Goal: Task Accomplishment & Management: Manage account settings

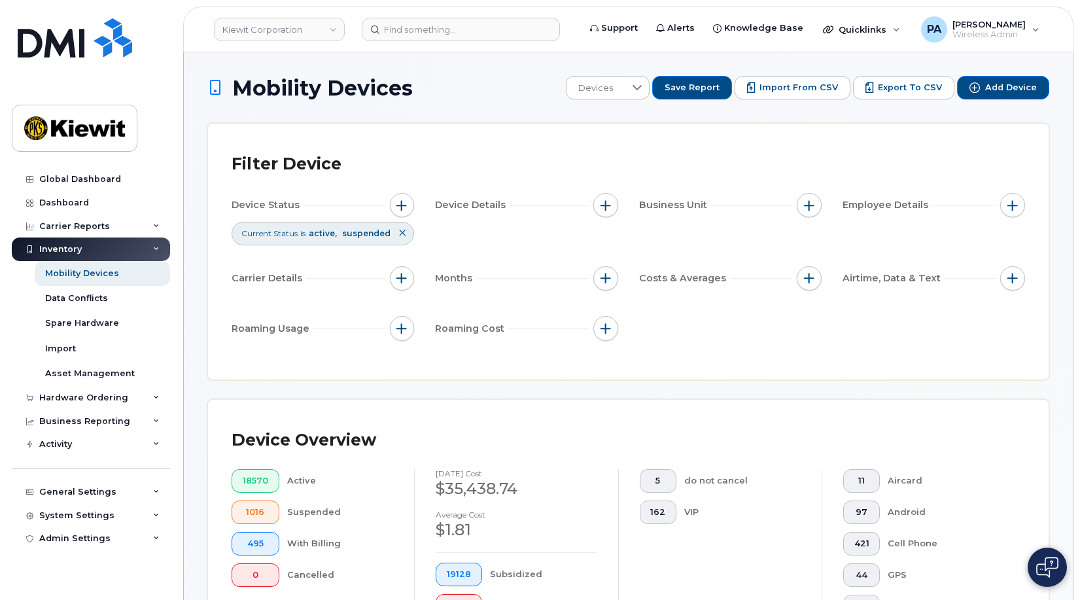
scroll to position [575, 0]
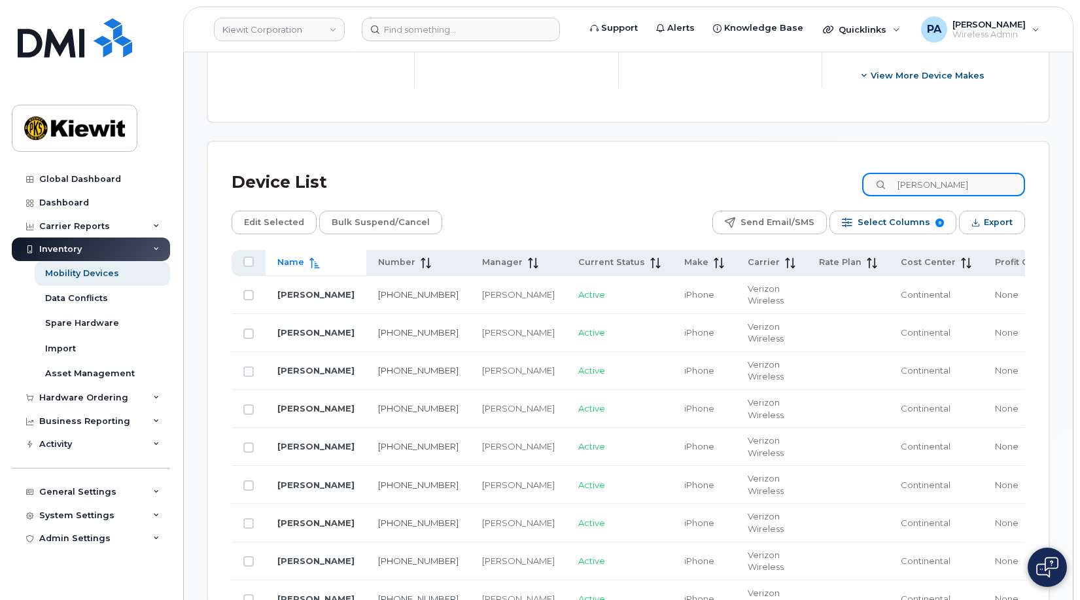
drag, startPoint x: 976, startPoint y: 185, endPoint x: 807, endPoint y: 171, distance: 169.3
click at [809, 175] on div "Device List conti" at bounding box center [629, 183] width 794 height 34
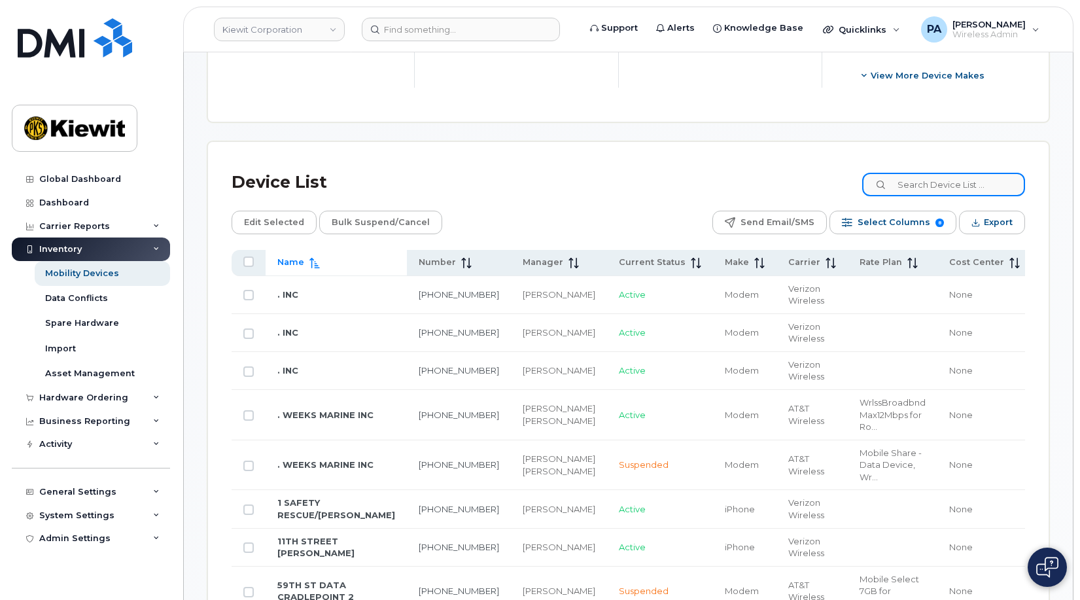
click at [966, 181] on input at bounding box center [943, 185] width 163 height 24
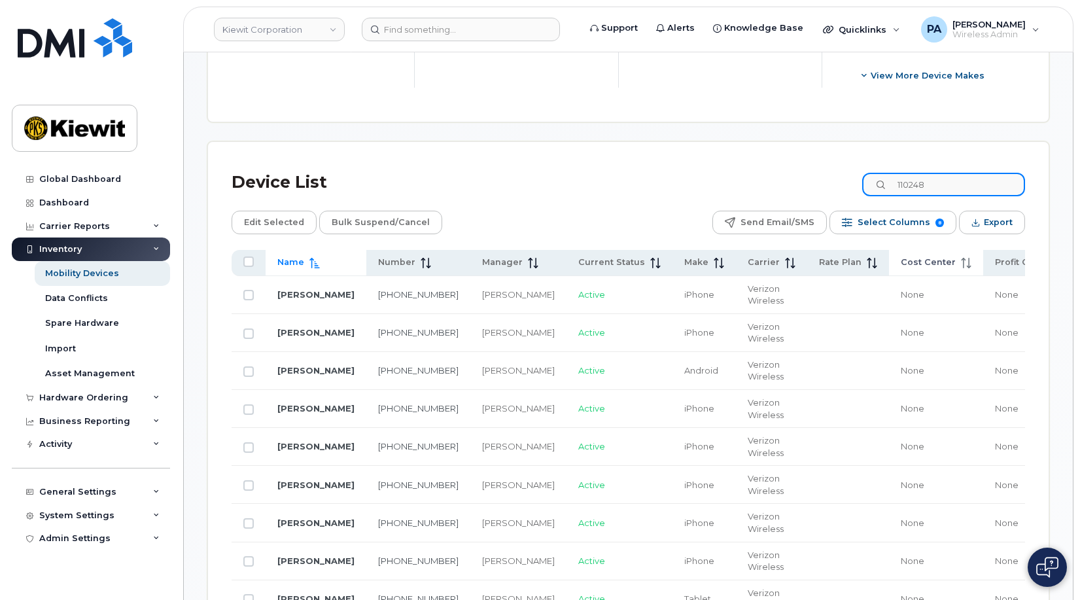
type input "110248"
click at [901, 260] on span "Cost Center" at bounding box center [928, 262] width 55 height 12
click at [1023, 323] on tr "Joshua Pick 201-655-0639 Charla Eversole Active iPhone Verizon Wireless None No…" at bounding box center [762, 333] width 1061 height 38
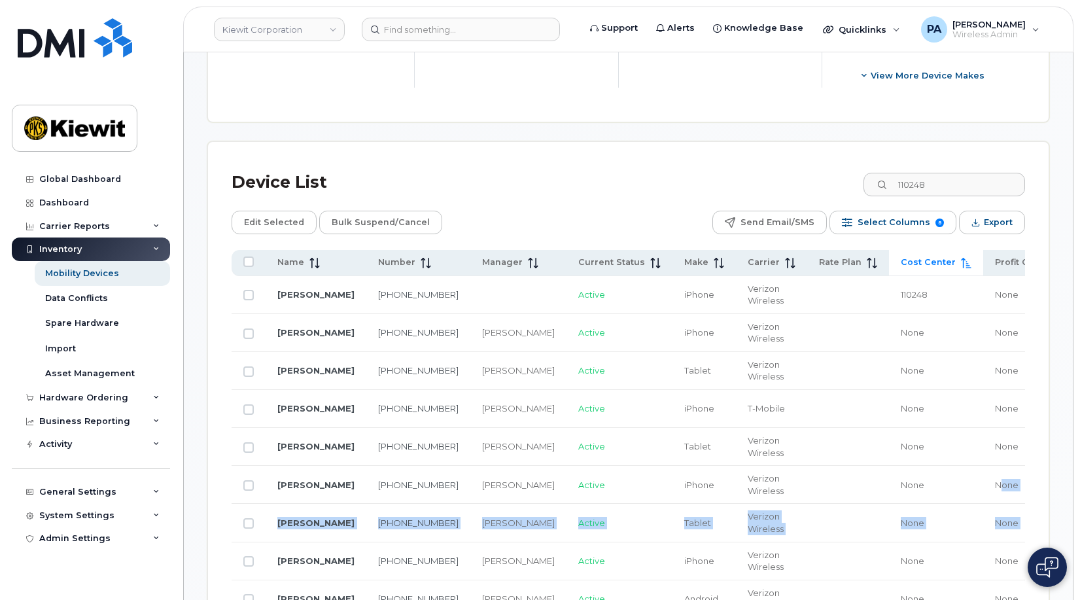
scroll to position [0, 200]
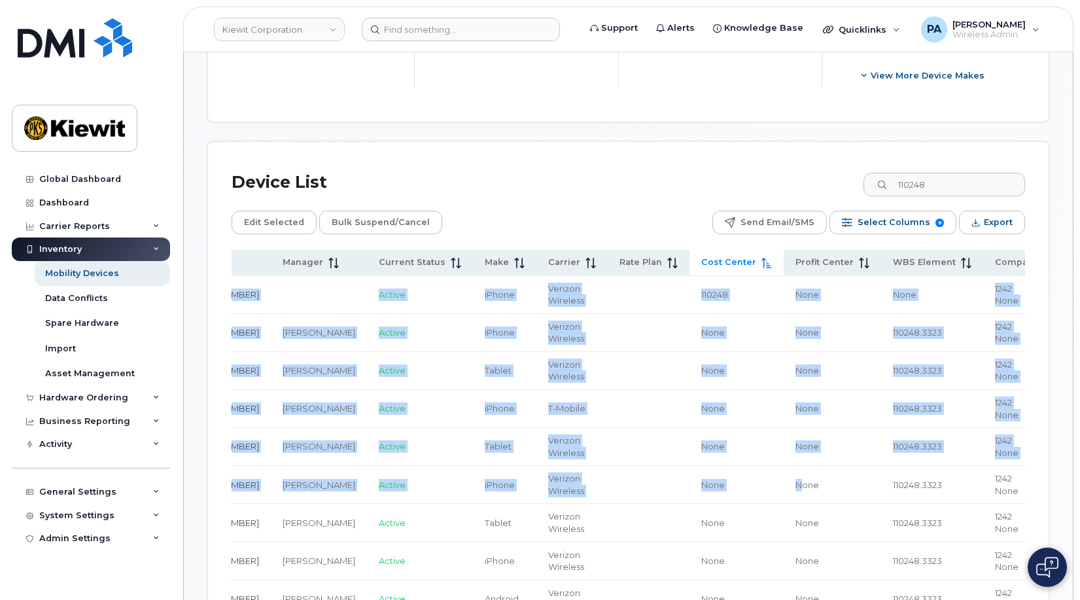
drag, startPoint x: 976, startPoint y: 504, endPoint x: 1027, endPoint y: 514, distance: 52.0
drag, startPoint x: 881, startPoint y: 330, endPoint x: 809, endPoint y: 328, distance: 72.0
click at [809, 328] on tr "Joshua Pick 201-655-0639 Charla Eversole Active iPhone Verizon Wireless None No…" at bounding box center [562, 333] width 1061 height 38
copy tr "110248.3323"
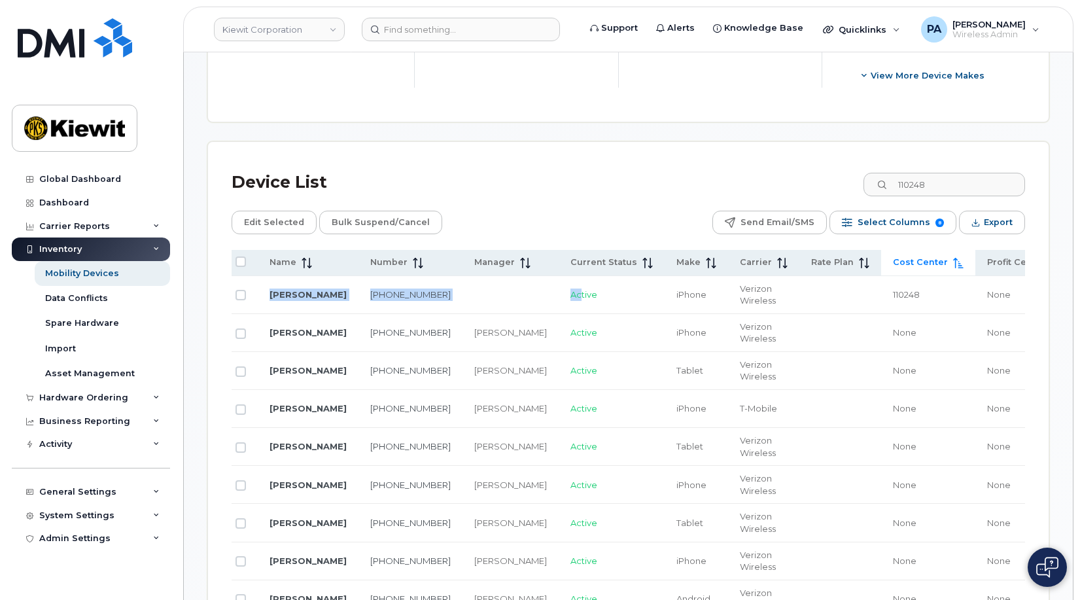
scroll to position [0, 0]
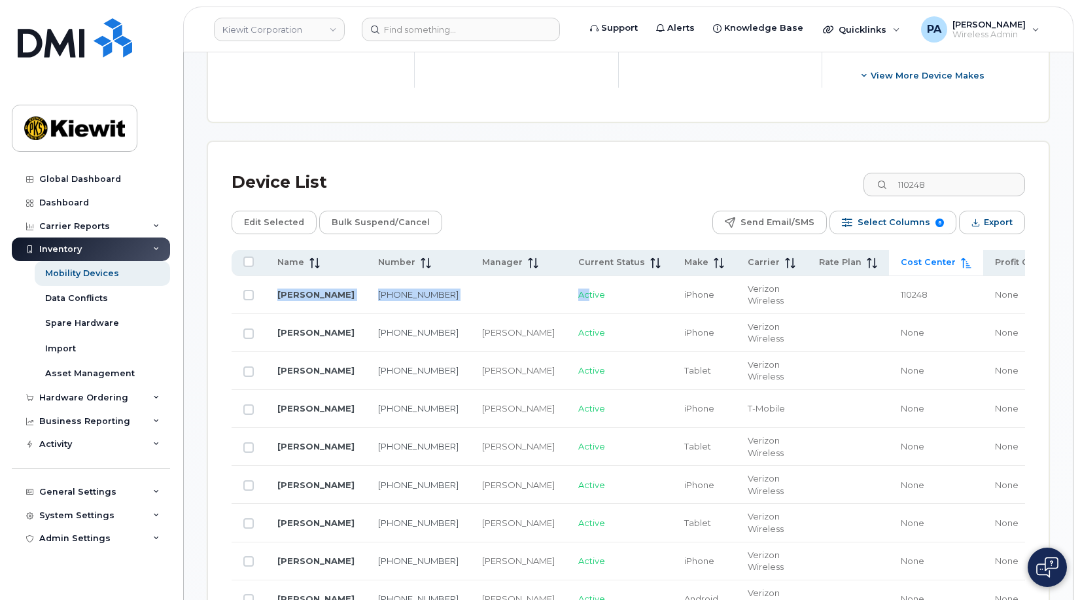
drag, startPoint x: 309, startPoint y: 299, endPoint x: 179, endPoint y: 301, distance: 130.9
drag, startPoint x: 179, startPoint y: 301, endPoint x: 296, endPoint y: 294, distance: 118.0
drag, startPoint x: 296, startPoint y: 294, endPoint x: 281, endPoint y: 298, distance: 16.4
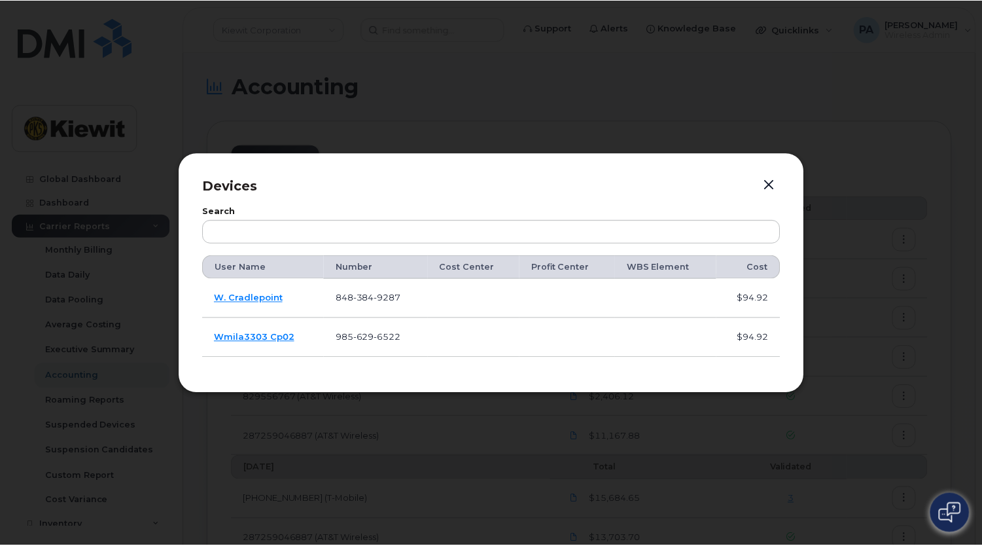
scroll to position [476, 0]
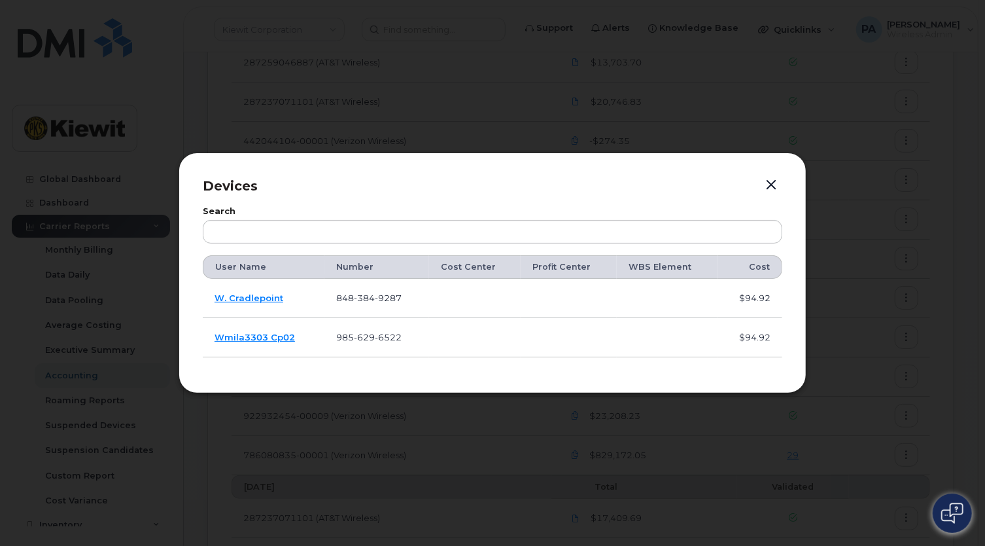
click at [766, 181] on button "button" at bounding box center [772, 185] width 20 height 18
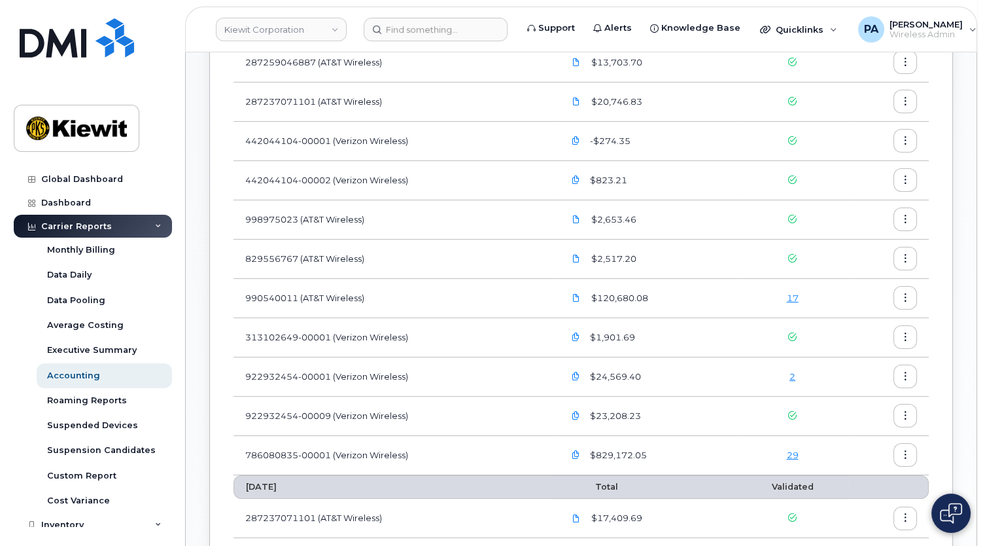
scroll to position [357, 0]
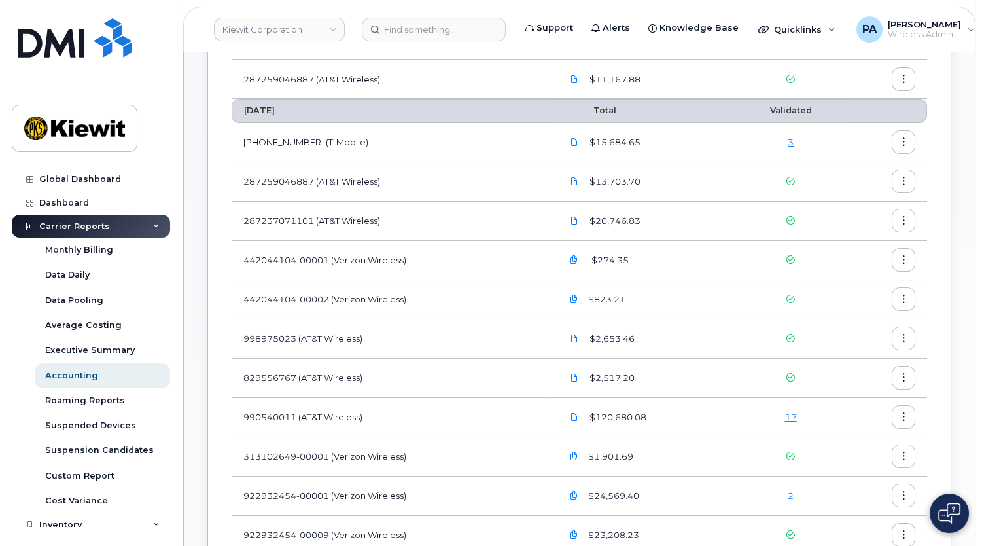
click at [792, 142] on link "3" at bounding box center [791, 142] width 6 height 10
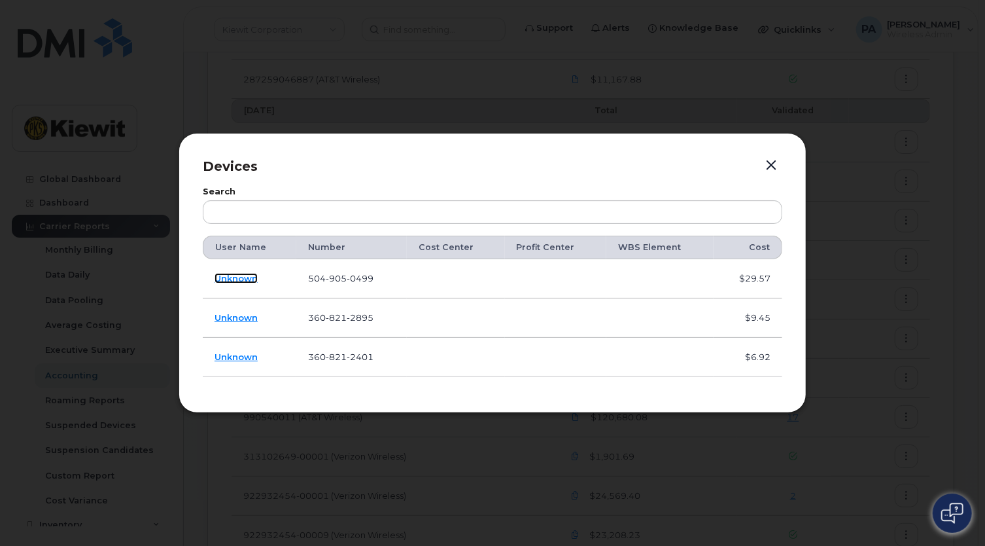
click at [239, 277] on link "Unknown" at bounding box center [236, 278] width 43 height 10
click at [248, 361] on link "Unknown" at bounding box center [236, 356] width 43 height 10
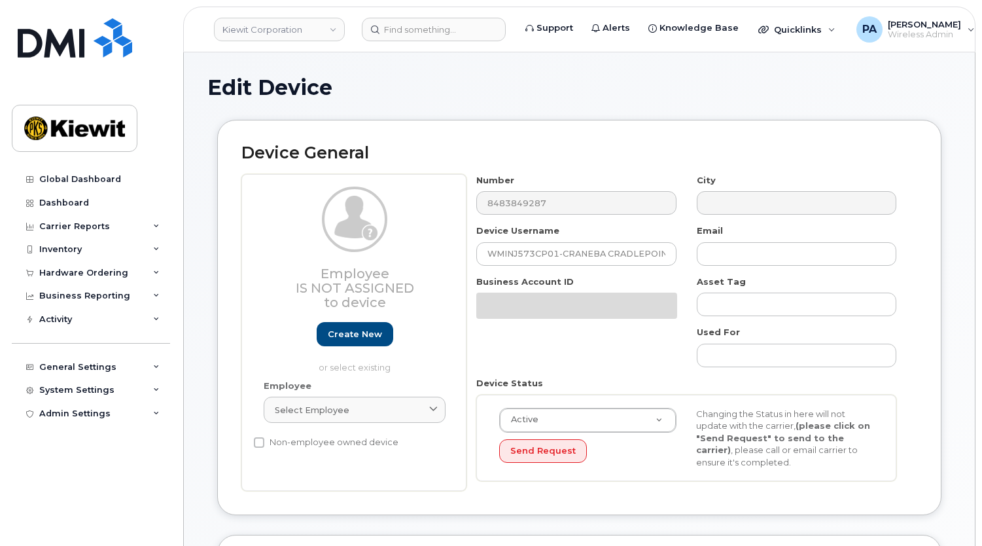
select select "29584743"
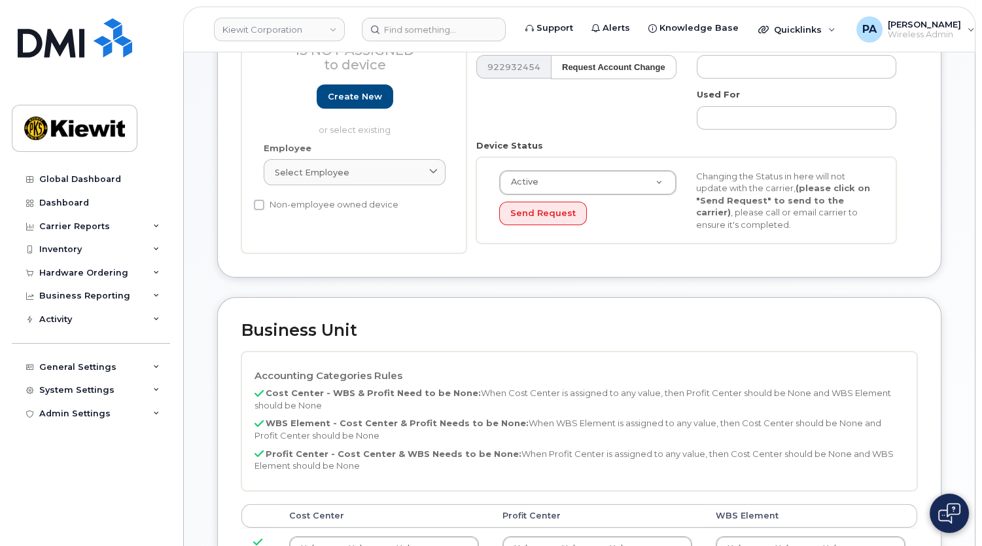
scroll to position [297, 0]
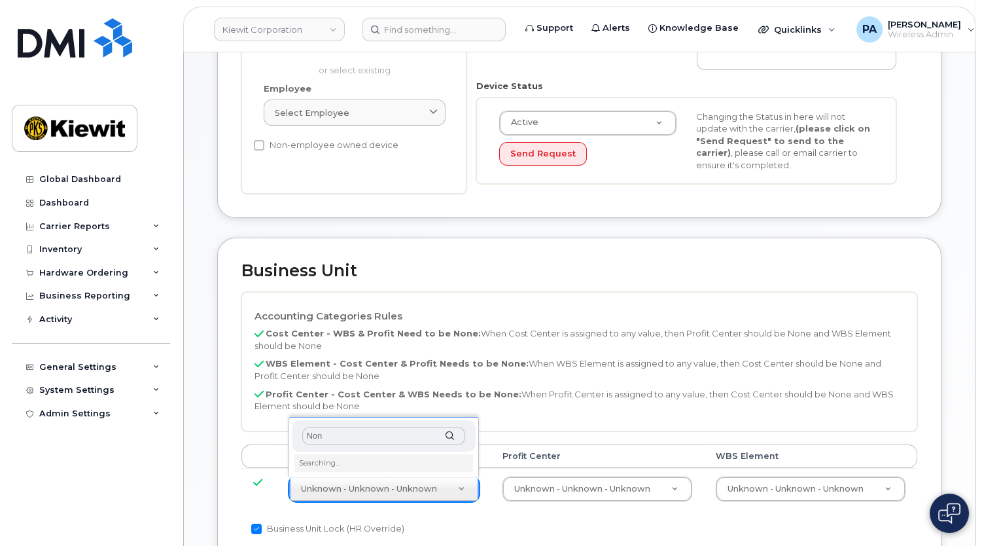
type input "None"
type input "none"
type input "29629358"
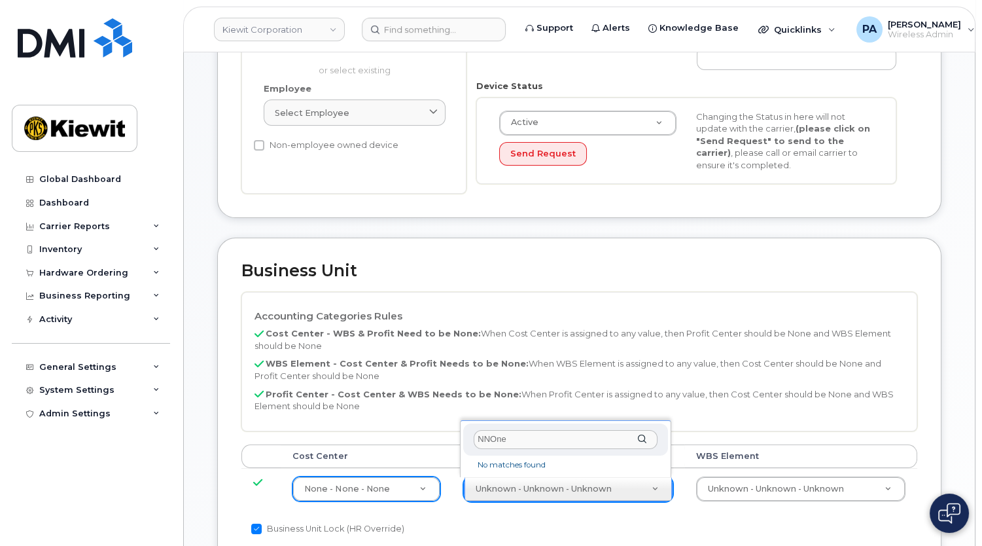
drag, startPoint x: 523, startPoint y: 441, endPoint x: 424, endPoint y: 439, distance: 99.5
click at [426, 440] on body "[PERSON_NAME] Corporation Support Alerts Knowledge Base Quicklinks Suspend / Ca…" at bounding box center [491, 354] width 982 height 1303
type input "None"
select select "29629357"
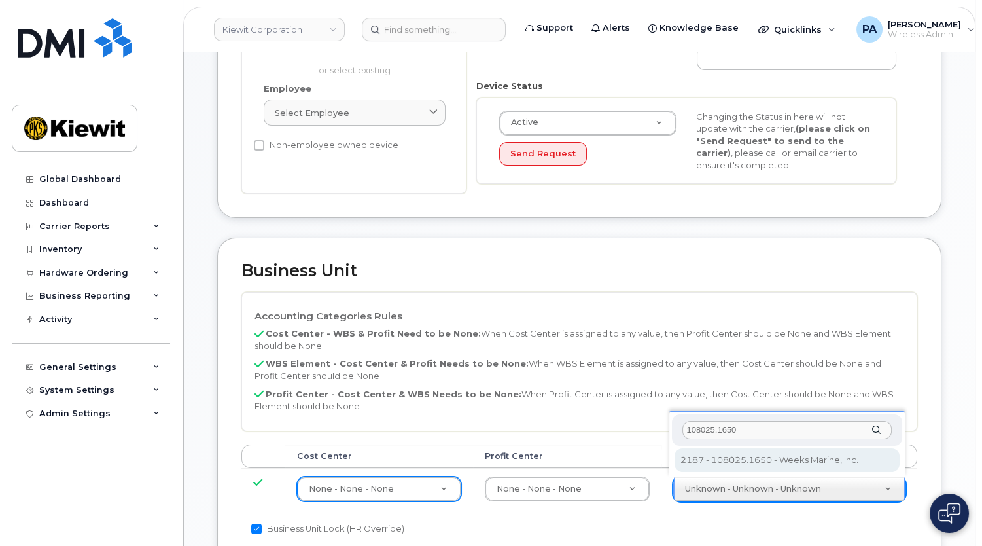
drag, startPoint x: 754, startPoint y: 425, endPoint x: 579, endPoint y: 395, distance: 178.0
click at [590, 399] on body "Kiewit Corporation Support Alerts Knowledge Base Quicklinks Suspend / Cancel De…" at bounding box center [491, 354] width 982 height 1303
type input "105936.1465"
type input "35529996"
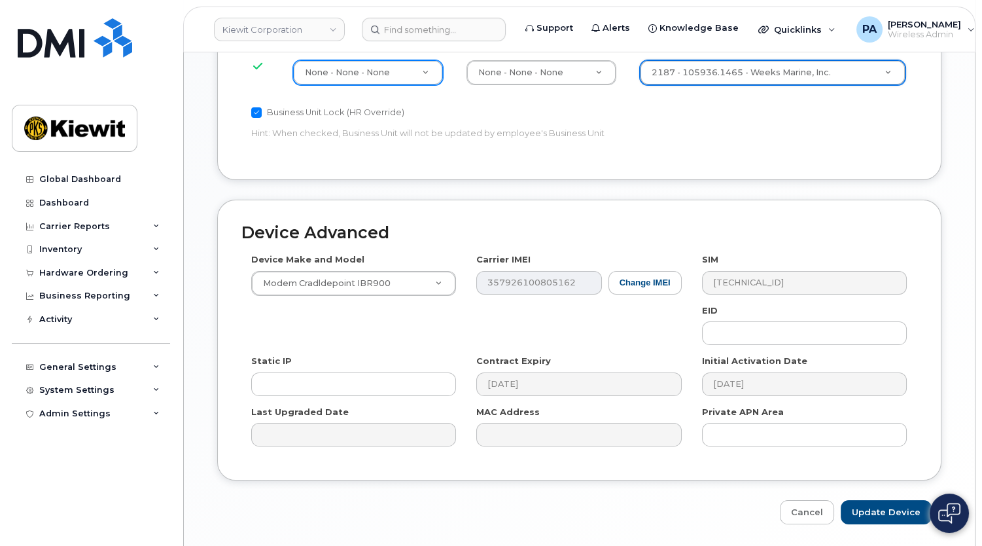
scroll to position [756, 0]
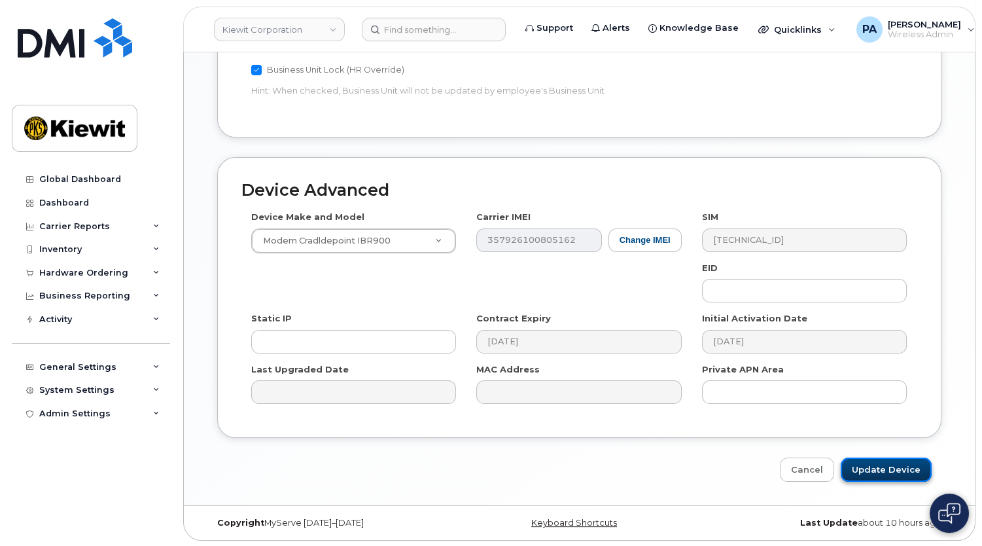
click at [900, 465] on input "Update Device" at bounding box center [886, 469] width 91 height 24
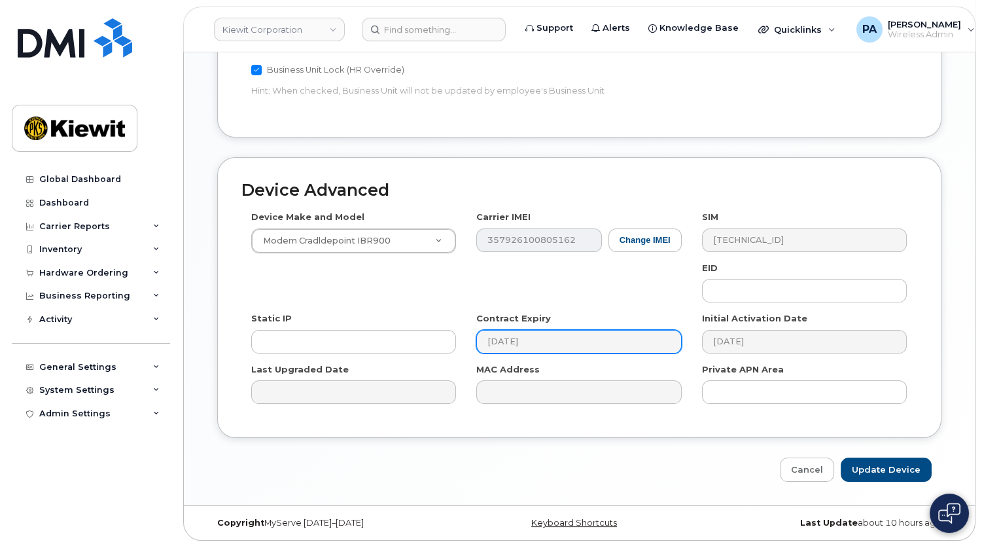
type input "Saving..."
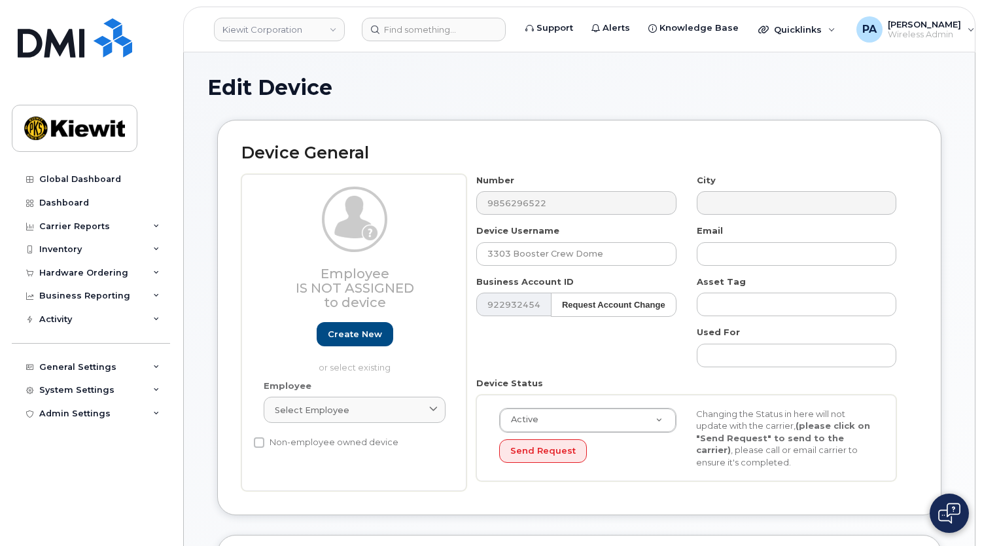
select select "29584743"
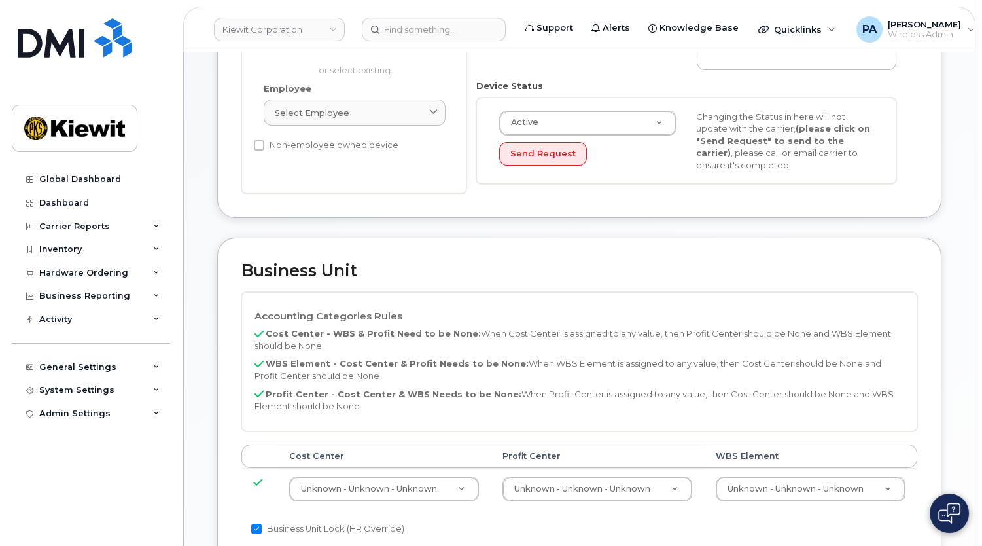
scroll to position [357, 0]
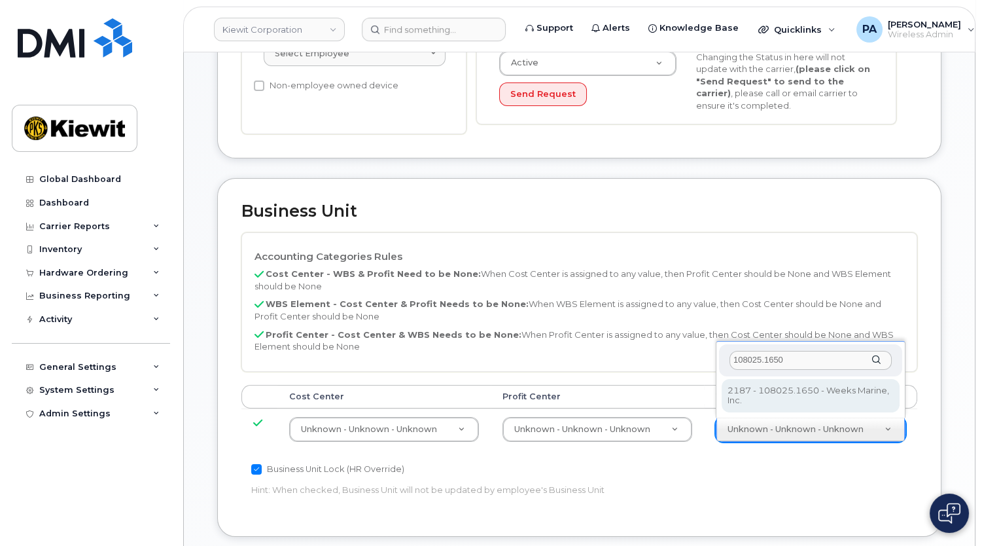
type input "108025.1650"
type input "33790924"
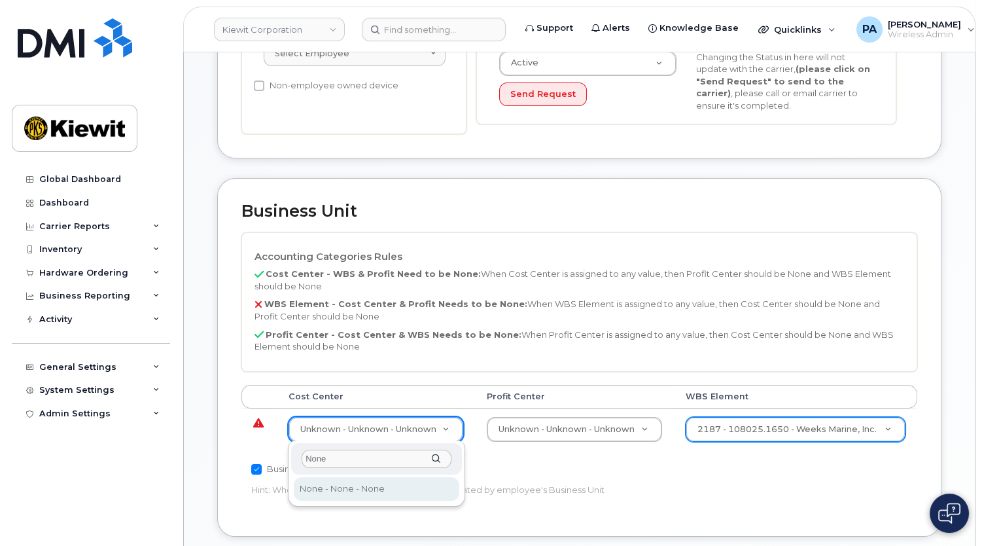
type input "None"
type input "29629358"
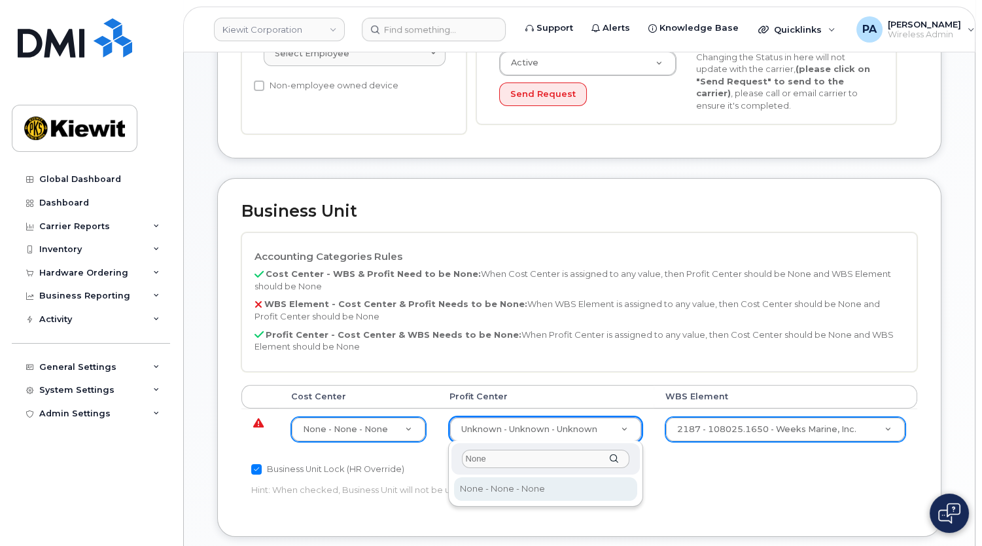
type input "None"
select select "29629357"
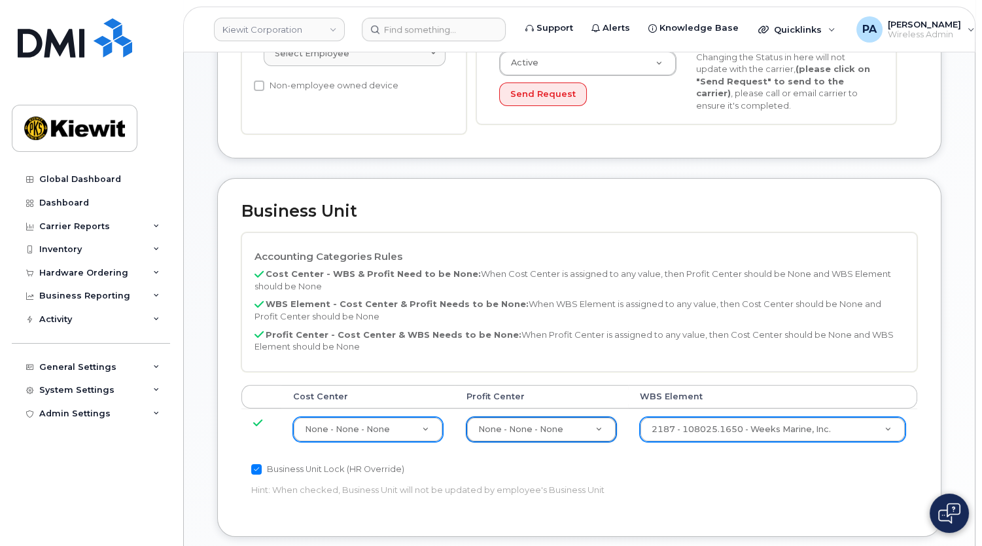
scroll to position [756, 0]
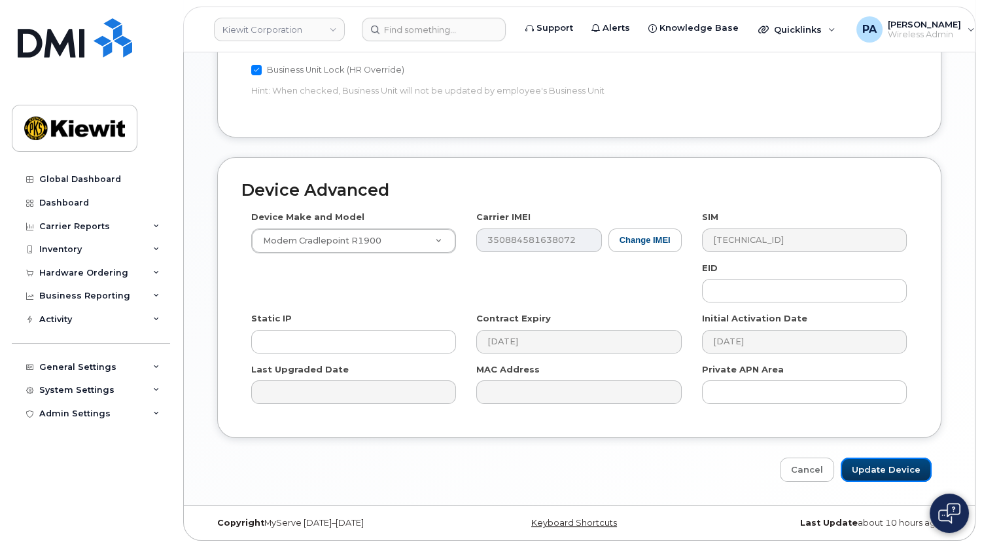
drag, startPoint x: 887, startPoint y: 467, endPoint x: 637, endPoint y: 375, distance: 266.2
click at [887, 467] on input "Update Device" at bounding box center [886, 469] width 91 height 24
type input "Saving..."
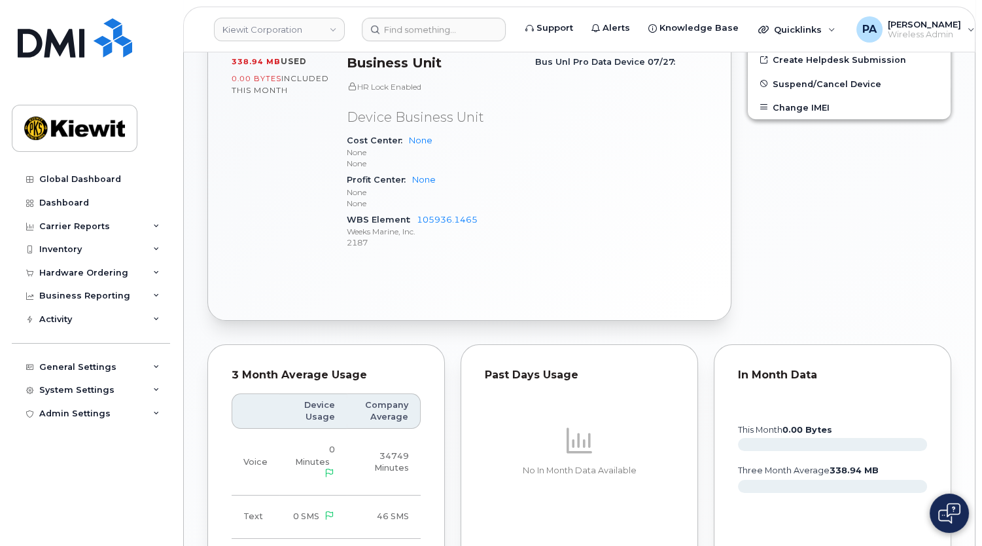
scroll to position [825, 0]
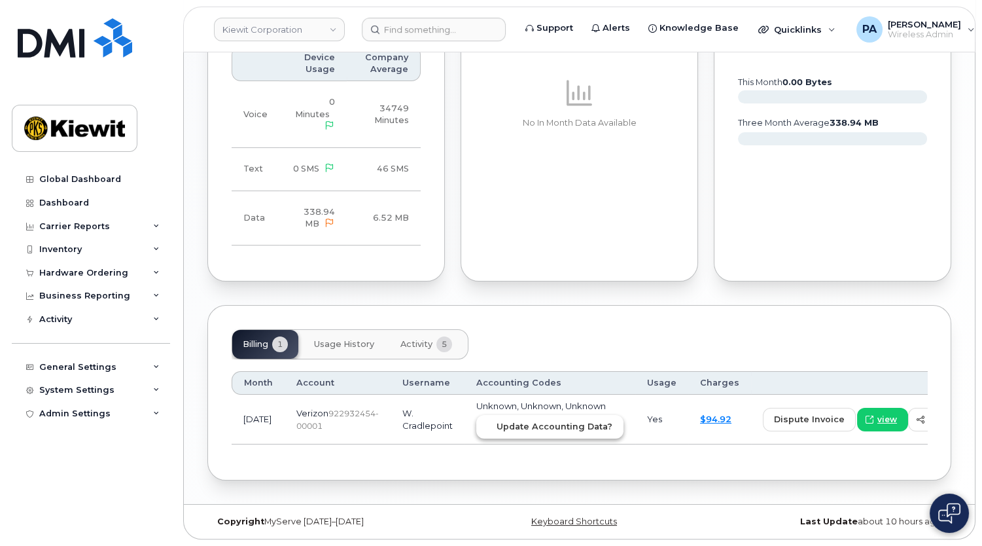
click at [525, 433] on button "Update Accounting Data?" at bounding box center [549, 427] width 147 height 24
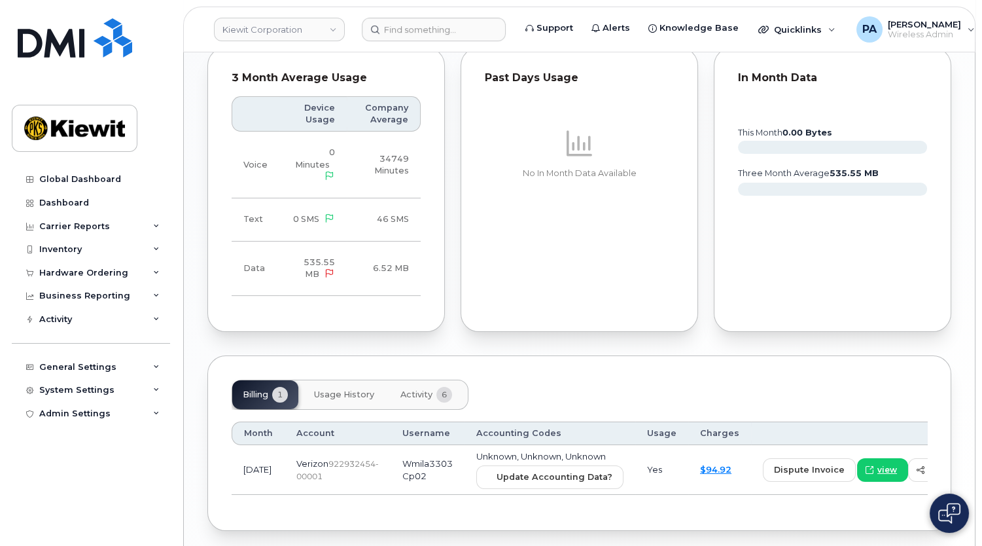
scroll to position [825, 0]
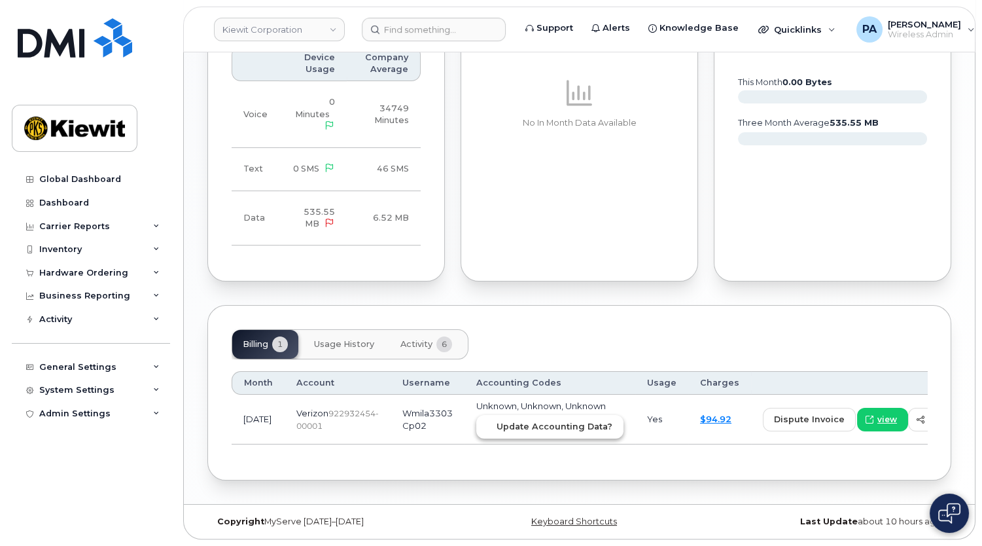
click at [525, 420] on span "Update Accounting Data?" at bounding box center [555, 426] width 116 height 12
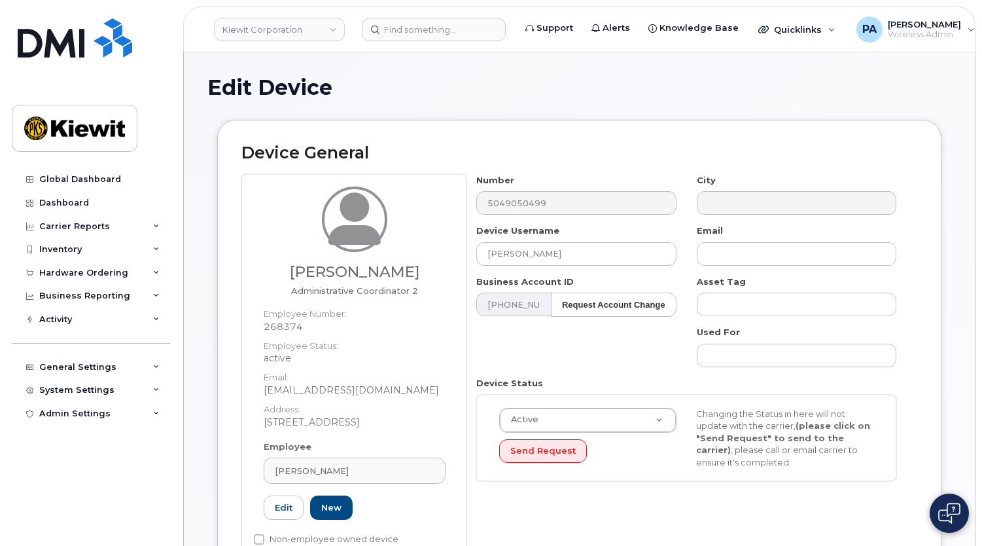
select select "29584743"
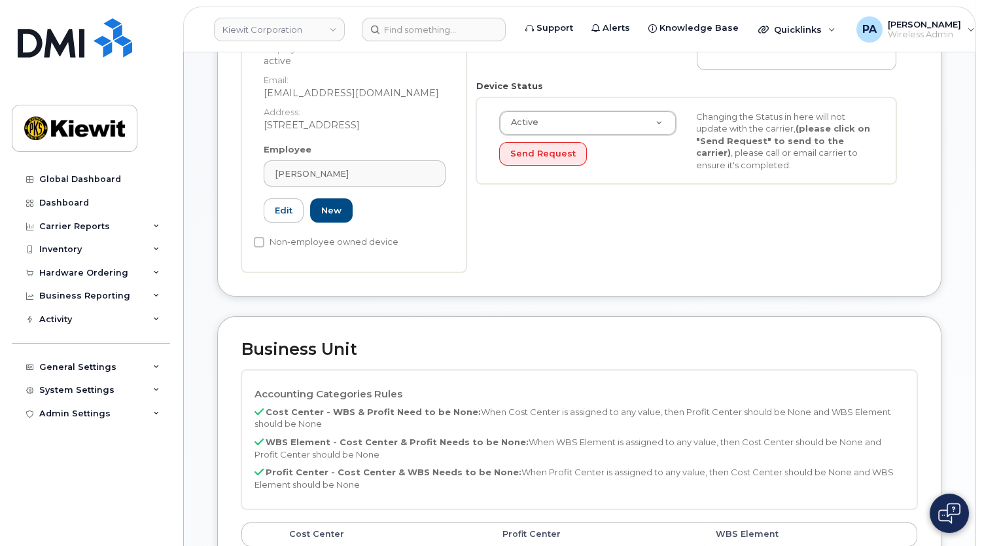
scroll to position [118, 0]
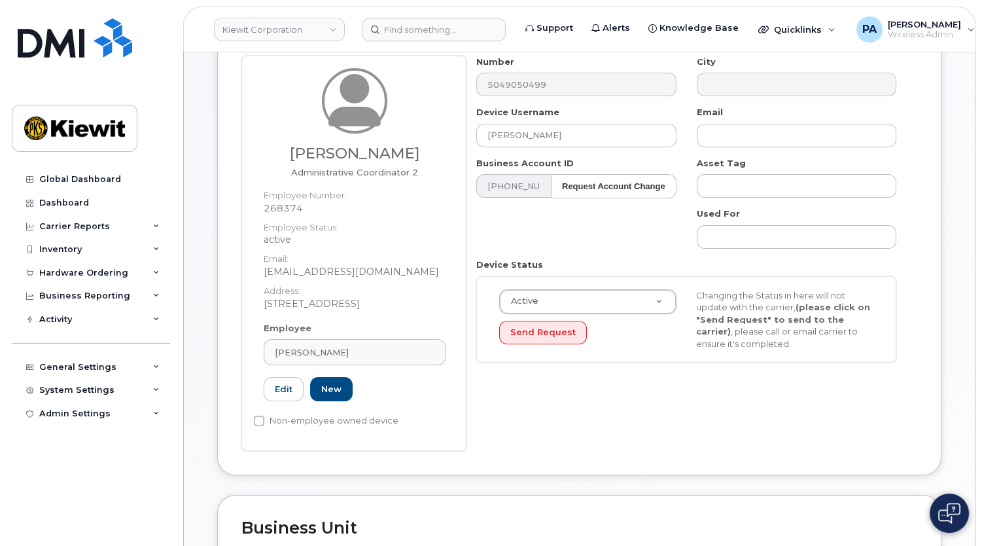
drag, startPoint x: 369, startPoint y: 349, endPoint x: 86, endPoint y: 333, distance: 283.8
click at [410, 353] on div "[PERSON_NAME]" at bounding box center [355, 352] width 160 height 12
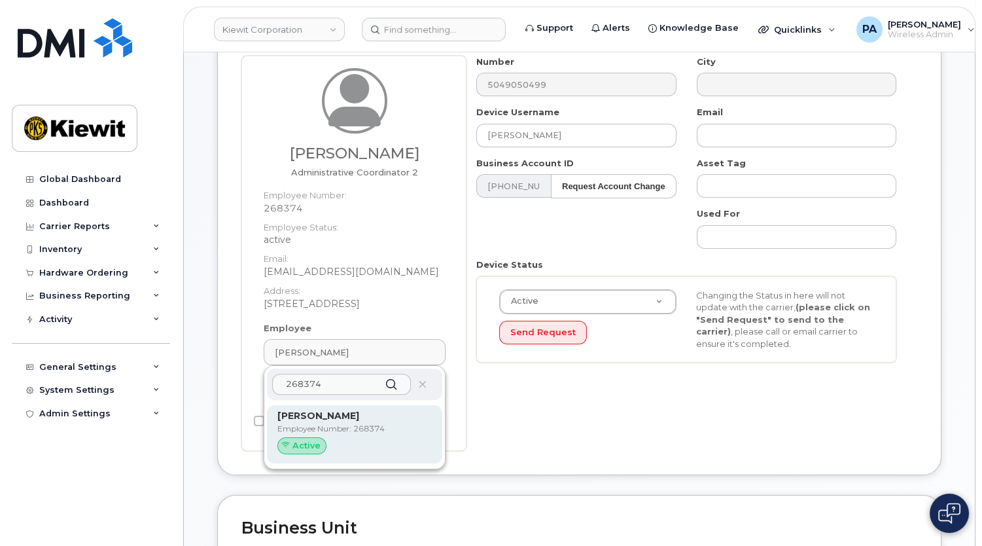
type input "268374"
click at [319, 423] on p "Employee Number: 268374" at bounding box center [354, 429] width 154 height 12
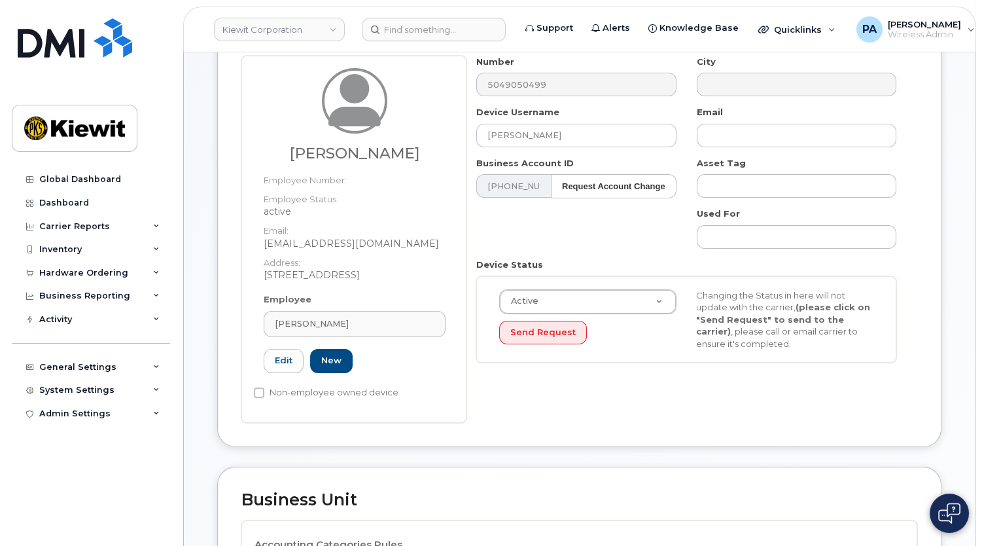
type input "[PERSON_NAME]"
type input "[EMAIL_ADDRESS][DOMAIN_NAME]"
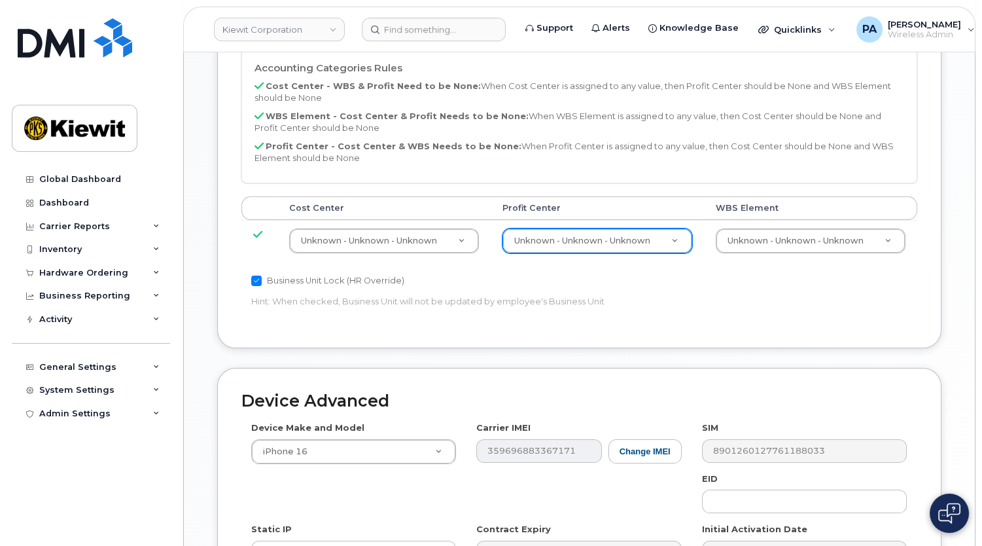
scroll to position [805, 0]
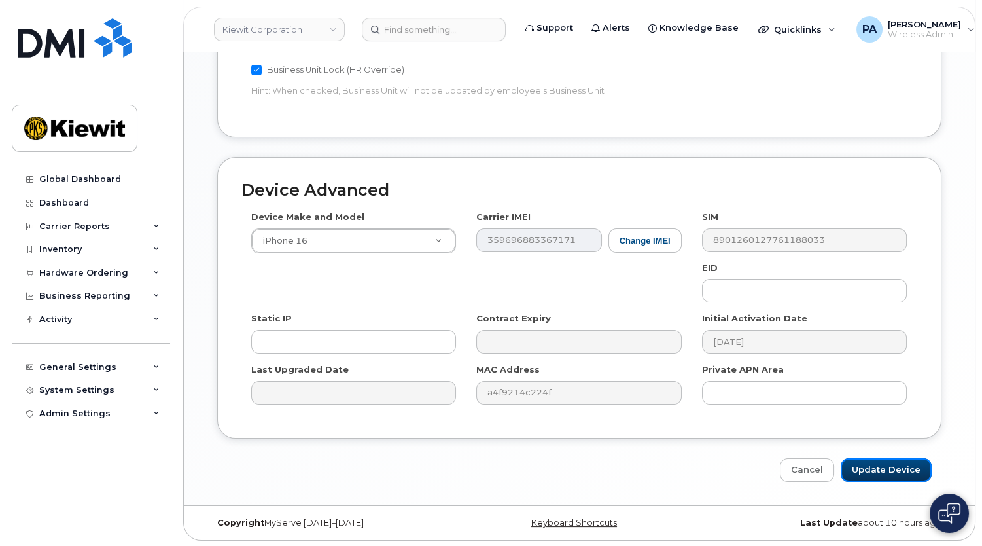
drag, startPoint x: 877, startPoint y: 468, endPoint x: 458, endPoint y: 398, distance: 424.6
click at [877, 468] on input "Update Device" at bounding box center [886, 470] width 91 height 24
type input "Saving..."
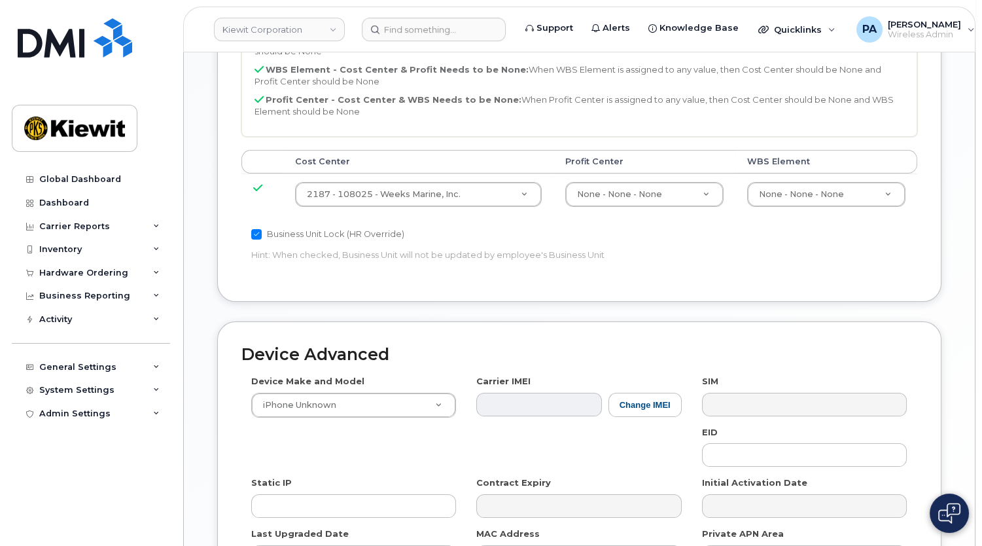
scroll to position [654, 0]
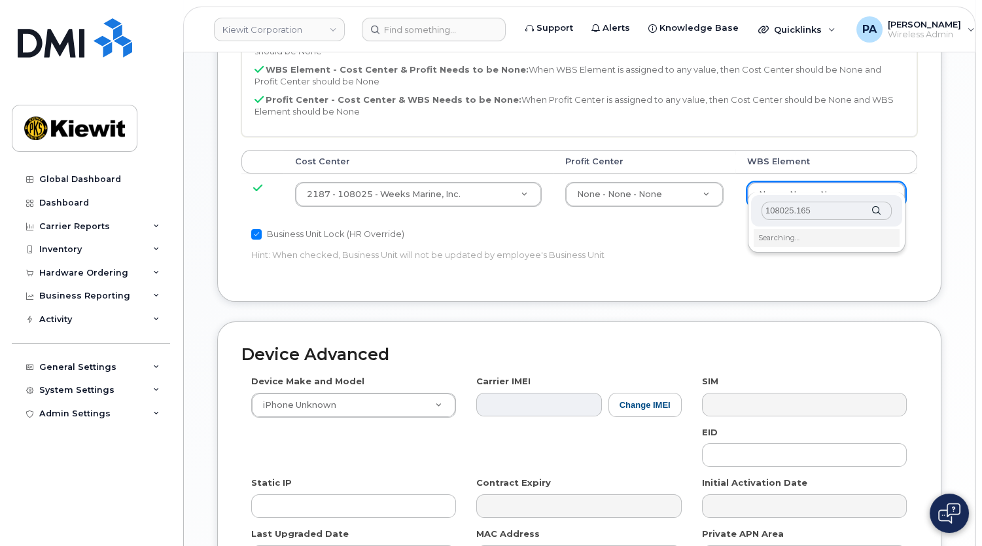
type input "108025.1650"
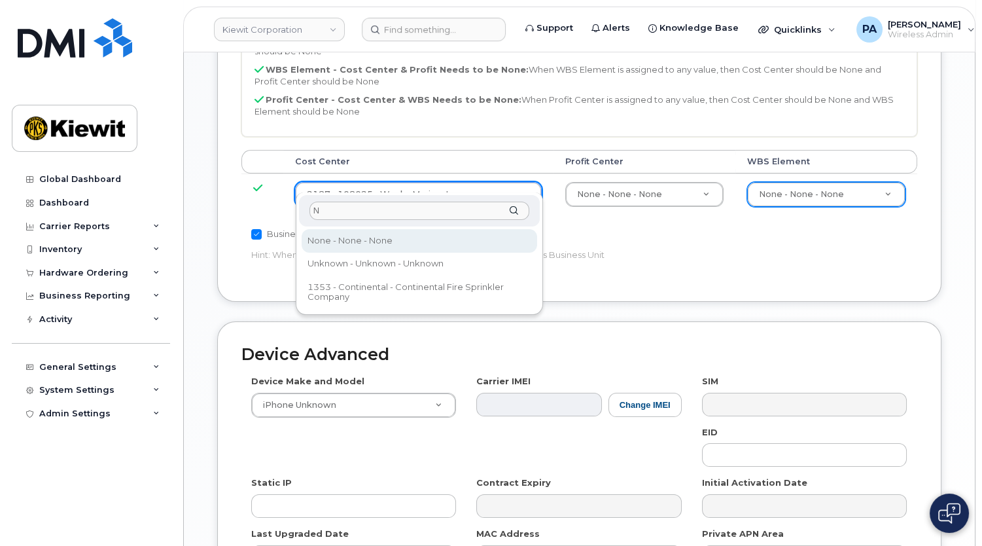
type input "No"
type input "29629358"
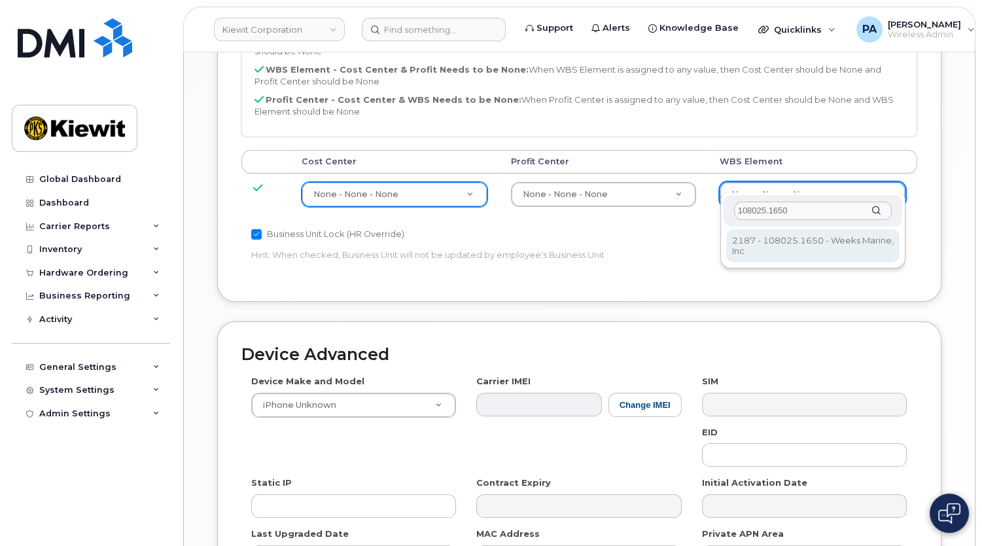
type input "108025.1650"
type input "33790924"
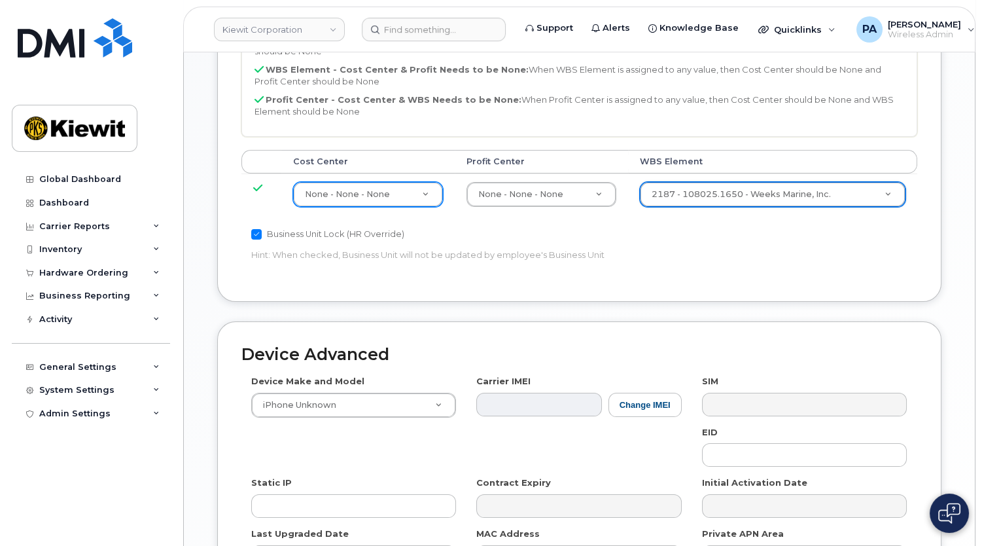
scroll to position [805, 0]
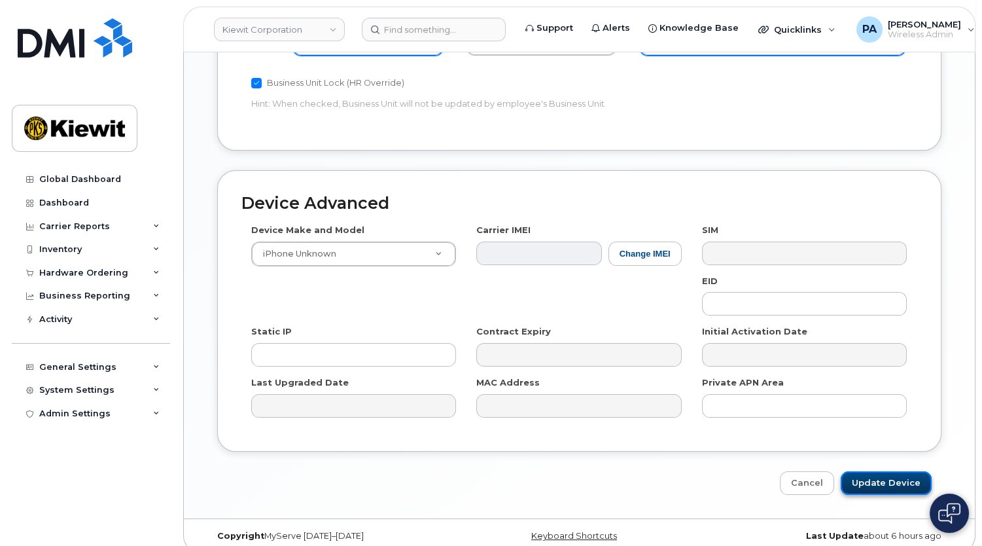
click at [896, 476] on input "Update Device" at bounding box center [886, 483] width 91 height 24
type input "Saving..."
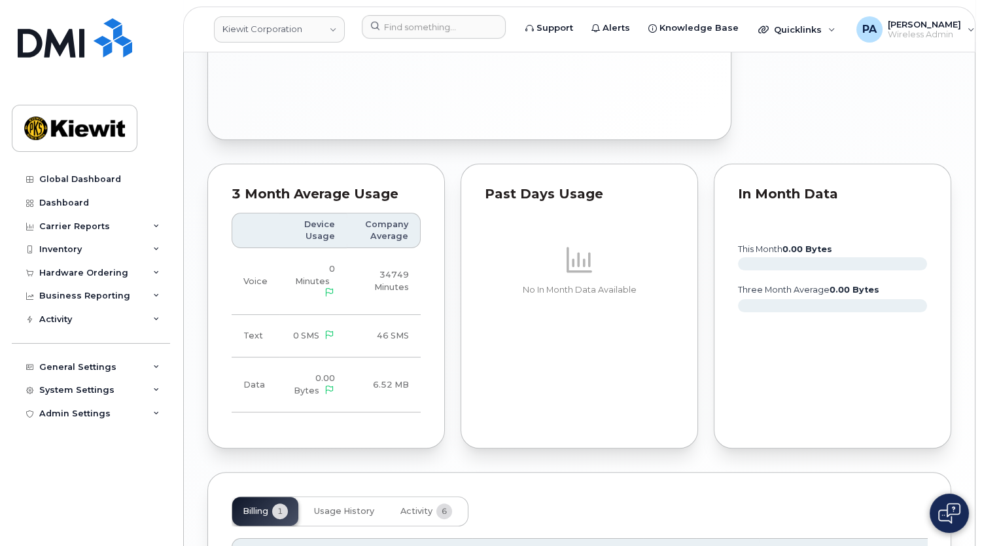
scroll to position [1108, 0]
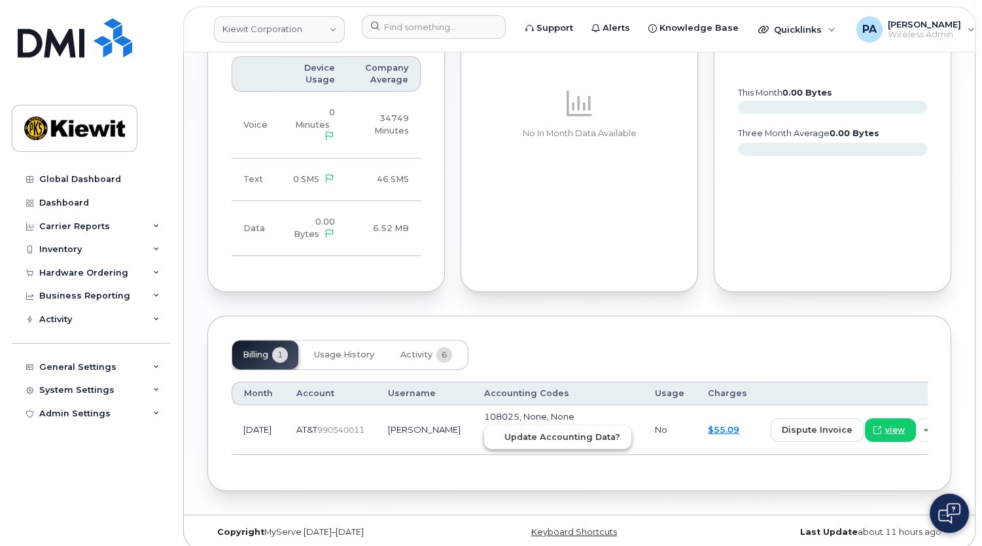
click at [546, 431] on span "Update Accounting Data?" at bounding box center [562, 437] width 116 height 12
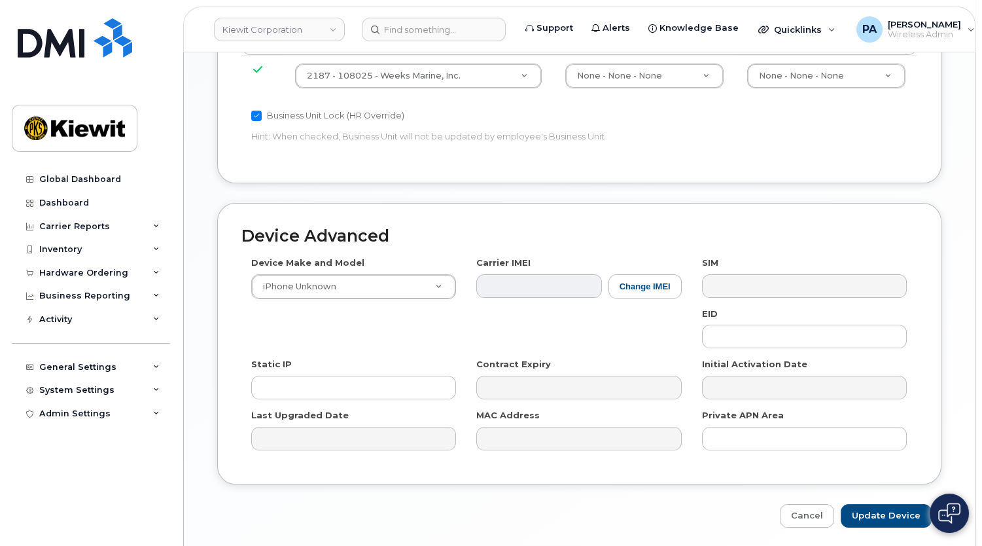
scroll to position [535, 0]
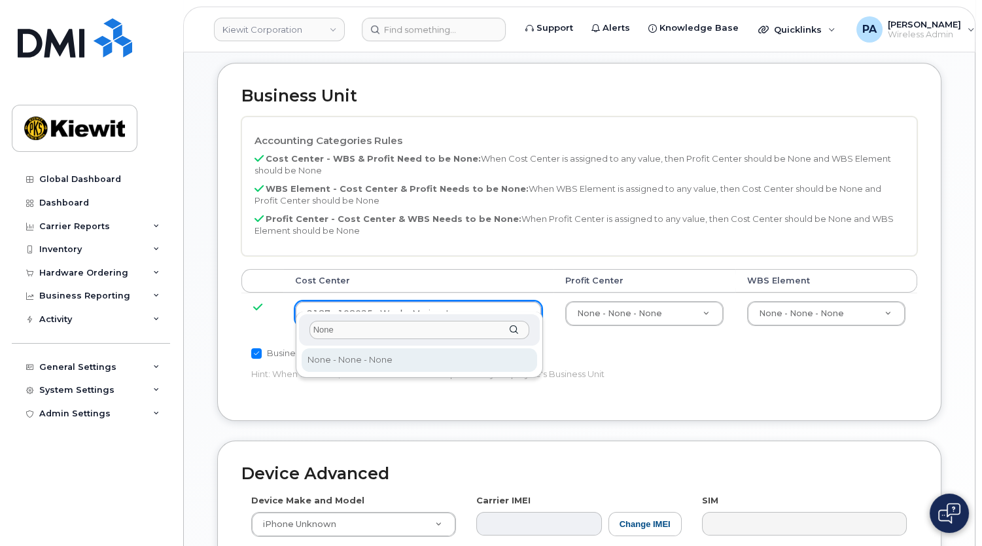
type input "None"
type input "29629358"
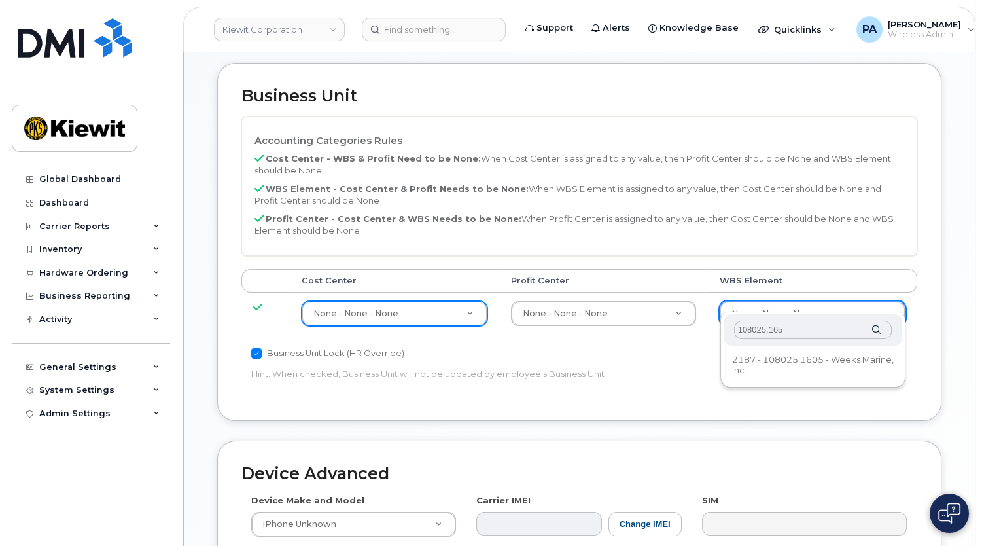
type input "108025.1650"
type input "33790924"
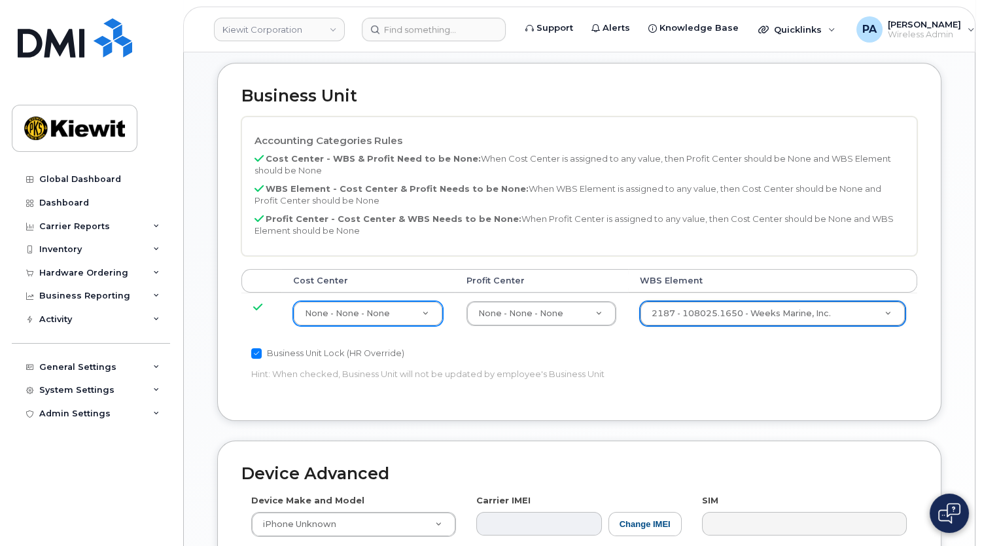
scroll to position [805, 0]
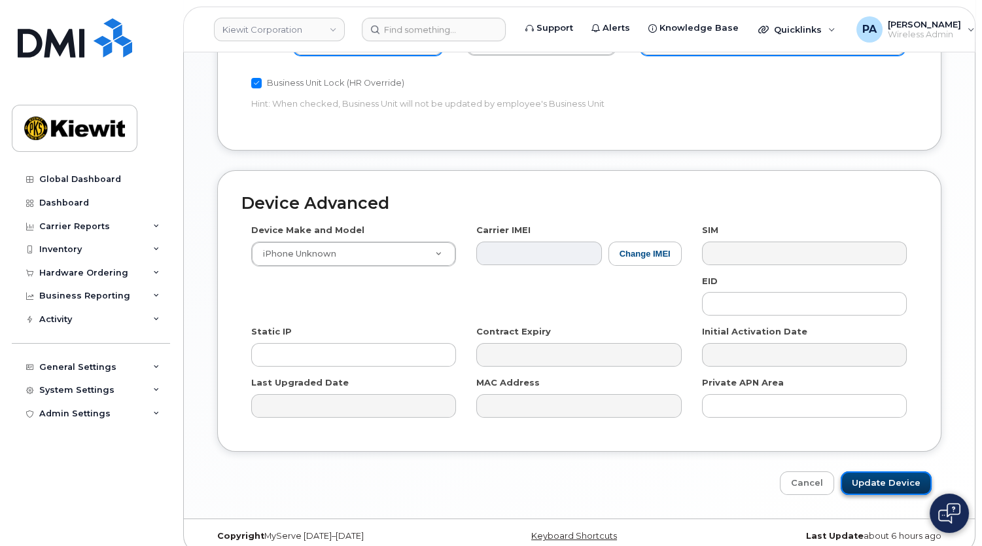
click at [915, 474] on input "Update Device" at bounding box center [886, 483] width 91 height 24
type input "Saving..."
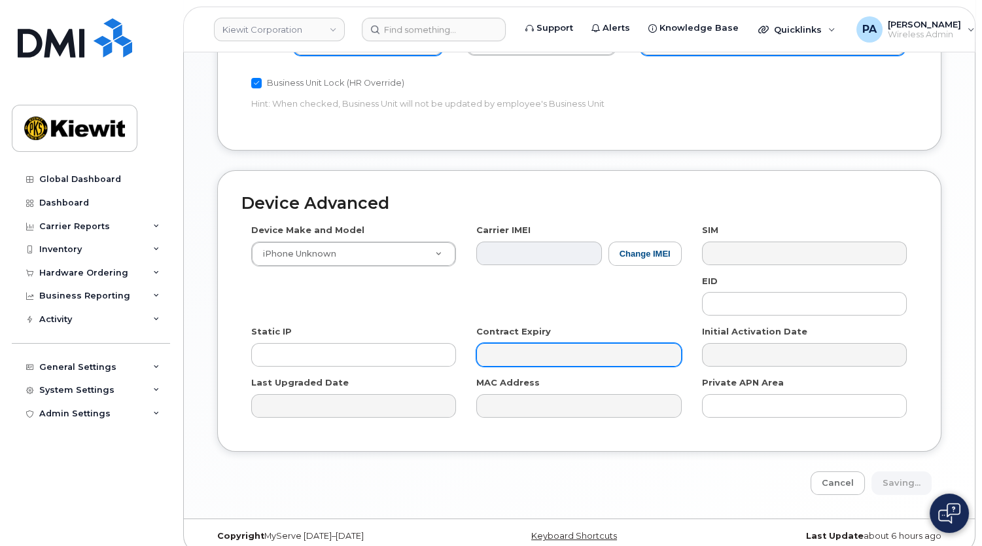
scroll to position [627, 0]
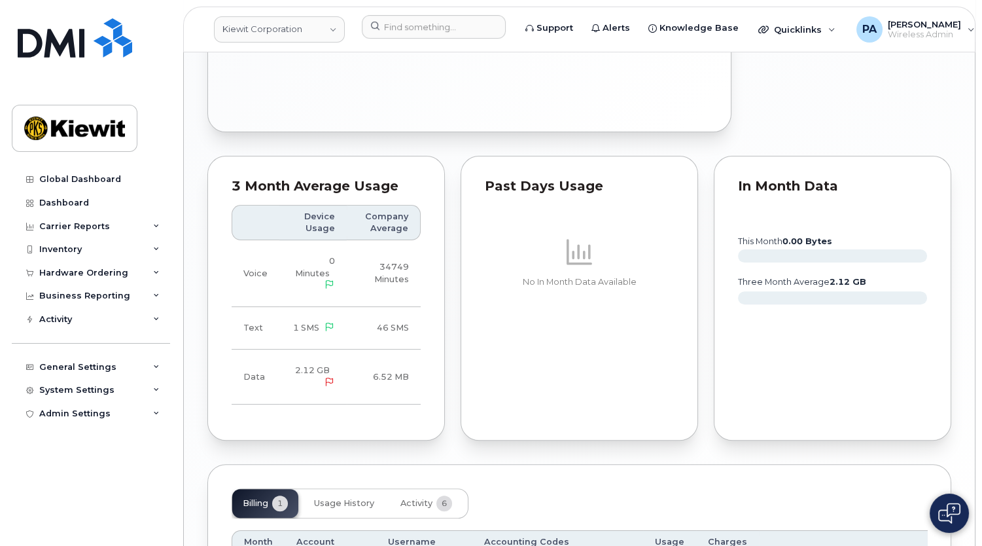
scroll to position [1219, 0]
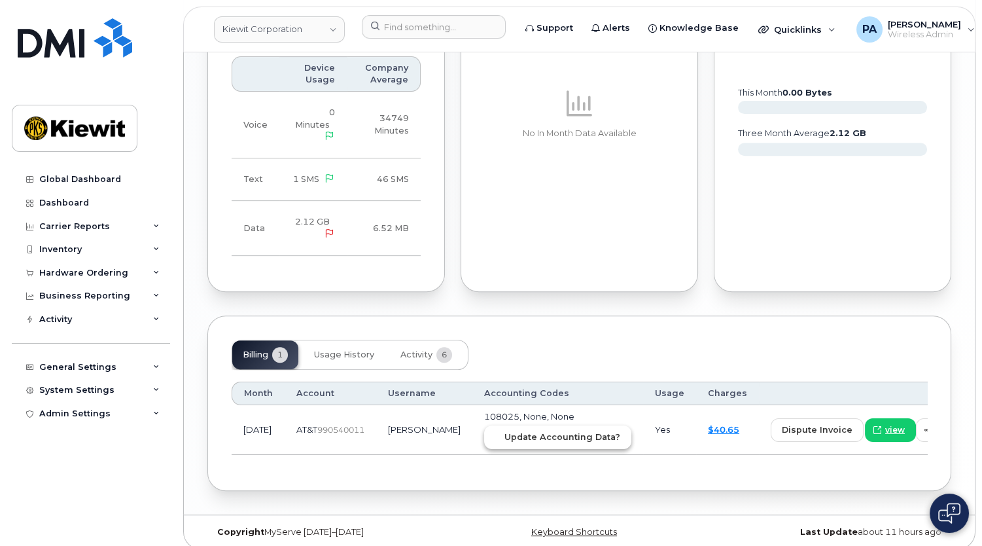
click at [524, 431] on span "Update Accounting Data?" at bounding box center [562, 437] width 116 height 12
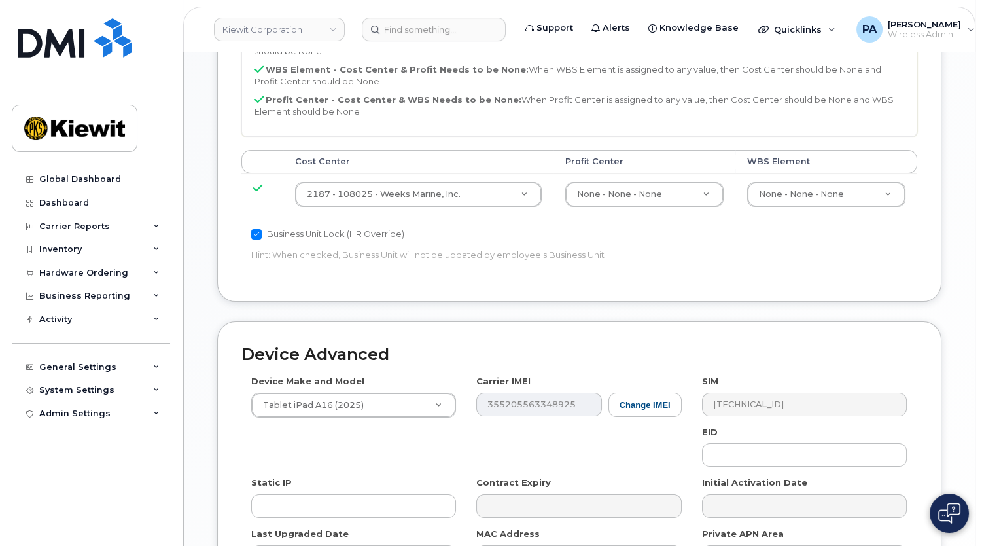
scroll to position [654, 0]
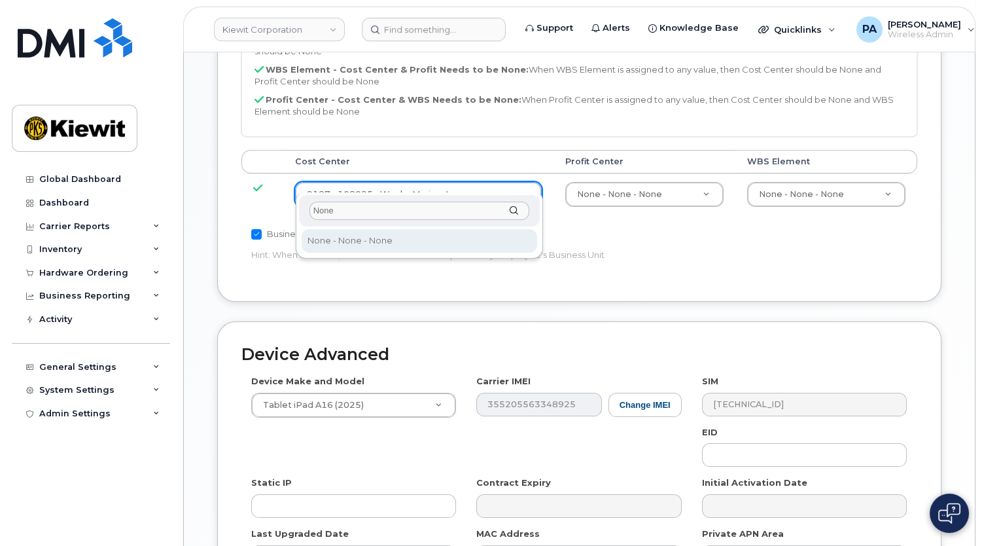
type input "None"
type input "29629358"
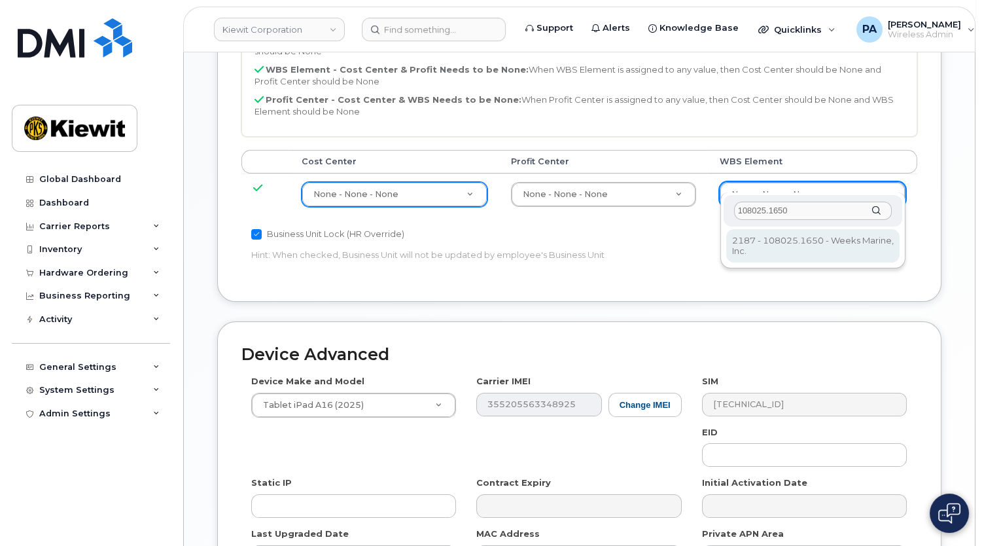
type input "108025.1650"
type input "33790924"
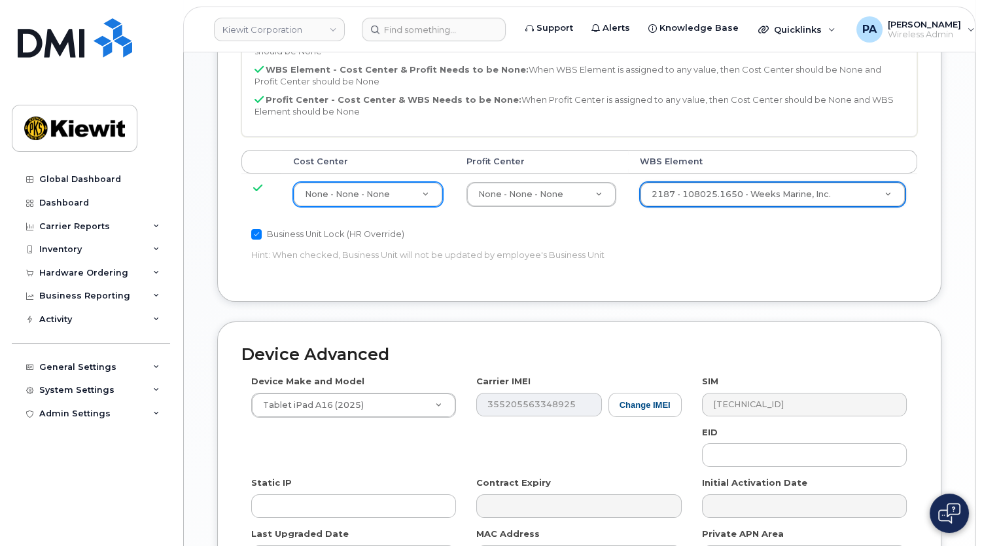
scroll to position [805, 0]
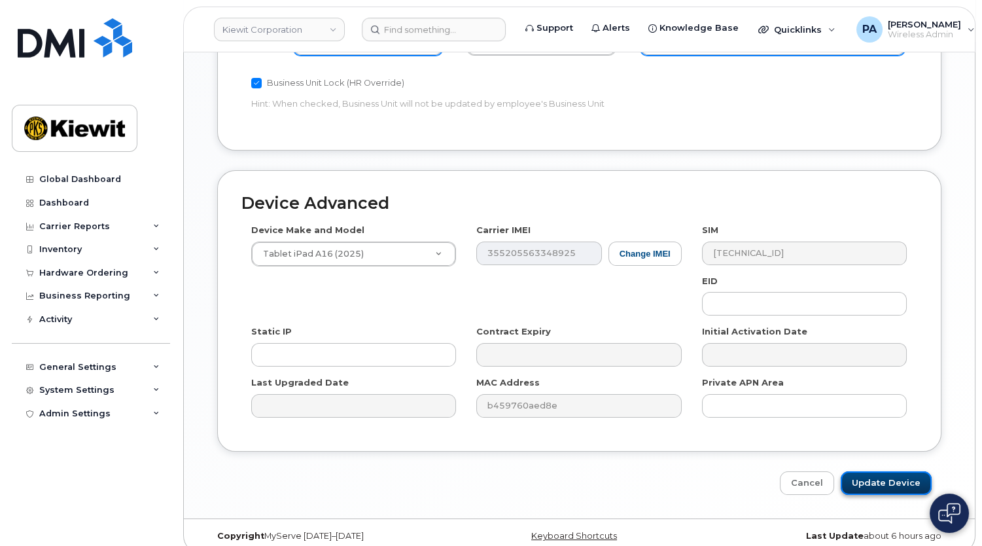
click at [875, 471] on input "Update Device" at bounding box center [886, 483] width 91 height 24
type input "Saving..."
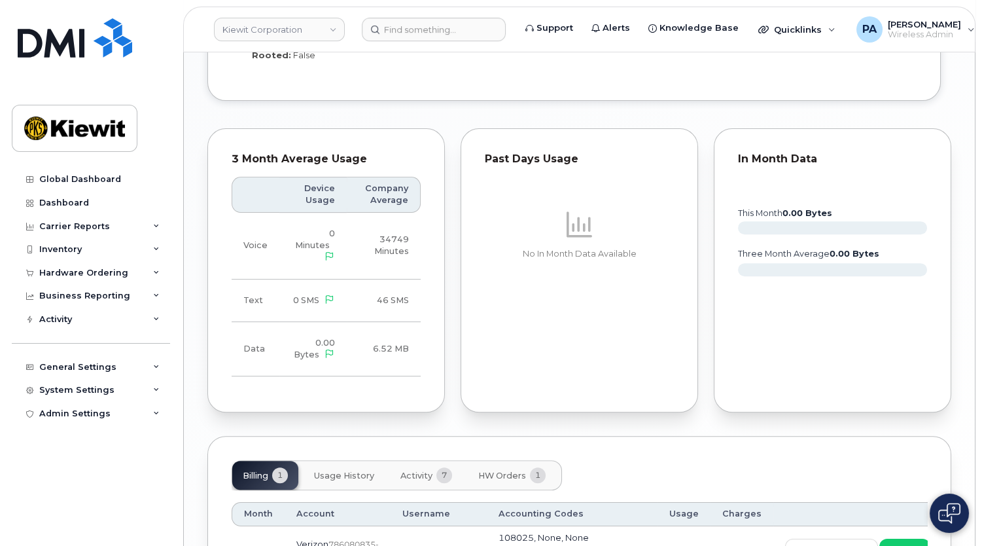
scroll to position [1250, 0]
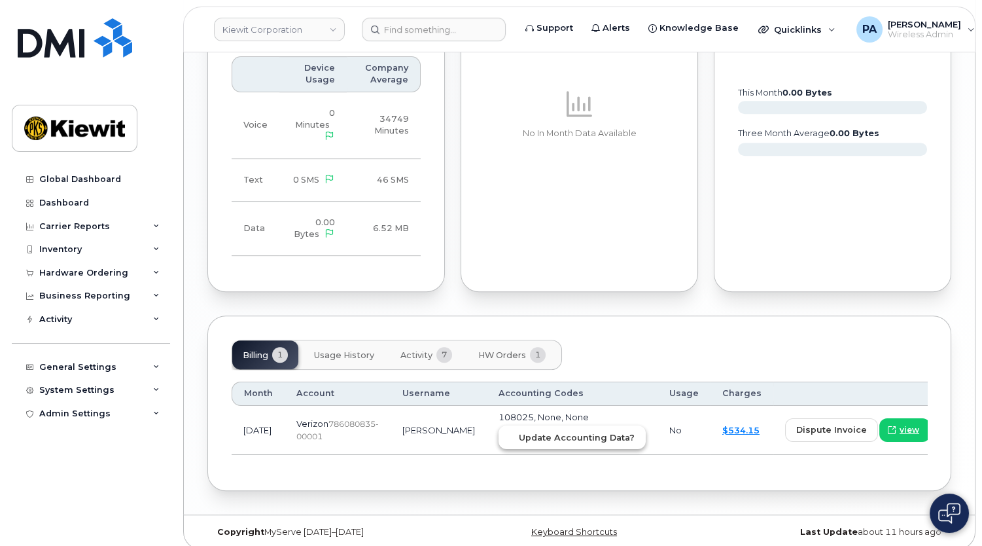
click at [519, 431] on span "Update Accounting Data?" at bounding box center [577, 437] width 116 height 12
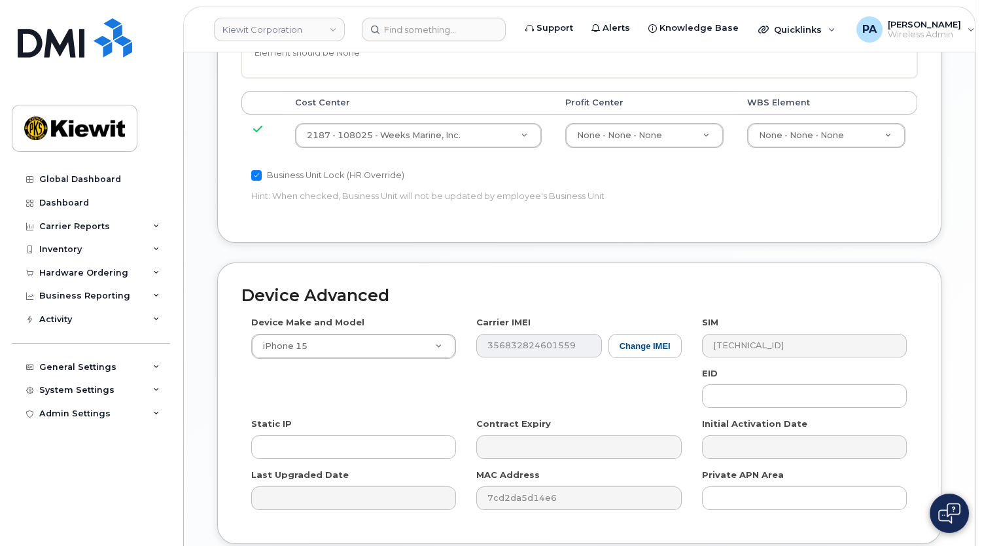
scroll to position [713, 0]
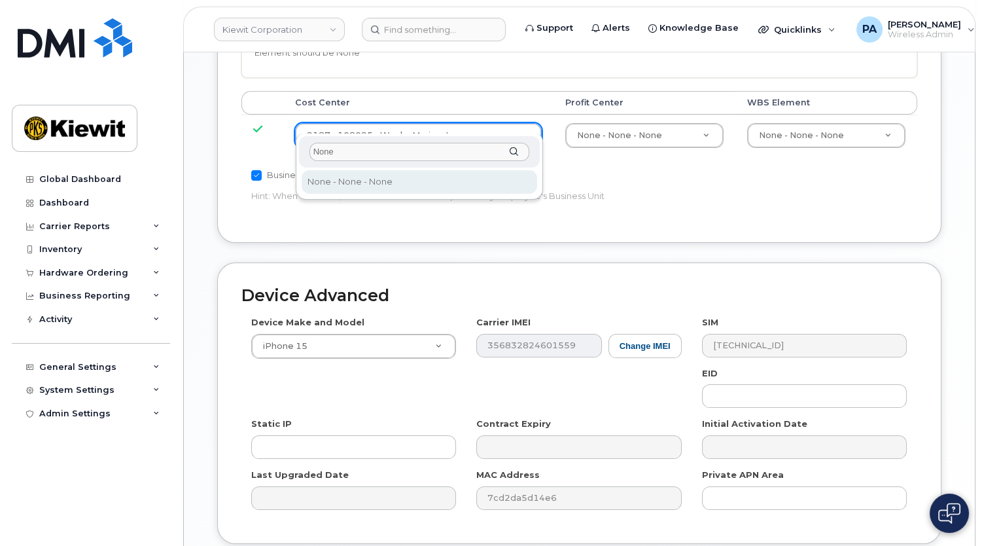
type input "None"
type input "29629358"
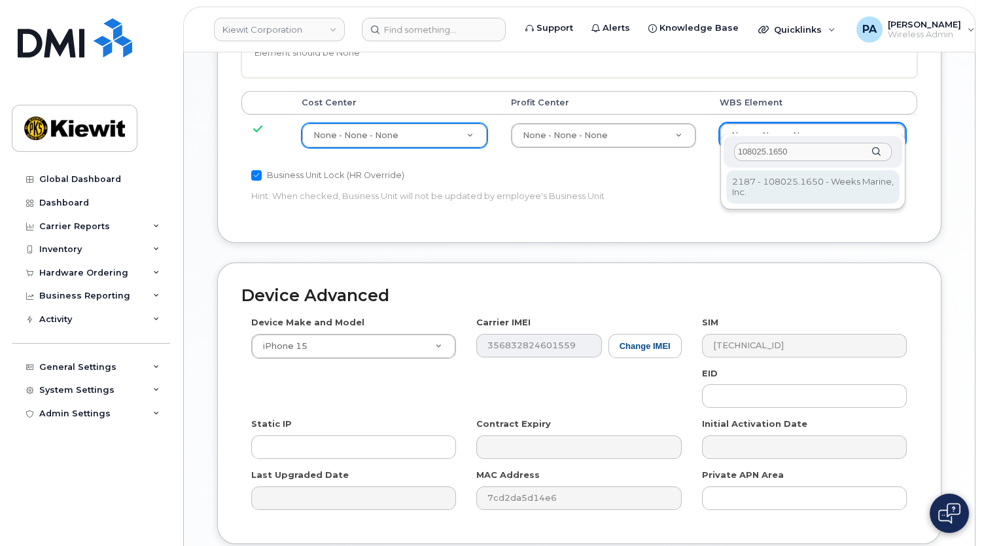
type input "108025.1650"
type input "33790924"
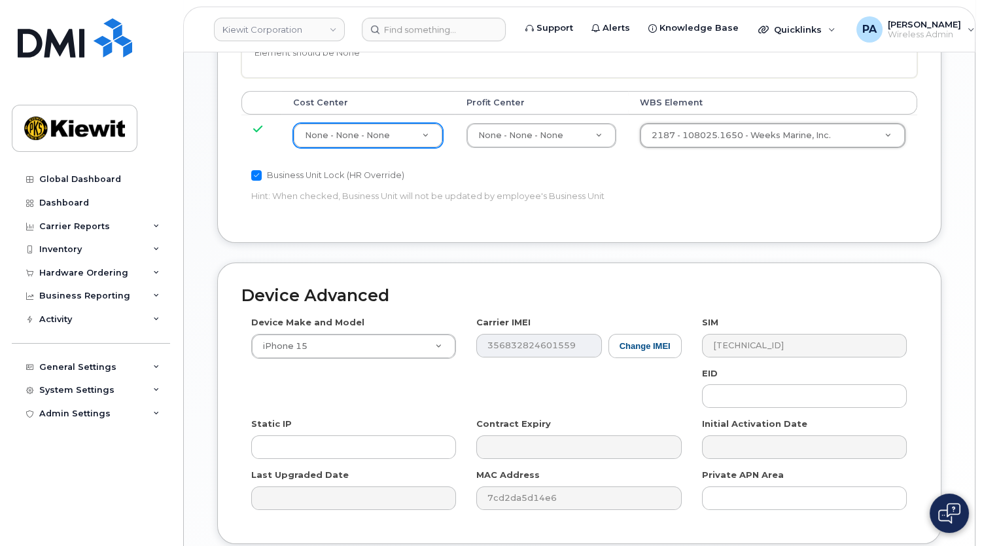
scroll to position [805, 0]
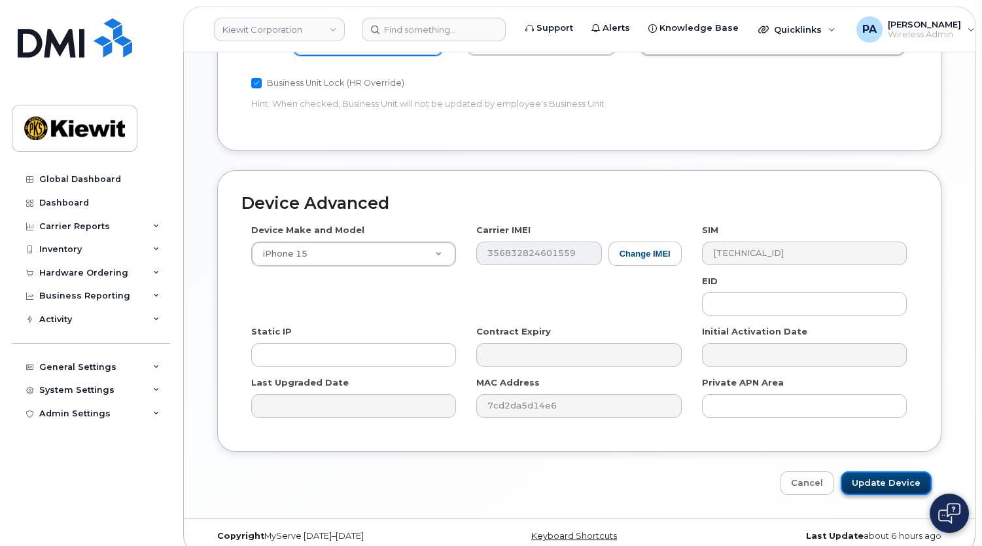
click at [879, 471] on input "Update Device" at bounding box center [886, 483] width 91 height 24
type input "Saving..."
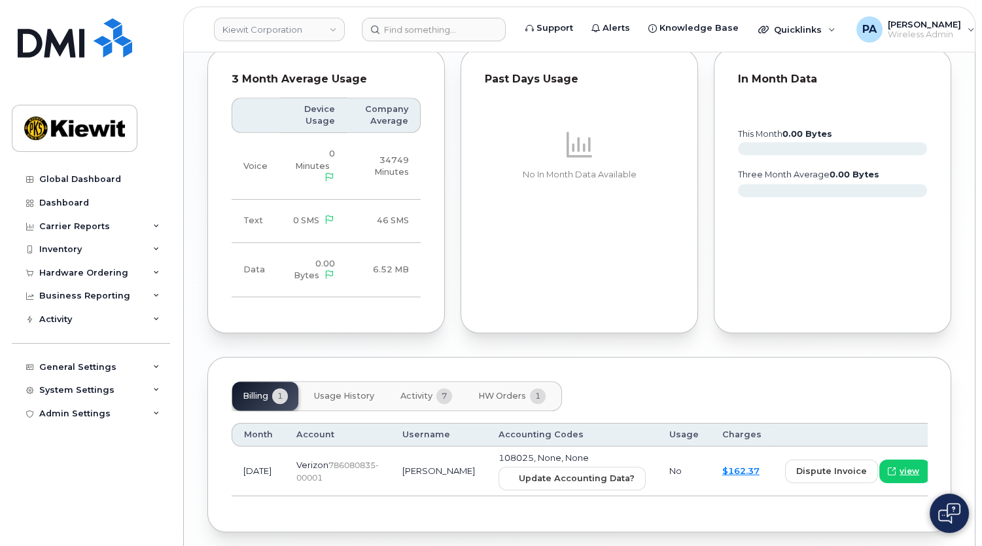
scroll to position [1350, 0]
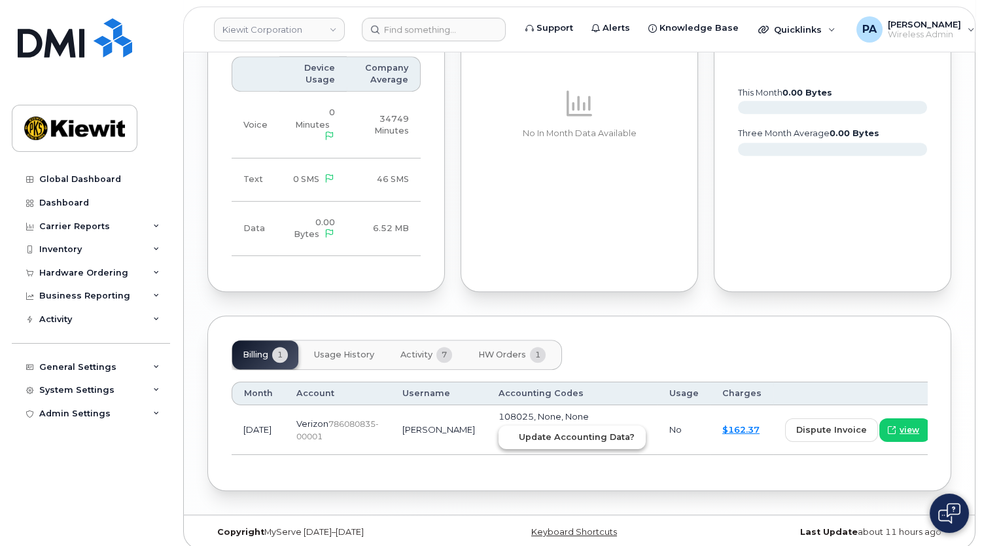
click at [520, 431] on span "Update Accounting Data?" at bounding box center [577, 437] width 116 height 12
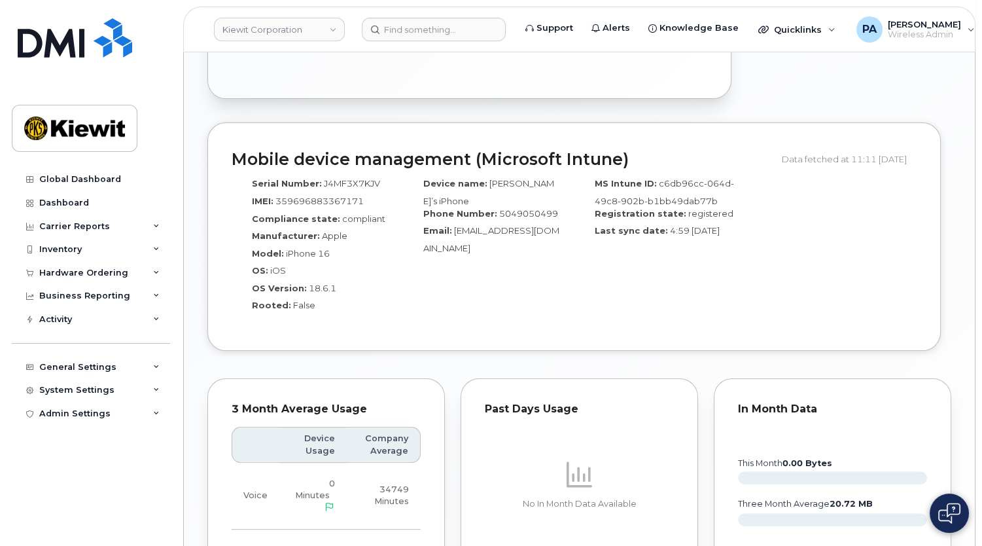
scroll to position [1249, 0]
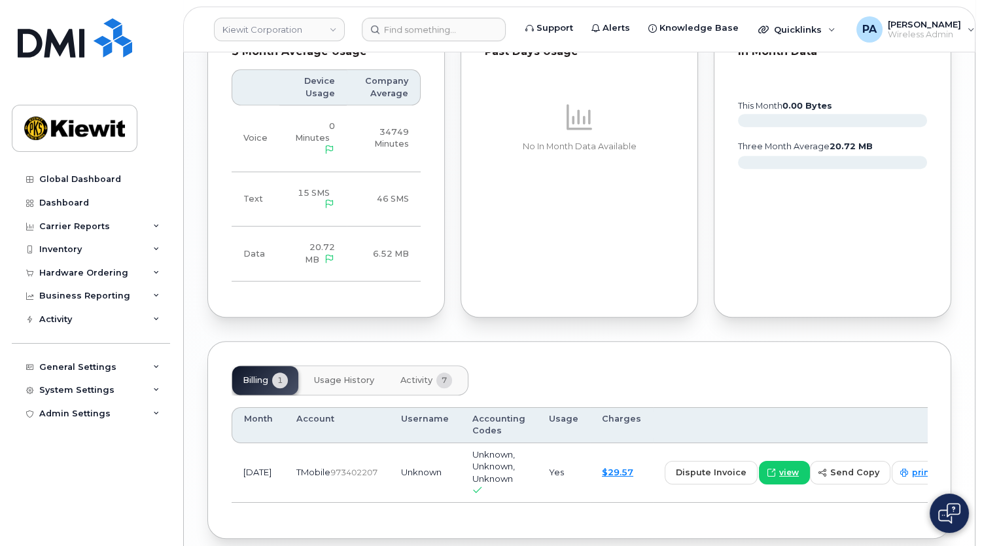
click at [423, 375] on span "Activity" at bounding box center [416, 380] width 32 height 10
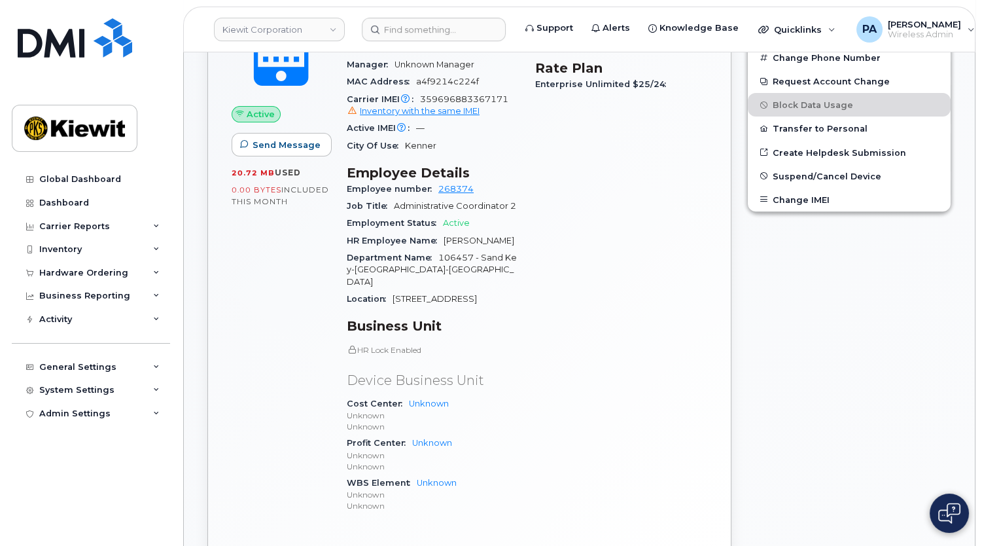
scroll to position [0, 0]
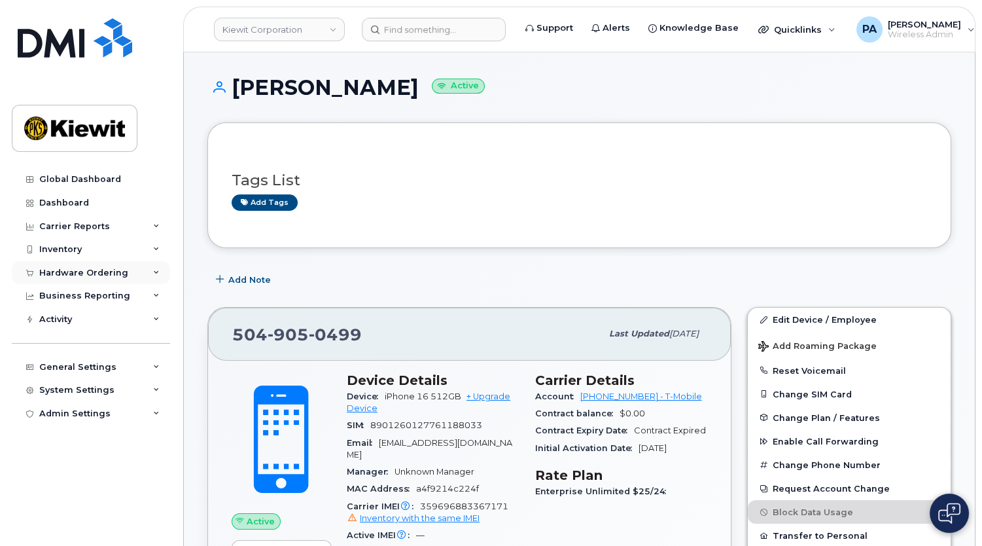
click at [94, 272] on div "Hardware Ordering" at bounding box center [83, 273] width 89 height 10
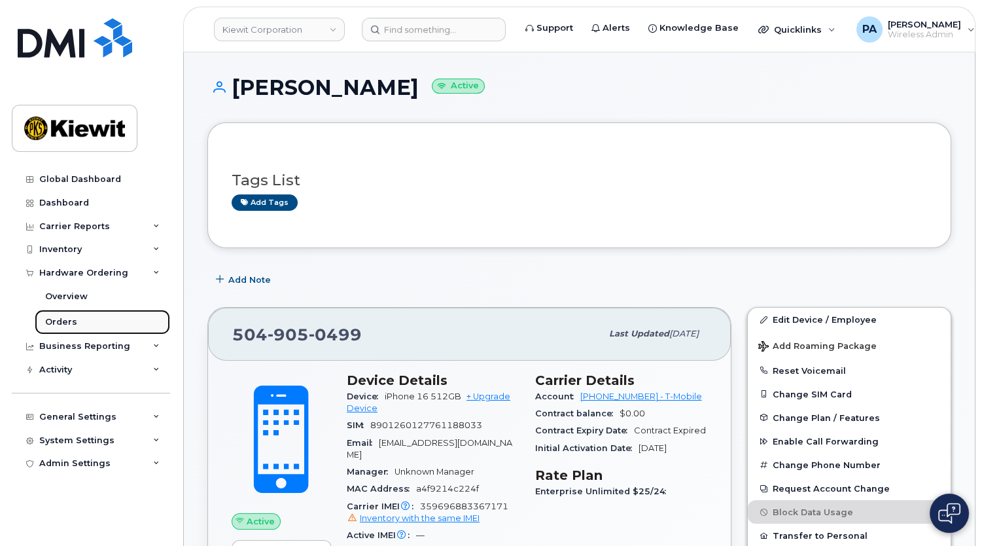
click at [75, 319] on link "Orders" at bounding box center [102, 321] width 135 height 25
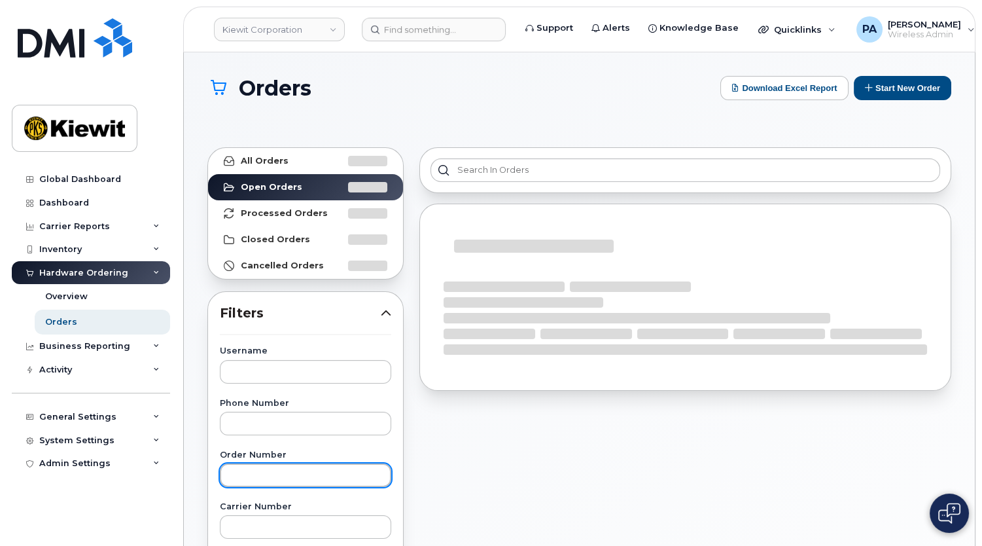
click at [279, 469] on input "text" at bounding box center [305, 475] width 171 height 24
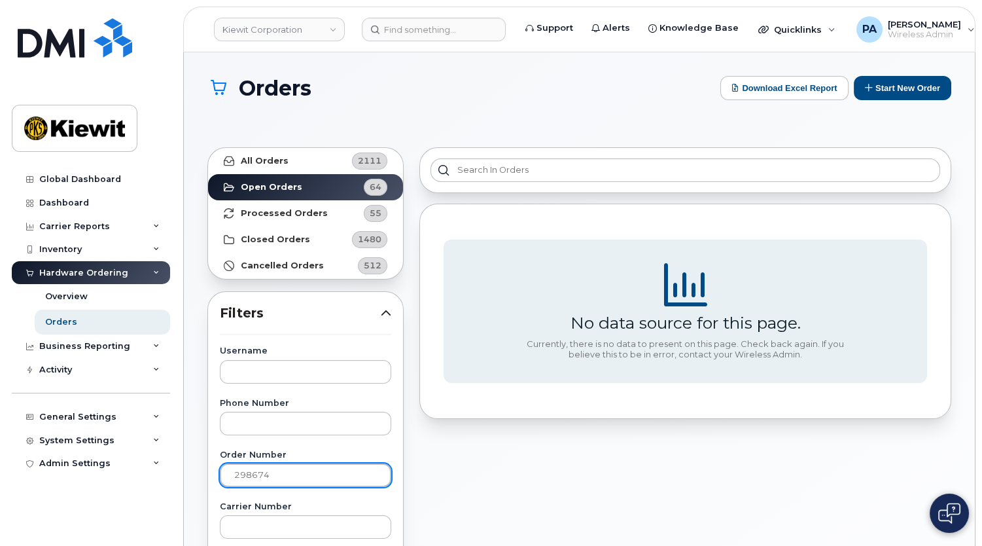
drag, startPoint x: 301, startPoint y: 476, endPoint x: 244, endPoint y: 450, distance: 62.4
click at [244, 476] on input "298674" at bounding box center [305, 475] width 171 height 24
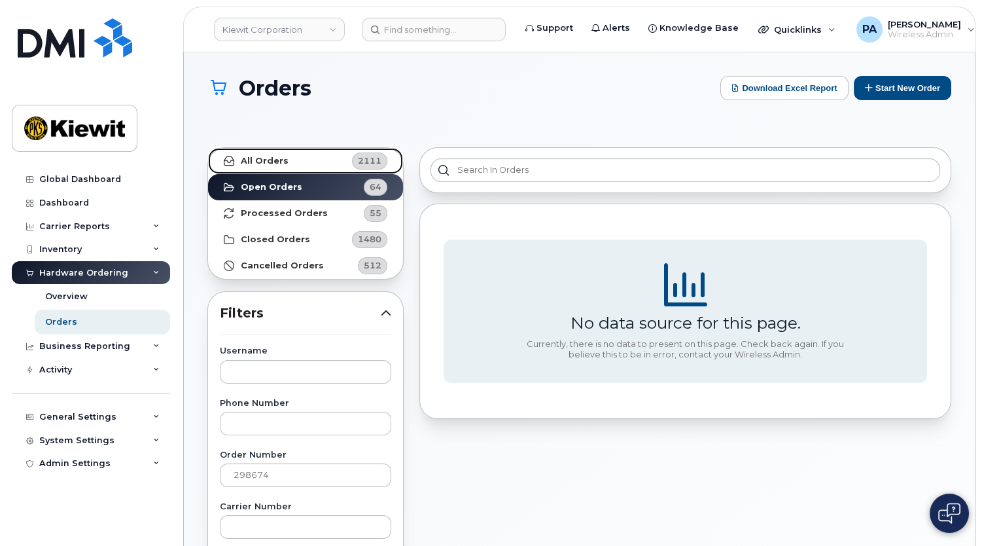
click at [290, 163] on link "All Orders 2111" at bounding box center [305, 161] width 195 height 26
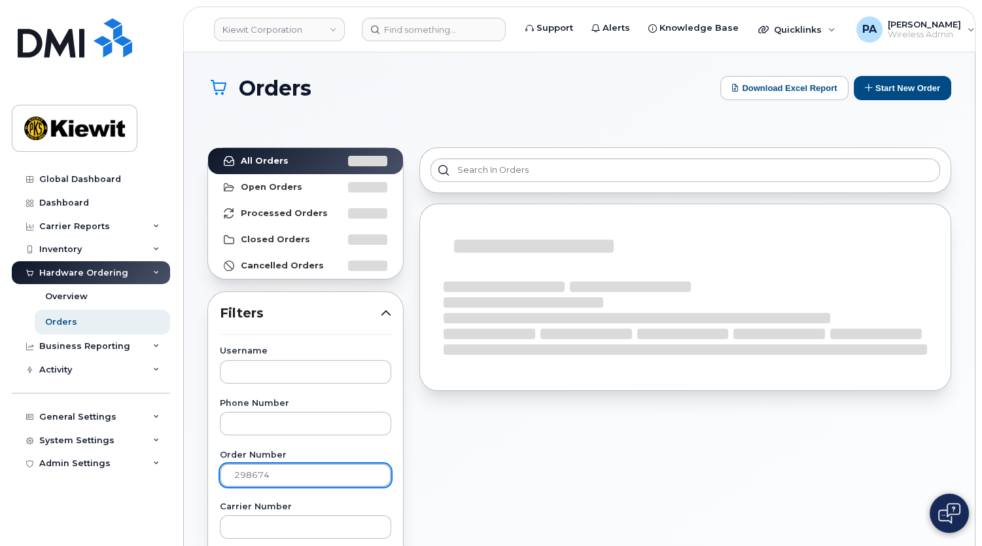
click at [290, 476] on input "298674" at bounding box center [305, 475] width 171 height 24
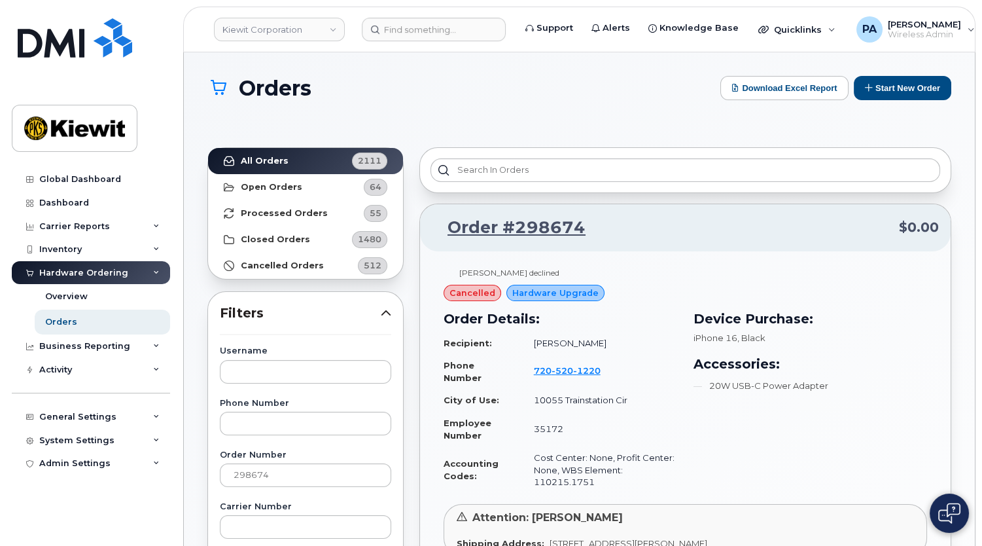
scroll to position [118, 0]
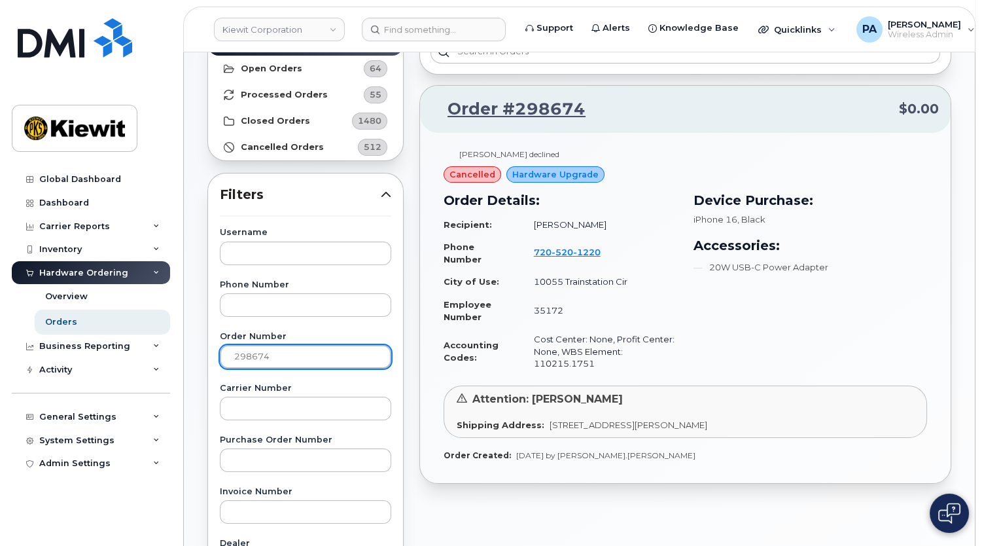
drag, startPoint x: 274, startPoint y: 351, endPoint x: 41, endPoint y: 308, distance: 237.5
click at [184, 308] on div "Kiewit Corporation Support Alerts Knowledge Base Quicklinks Suspend / Cancel De…" at bounding box center [579, 445] width 791 height 1022
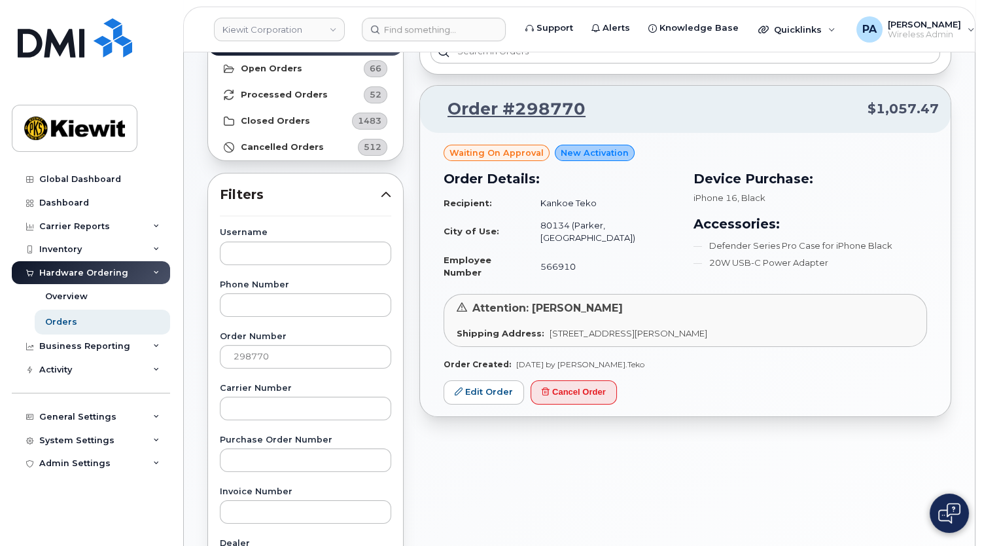
click at [533, 472] on div "Order #298770 $1,057.47 Waiting On Approval New Activation Order Details: Recip…" at bounding box center [686, 480] width 548 height 919
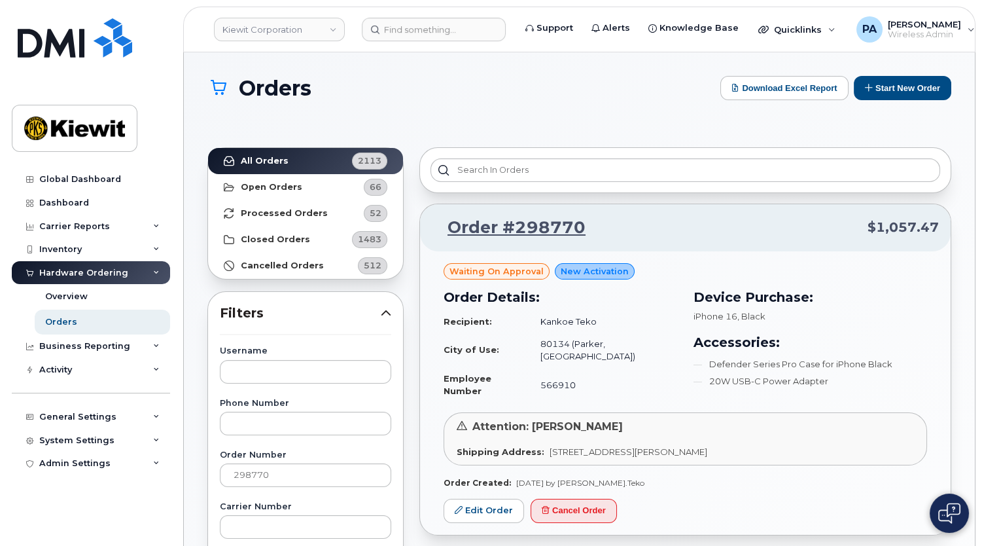
scroll to position [59, 0]
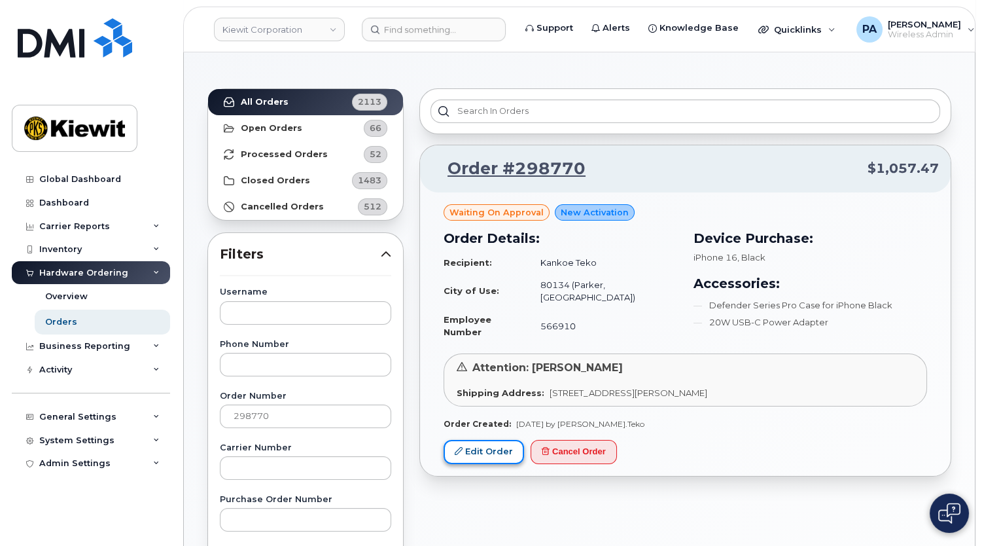
click at [484, 442] on link "Edit Order" at bounding box center [484, 452] width 80 height 24
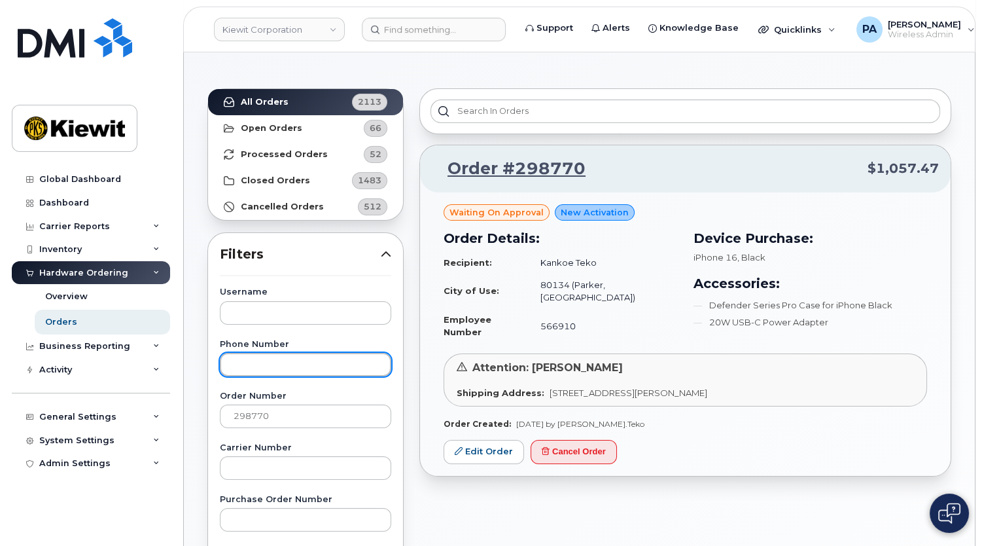
drag, startPoint x: 266, startPoint y: 363, endPoint x: 264, endPoint y: 386, distance: 22.9
click at [266, 363] on input "text" at bounding box center [305, 365] width 171 height 24
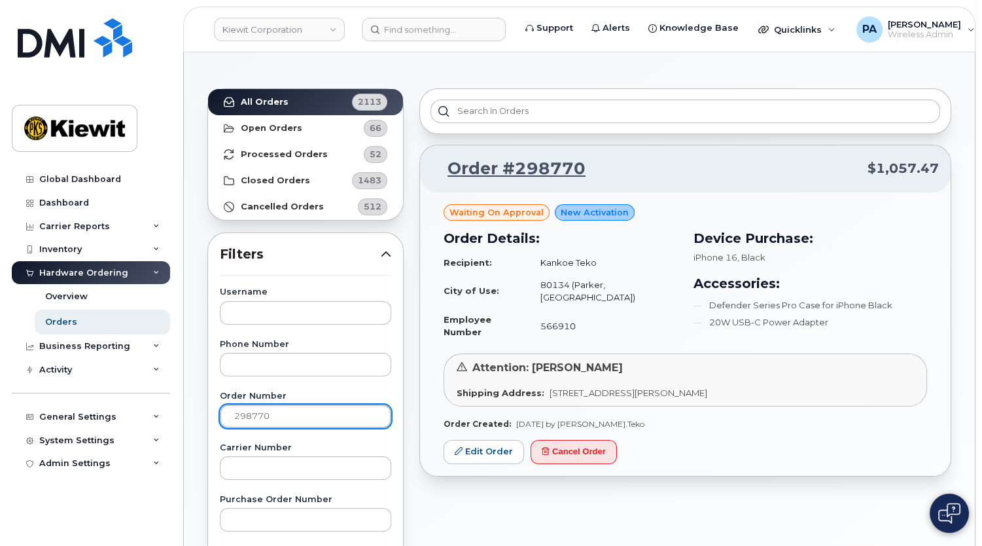
drag, startPoint x: 262, startPoint y: 419, endPoint x: 270, endPoint y: 418, distance: 8.5
click at [262, 419] on input "298770" at bounding box center [305, 416] width 171 height 24
drag, startPoint x: 279, startPoint y: 417, endPoint x: 160, endPoint y: 399, distance: 120.5
click at [184, 401] on div "Kiewit Corporation Support Alerts Knowledge Base Quicklinks Suspend / Cancel De…" at bounding box center [579, 504] width 791 height 1022
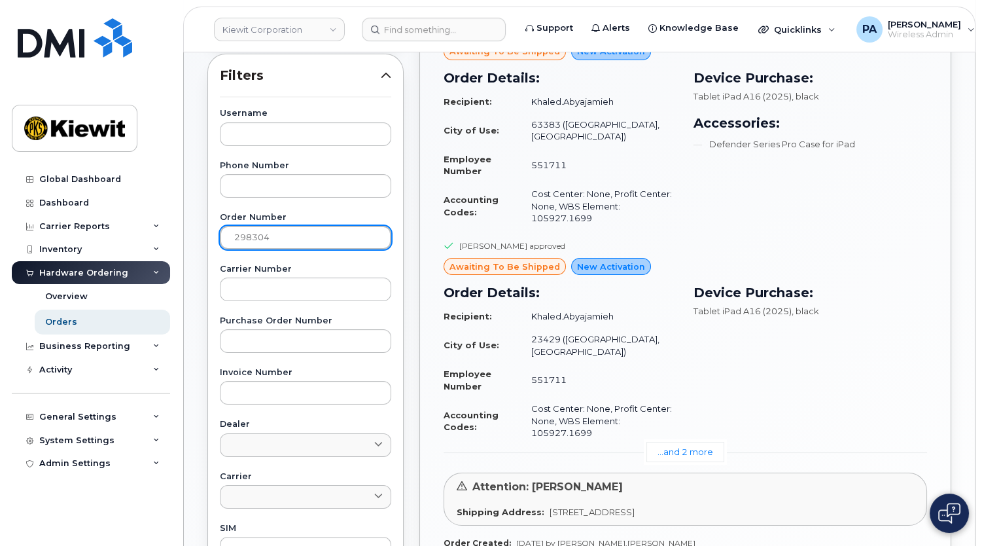
scroll to position [118, 0]
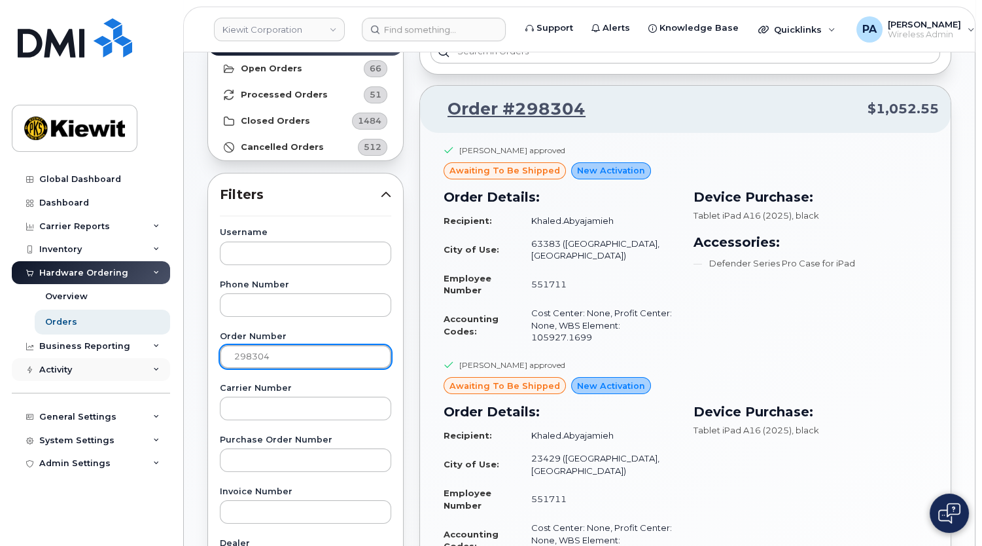
drag, startPoint x: 283, startPoint y: 355, endPoint x: 84, endPoint y: 361, distance: 198.3
click at [184, 361] on div "Kiewit Corporation Support Alerts Knowledge Base Quicklinks Suspend / Cancel De…" at bounding box center [579, 445] width 791 height 1022
type input "298350"
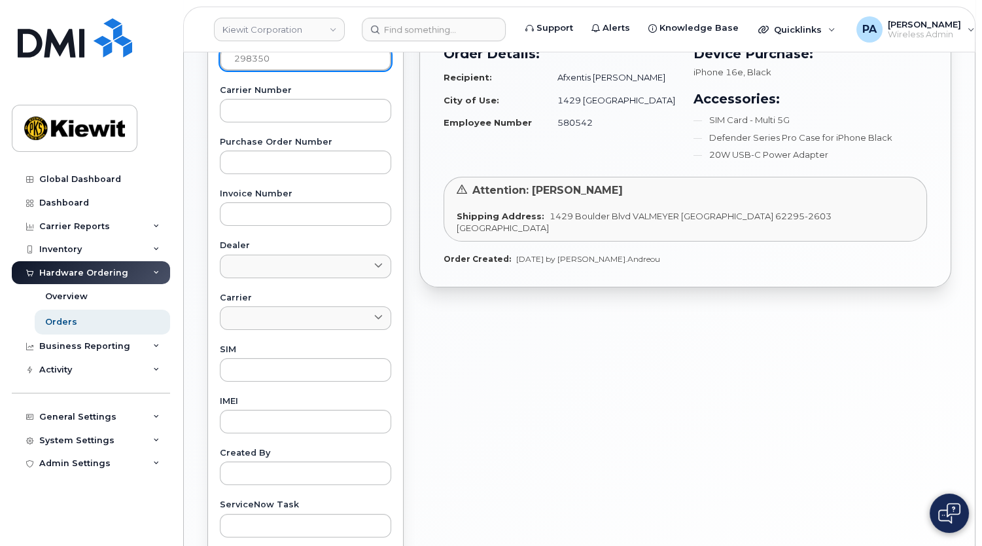
scroll to position [0, 0]
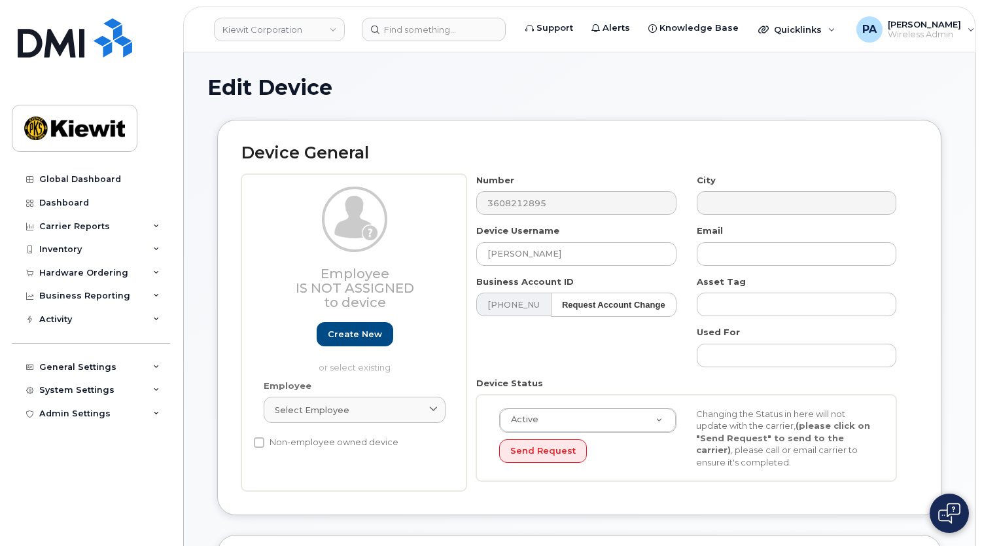
select select "29584743"
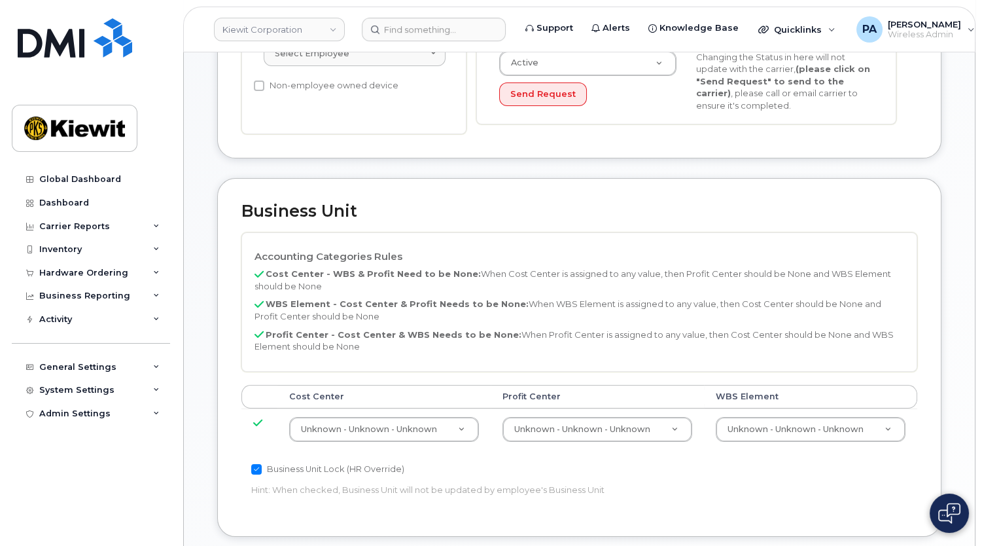
scroll to position [59, 0]
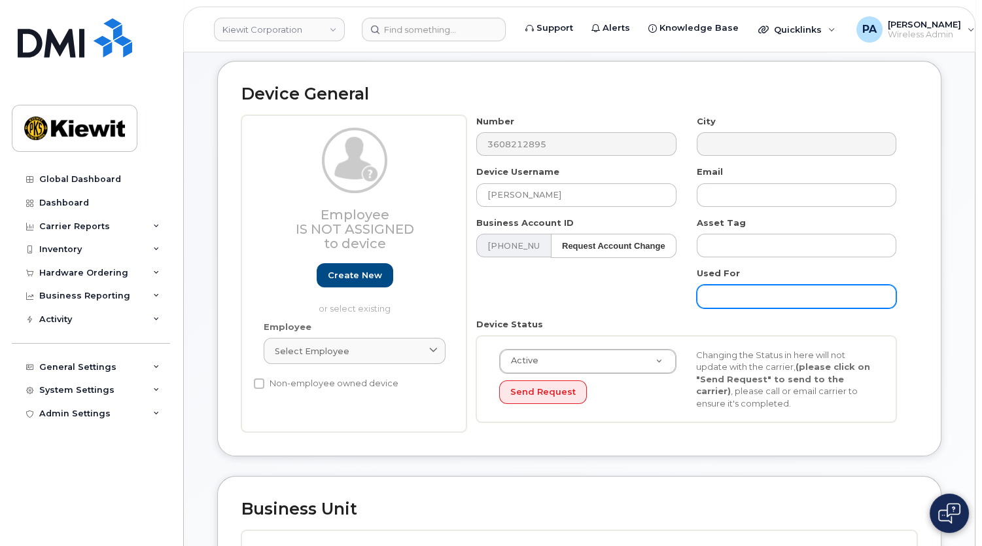
click at [807, 293] on input "text" at bounding box center [797, 297] width 200 height 24
type input "Saving..."
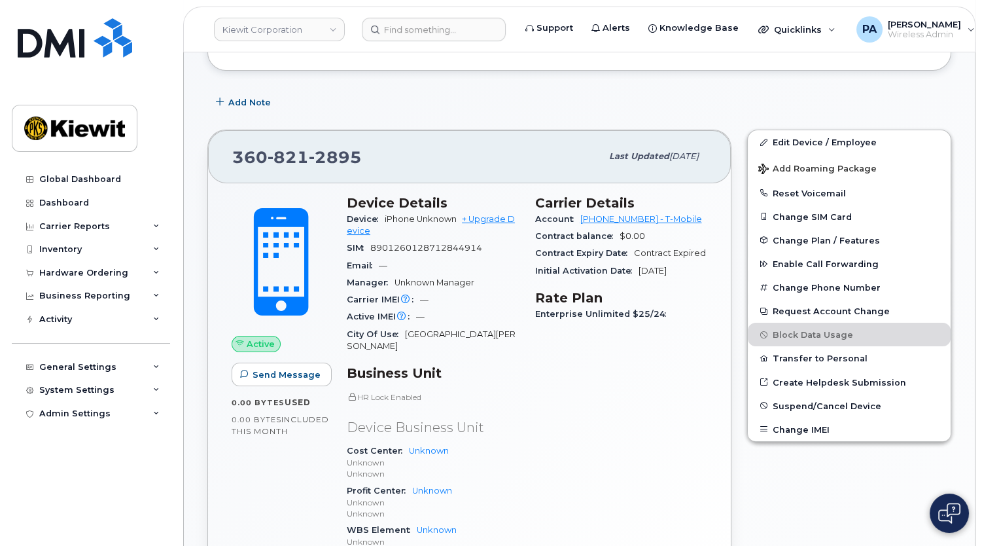
scroll to position [118, 0]
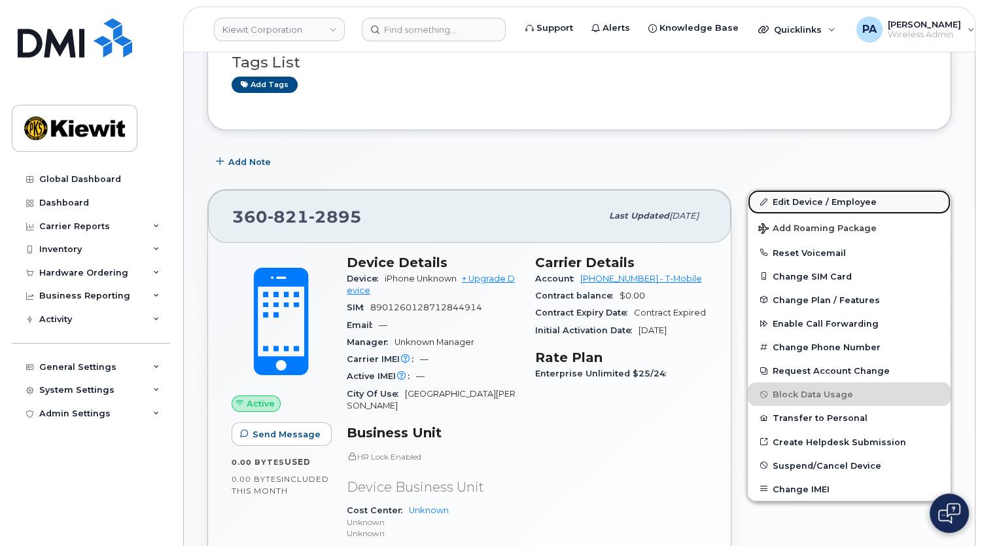
click at [823, 201] on link "Edit Device / Employee" at bounding box center [849, 202] width 203 height 24
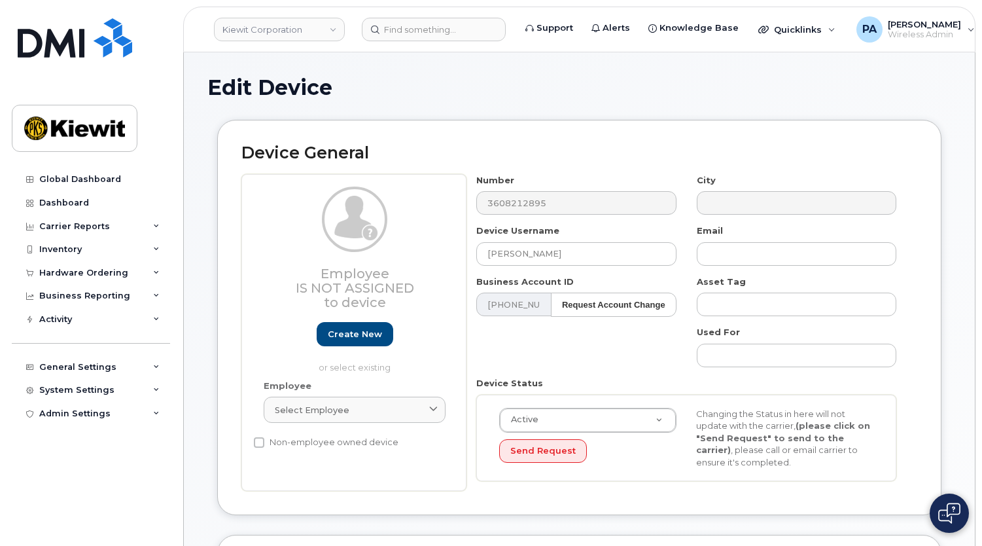
select select "29584743"
click at [753, 252] on input "text" at bounding box center [797, 254] width 200 height 24
type input "Saving..."
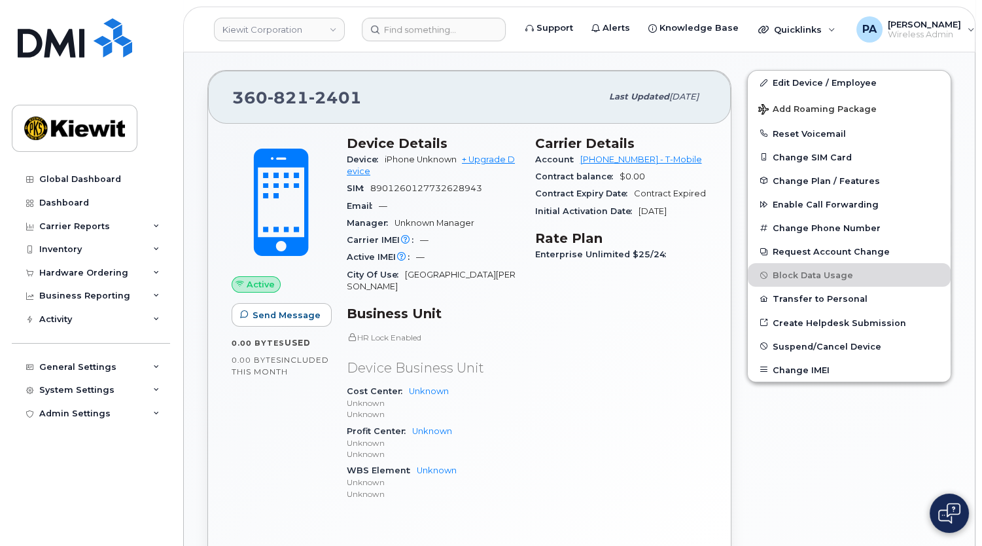
scroll to position [177, 0]
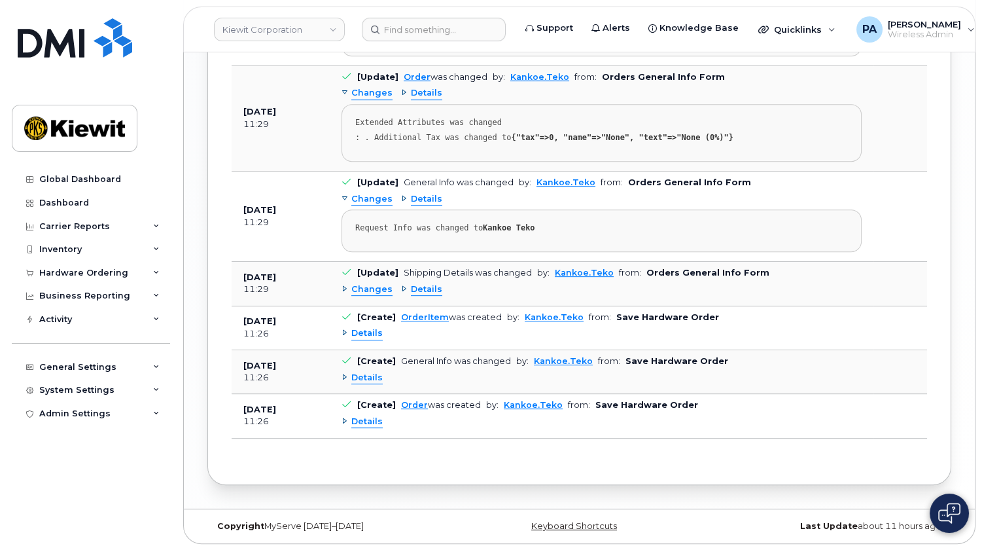
scroll to position [978, 0]
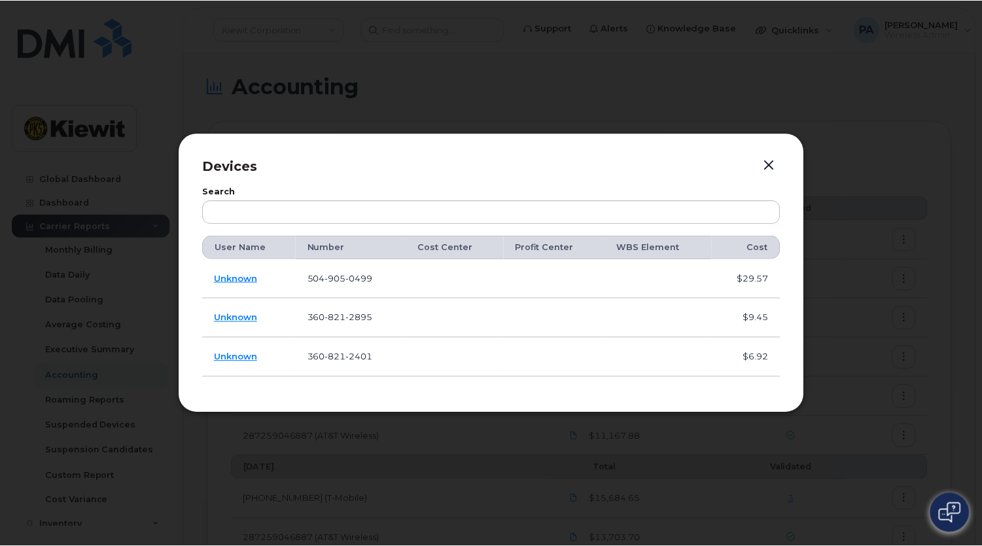
scroll to position [357, 0]
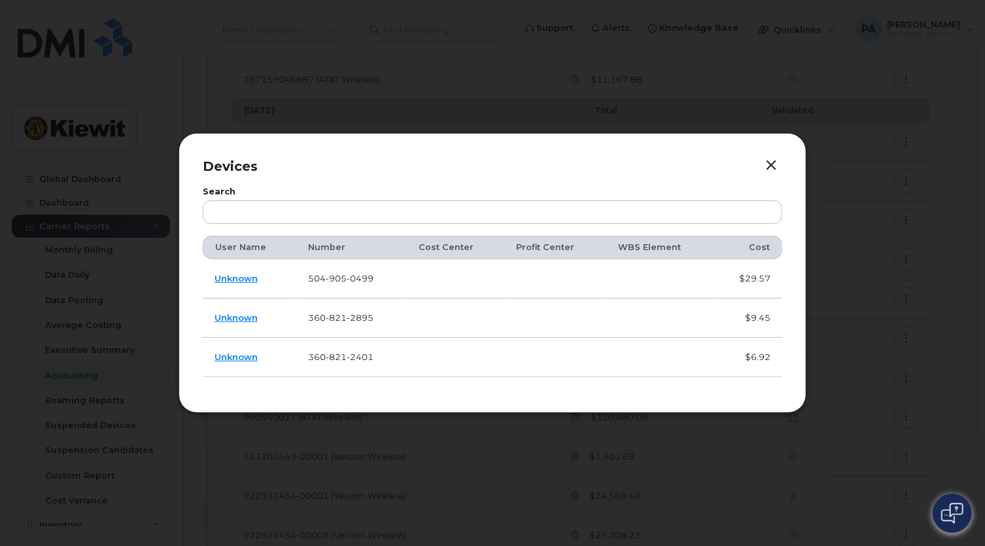
click at [779, 168] on button "button" at bounding box center [772, 165] width 20 height 18
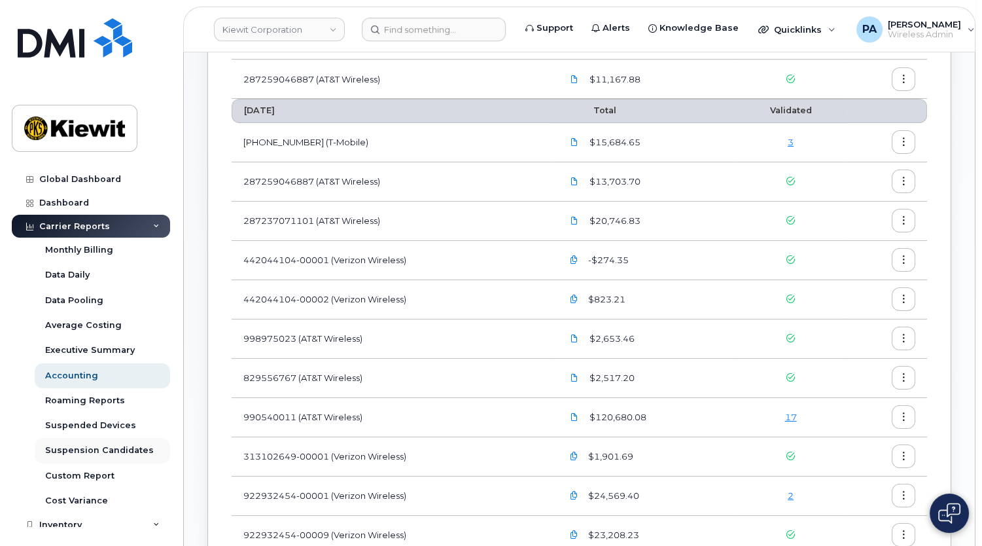
scroll to position [174, 0]
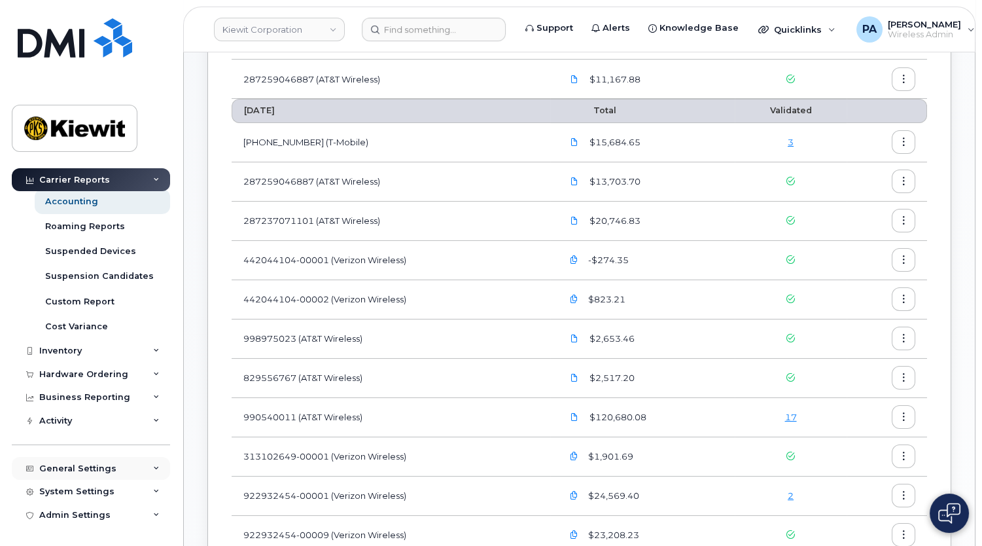
click at [77, 467] on div "General Settings" at bounding box center [77, 468] width 77 height 10
click at [65, 519] on div "Approval Mapping" at bounding box center [86, 518] width 83 height 12
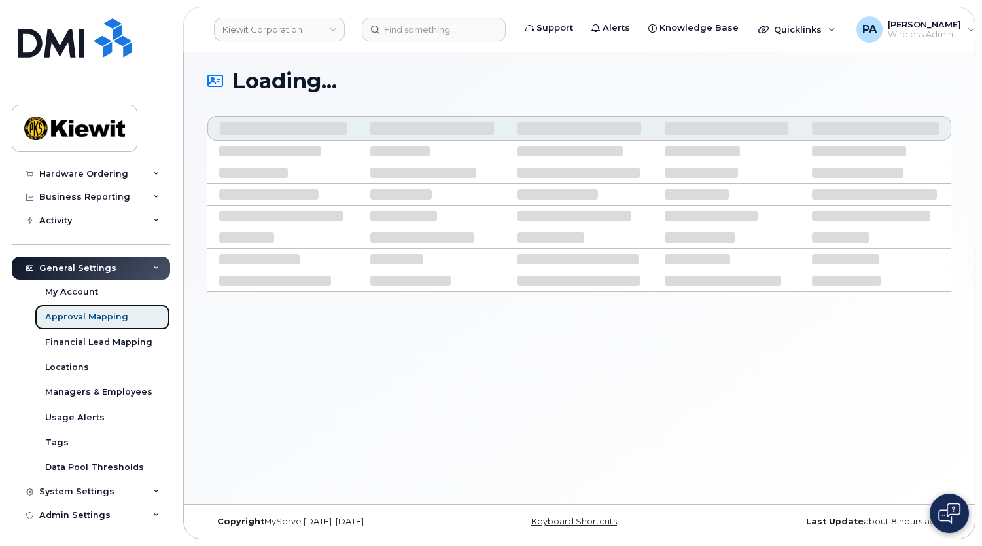
scroll to position [99, 0]
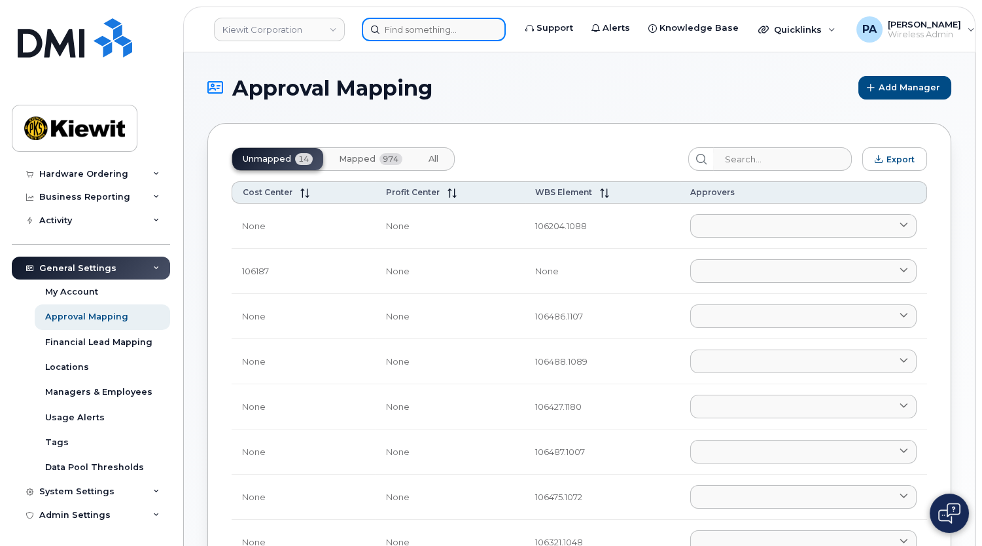
click at [413, 29] on input at bounding box center [434, 30] width 144 height 24
click at [433, 163] on span "All" at bounding box center [434, 159] width 10 height 10
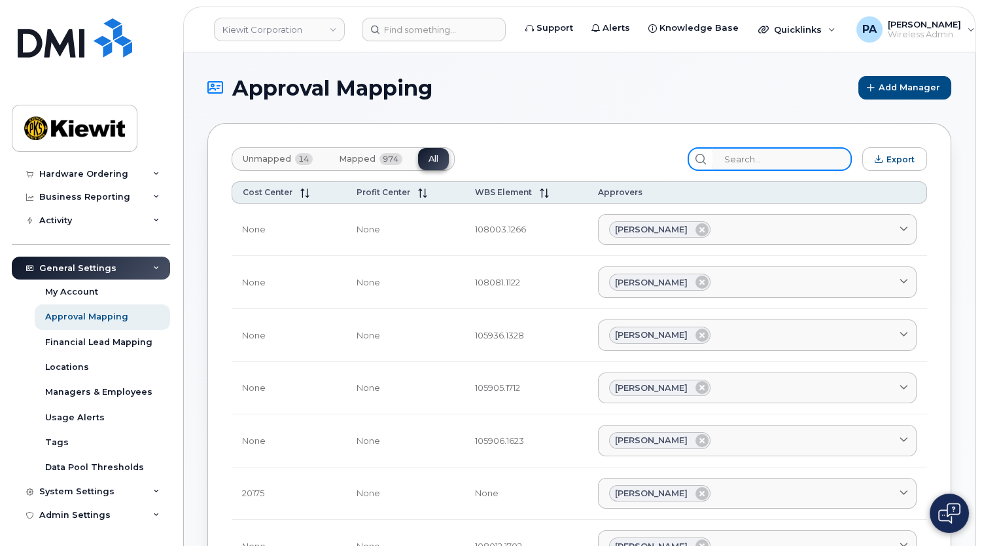
click at [790, 163] on input "search" at bounding box center [782, 159] width 139 height 24
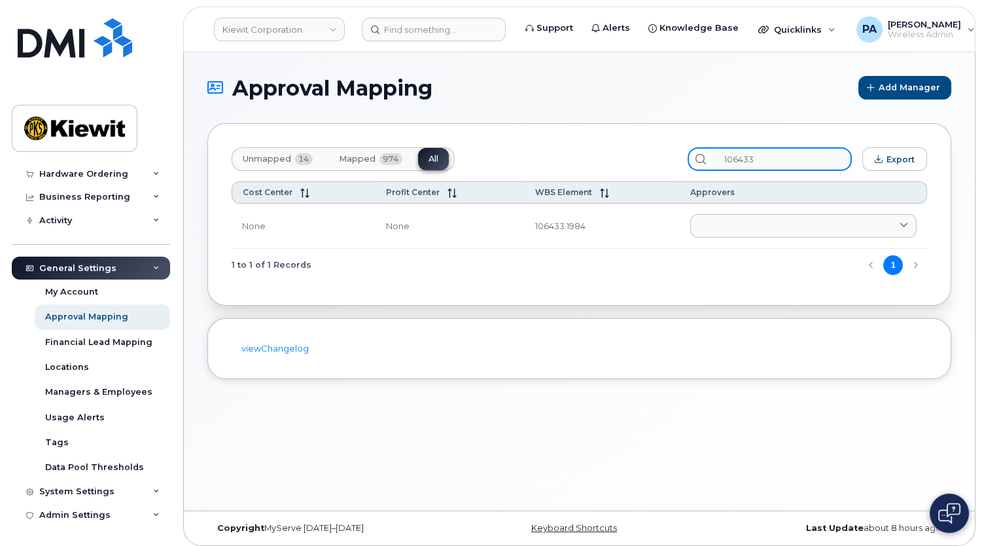
type input "106433"
click at [362, 163] on span "Mapped" at bounding box center [357, 159] width 37 height 10
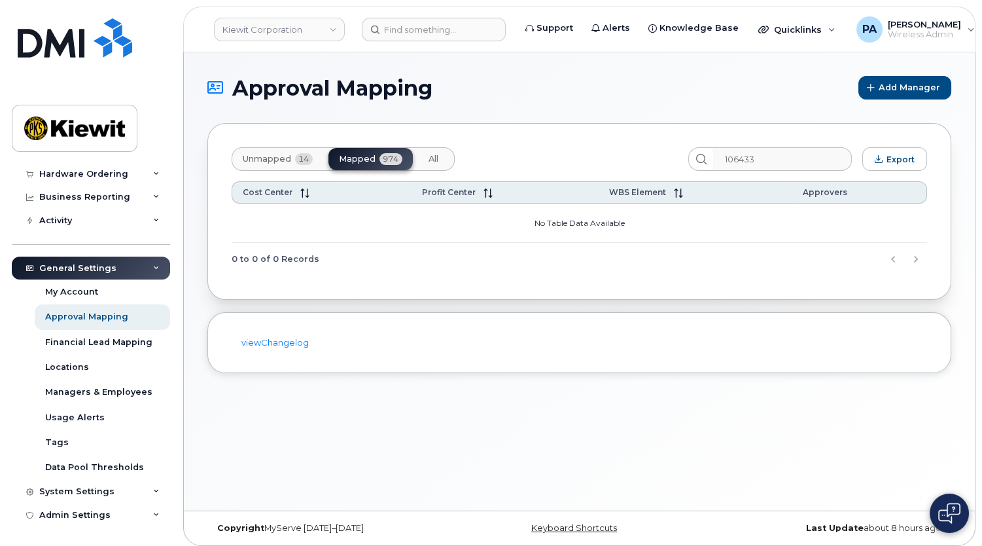
click at [259, 163] on span "Unmapped" at bounding box center [267, 159] width 48 height 10
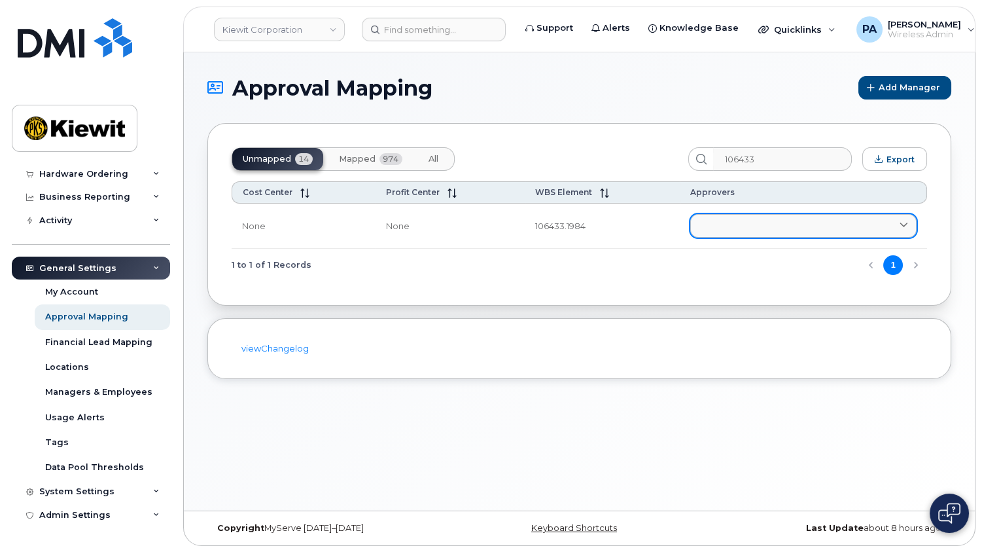
click at [736, 226] on link at bounding box center [803, 226] width 226 height 24
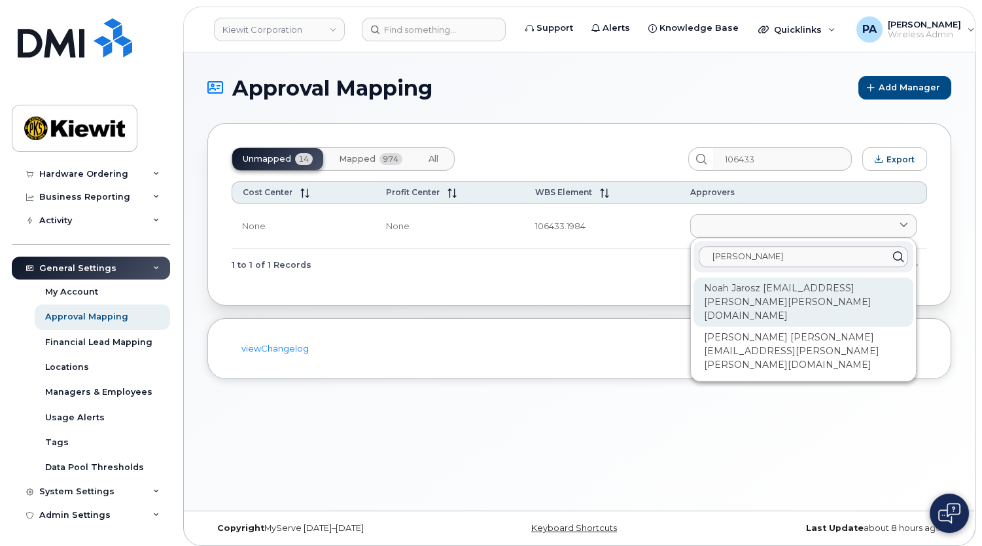
type input "Noah"
click at [775, 289] on div "Noah Jarosz NOAH.JAROSZ@KIEWIT.COM" at bounding box center [804, 301] width 220 height 49
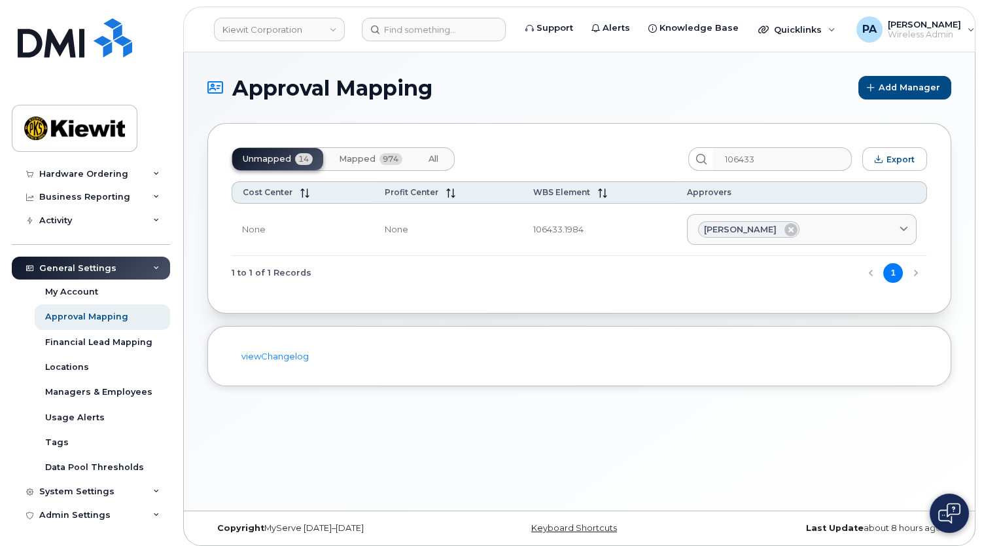
click at [432, 162] on span "All" at bounding box center [434, 159] width 10 height 10
click at [281, 163] on span "Unmapped" at bounding box center [267, 159] width 48 height 10
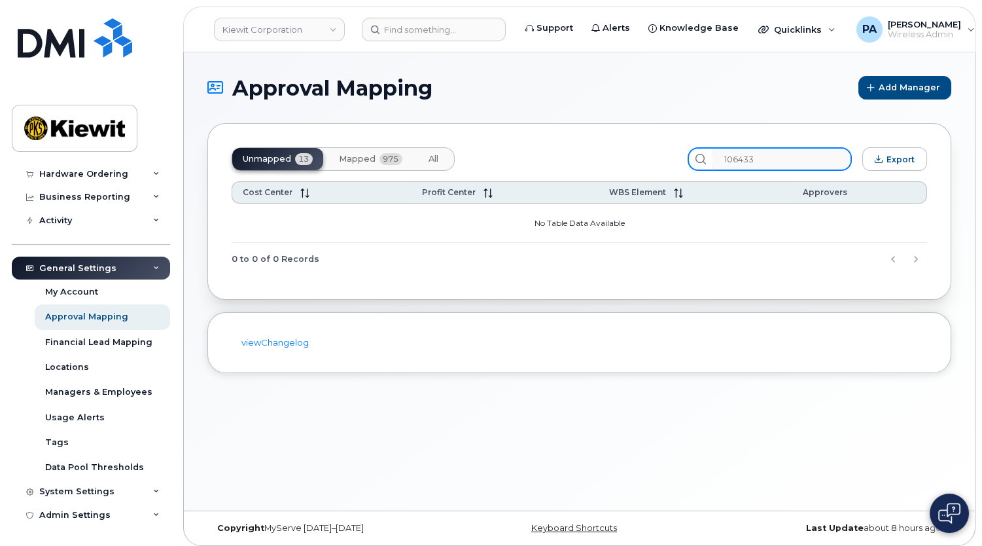
drag, startPoint x: 773, startPoint y: 152, endPoint x: 456, endPoint y: 128, distance: 317.7
click at [478, 137] on div "Unmapped 13 Mapped 975 All 106433 Export Cost Center Profit Center WBS Element …" at bounding box center [579, 211] width 744 height 177
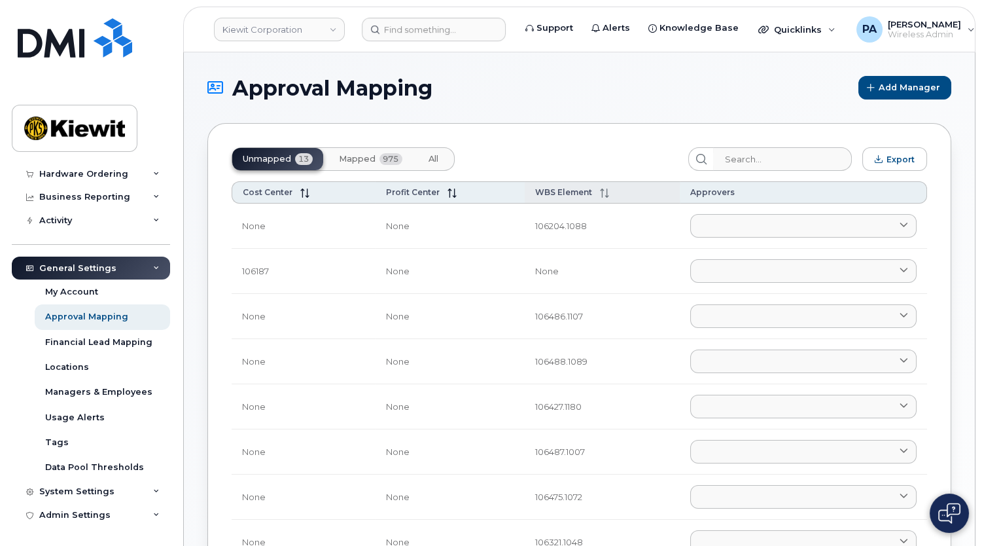
click at [570, 192] on span "WBS Element" at bounding box center [563, 192] width 57 height 10
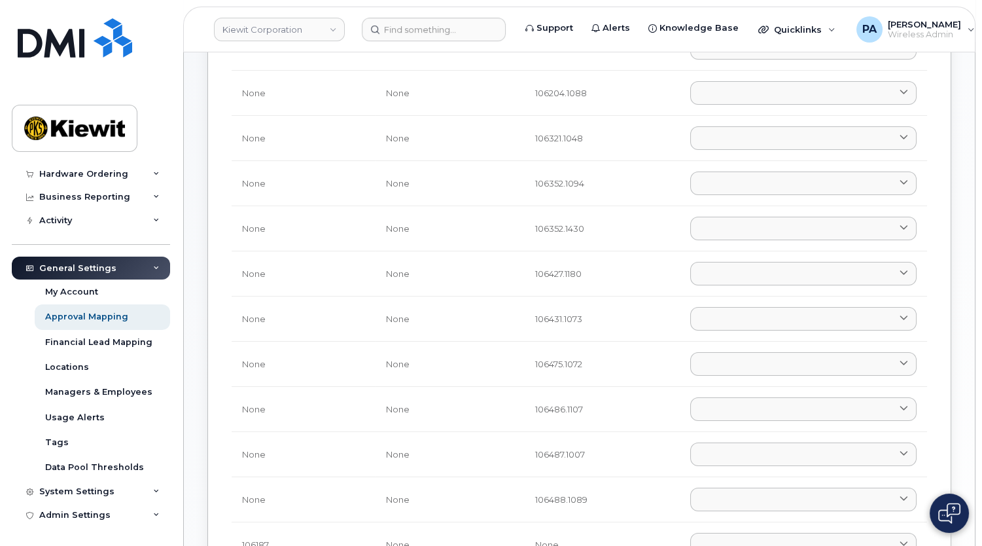
scroll to position [118, 0]
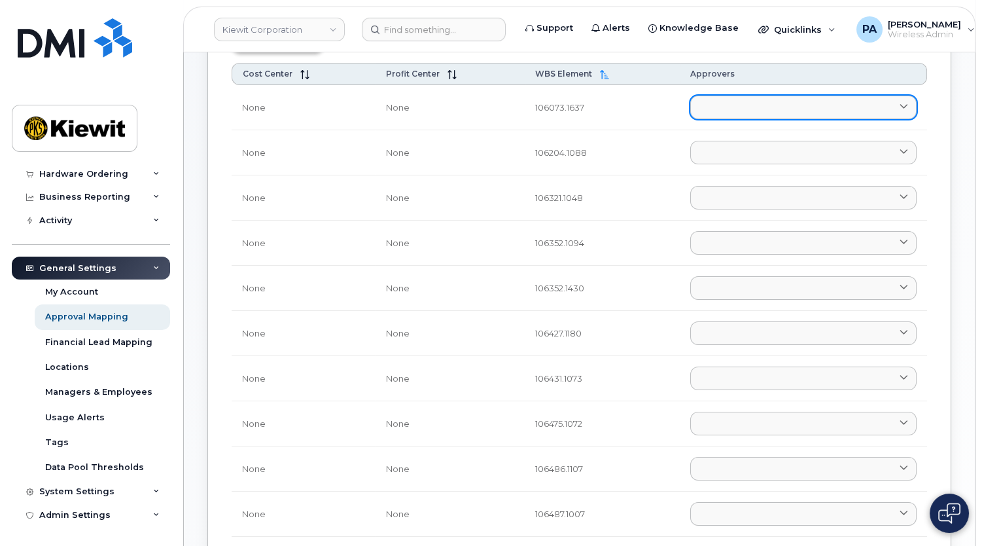
click at [708, 101] on link at bounding box center [803, 108] width 226 height 24
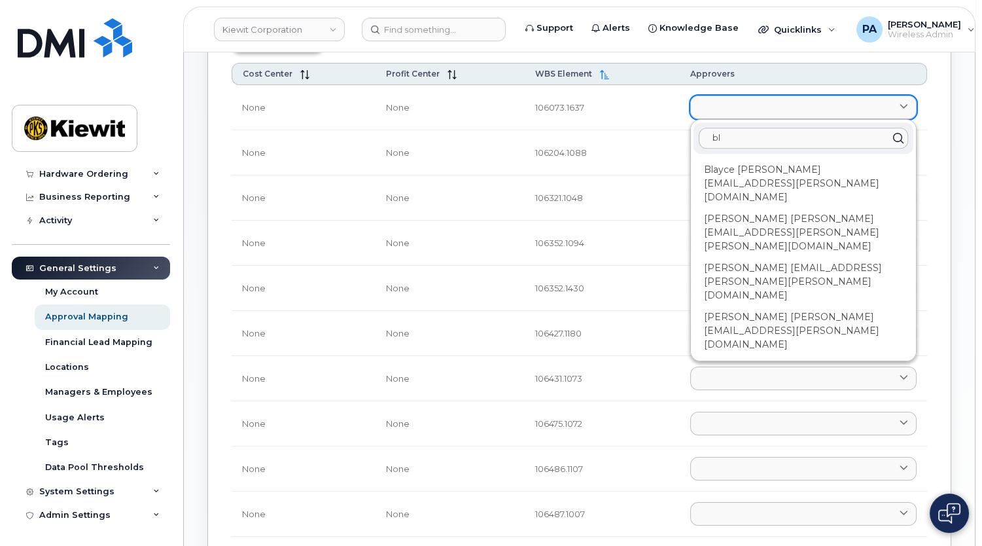
type input "b"
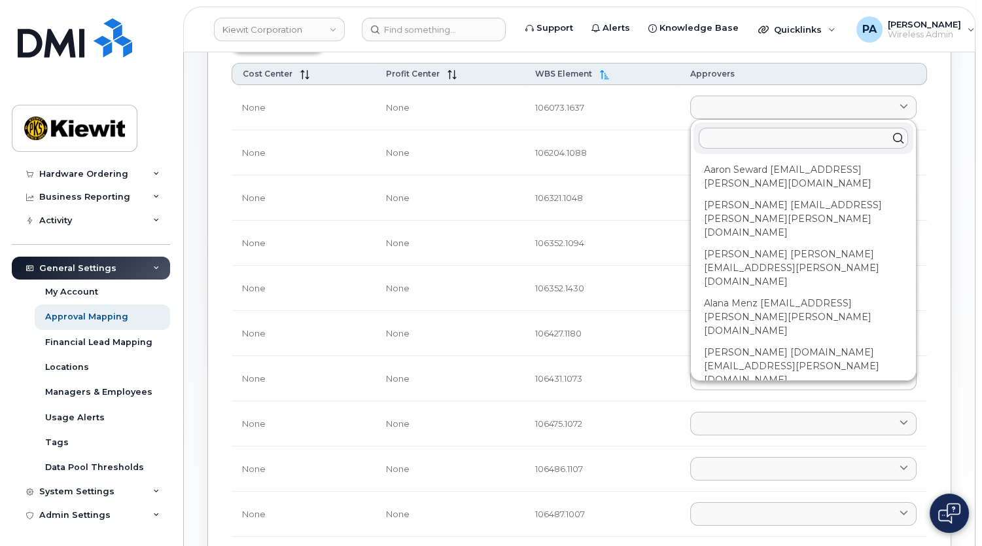
click at [614, 131] on td "106204.1088" at bounding box center [602, 152] width 154 height 45
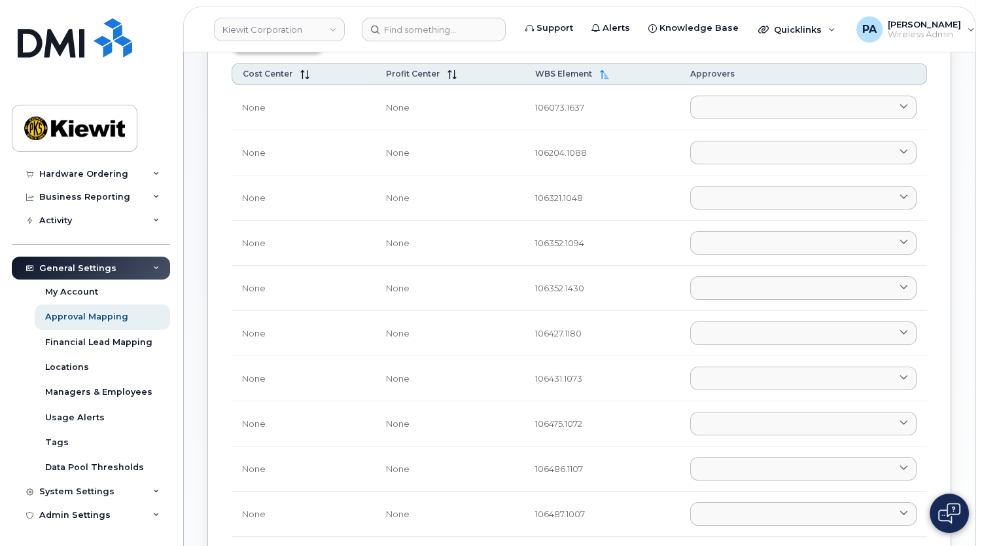
scroll to position [0, 0]
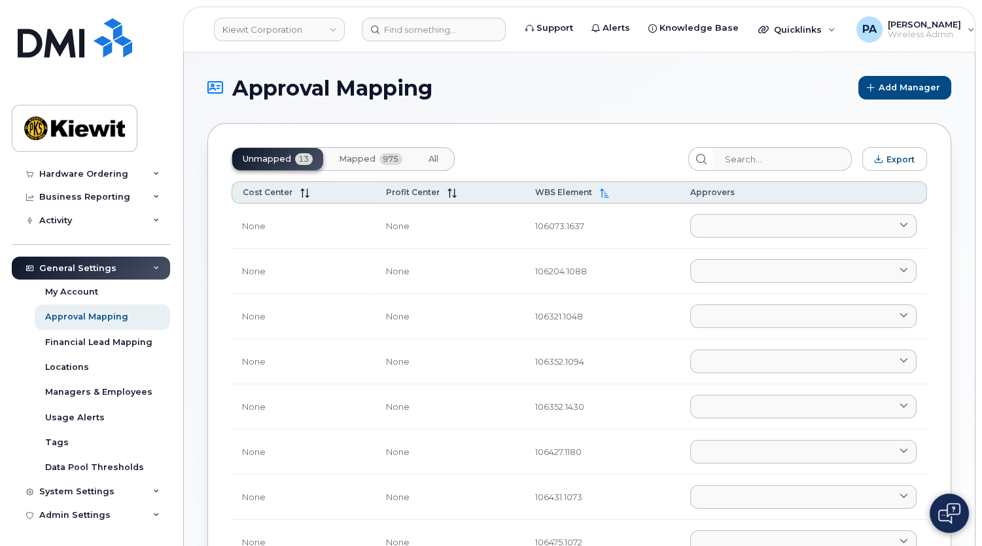
drag, startPoint x: 436, startPoint y: 156, endPoint x: 708, endPoint y: 170, distance: 271.9
click at [436, 156] on span "All" at bounding box center [434, 159] width 10 height 10
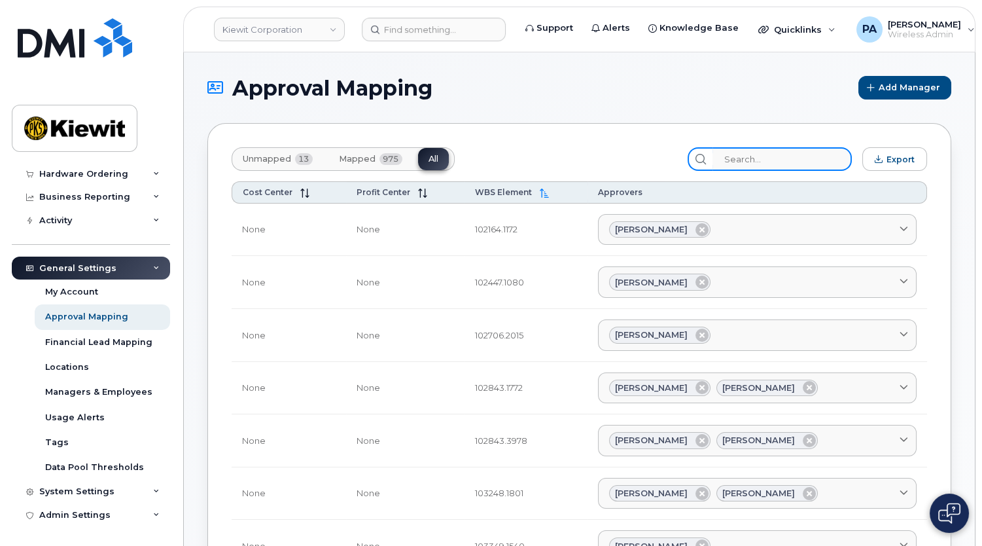
click at [771, 164] on input "search" at bounding box center [782, 159] width 139 height 24
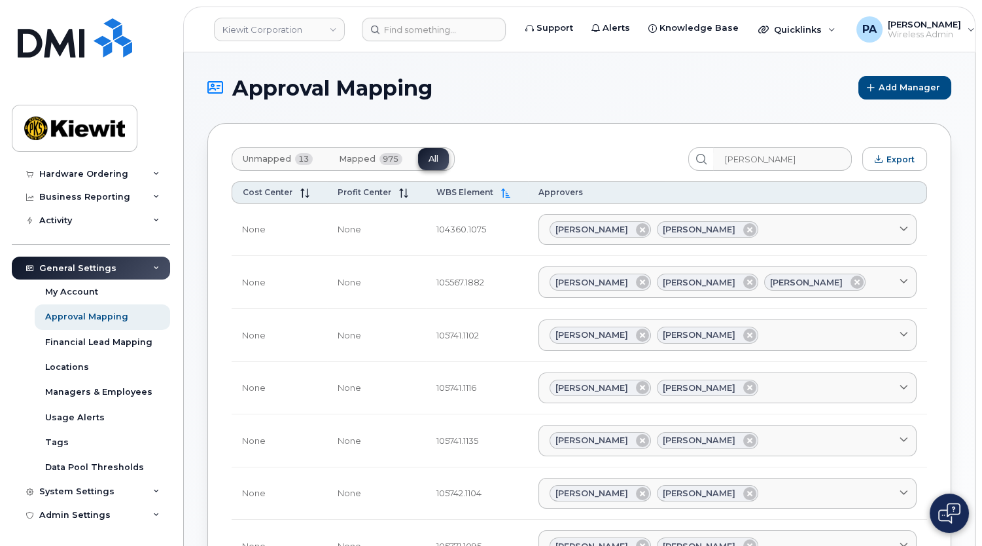
click at [275, 156] on span "Unmapped" at bounding box center [267, 159] width 48 height 10
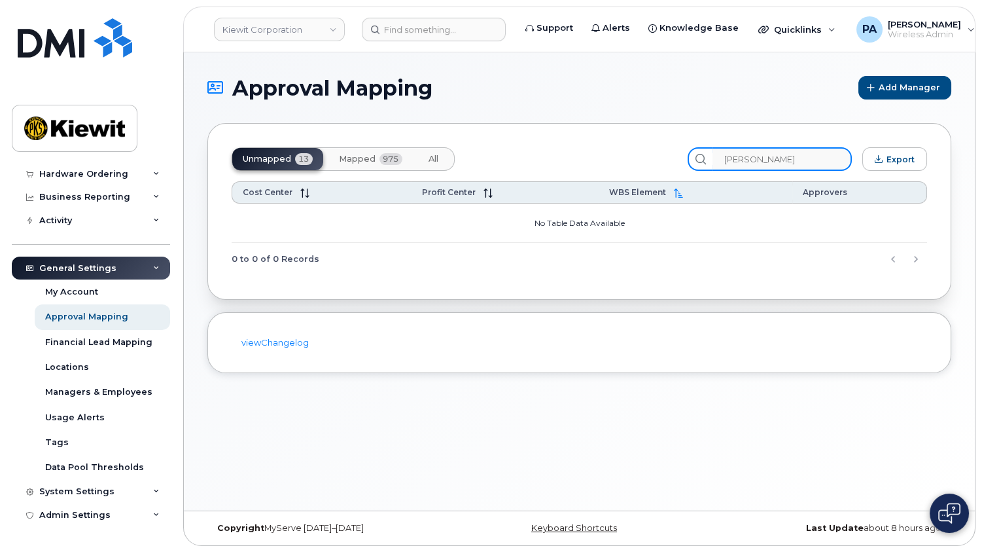
drag, startPoint x: 801, startPoint y: 156, endPoint x: 561, endPoint y: 175, distance: 240.2
click at [580, 167] on div "Unmapped 13 Mapped 975 All cameron Export" at bounding box center [580, 159] width 696 height 24
type input "="
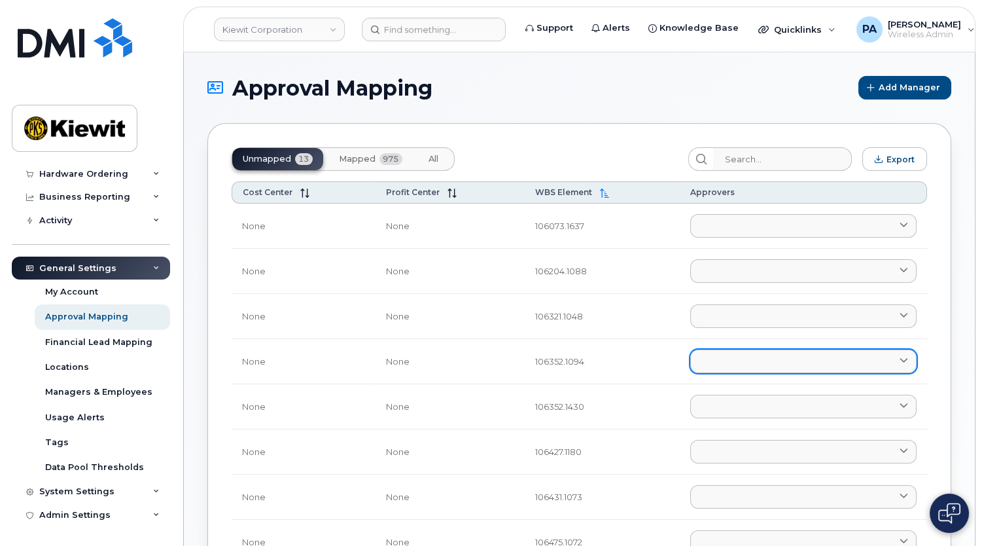
click at [726, 351] on link at bounding box center [803, 361] width 226 height 24
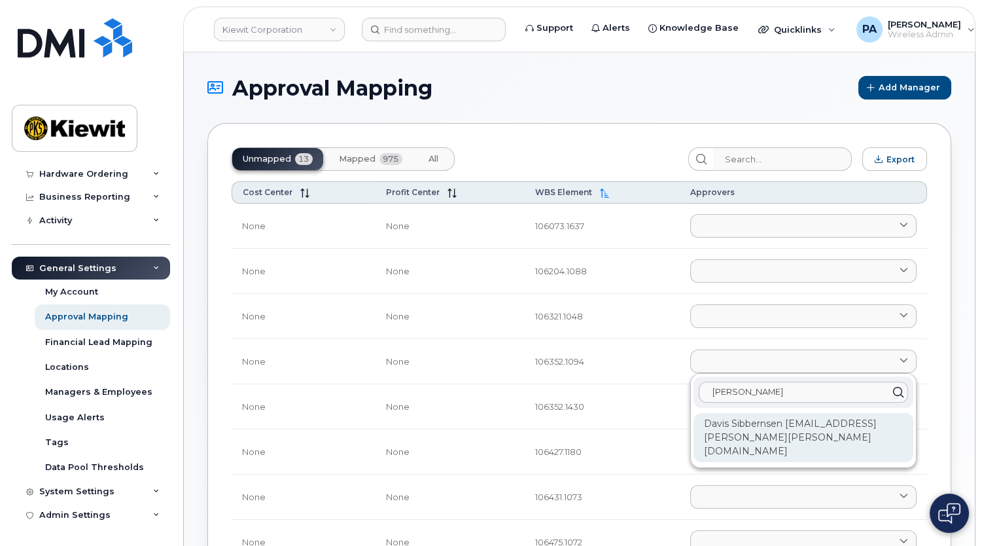
type input "davis"
click at [766, 443] on div "Davis Sibbernsen DAVIS.SIBBERNSEN@KIEWIT.COM" at bounding box center [804, 437] width 220 height 49
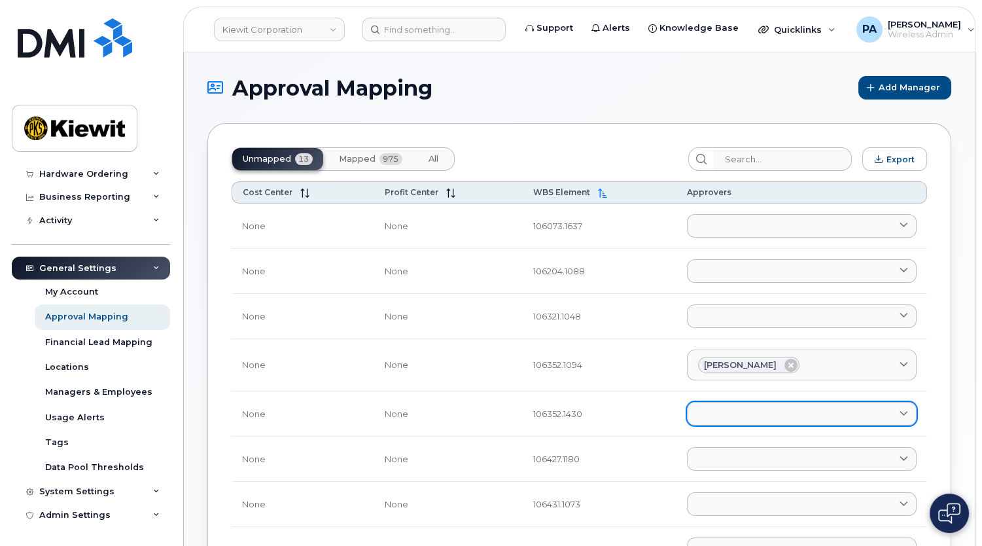
click at [724, 414] on link at bounding box center [802, 414] width 230 height 24
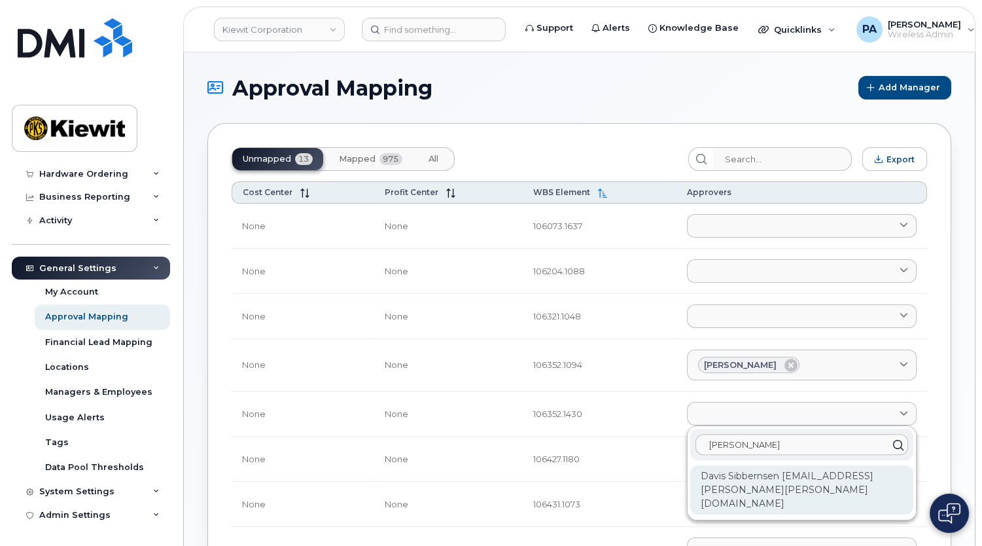
type input "Davis"
click at [746, 484] on div "Davis Sibbernsen DAVIS.SIBBERNSEN@KIEWIT.COM" at bounding box center [801, 489] width 223 height 49
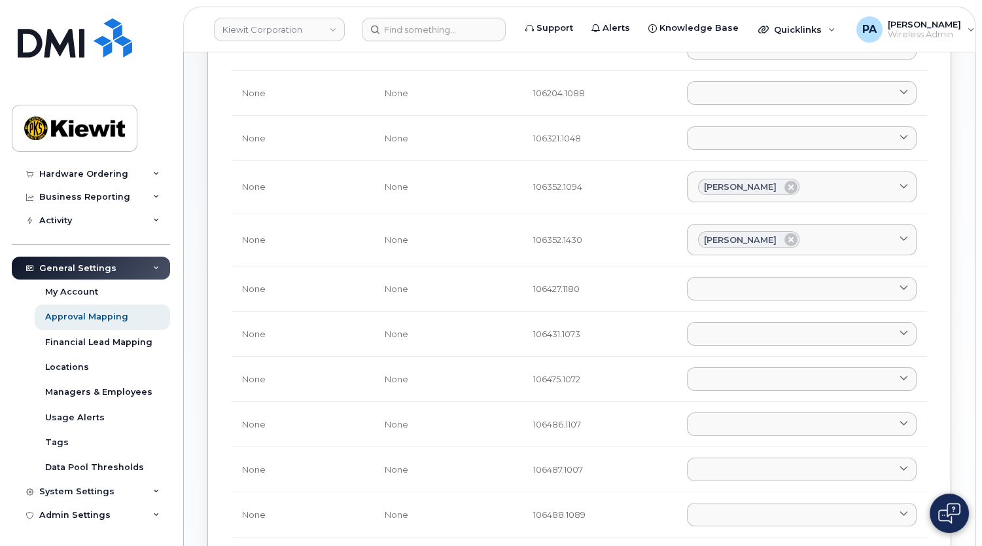
scroll to position [238, 0]
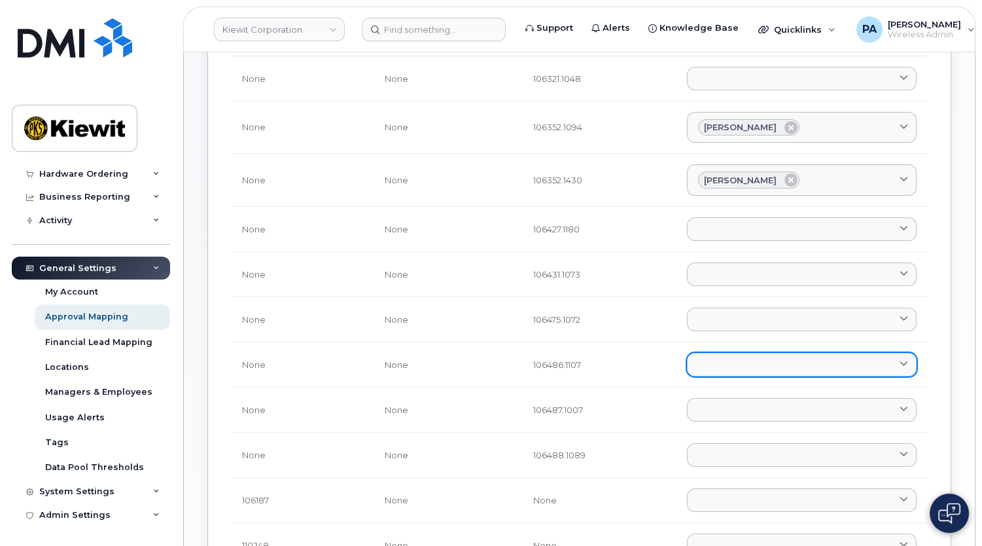
click at [713, 364] on link at bounding box center [802, 365] width 230 height 24
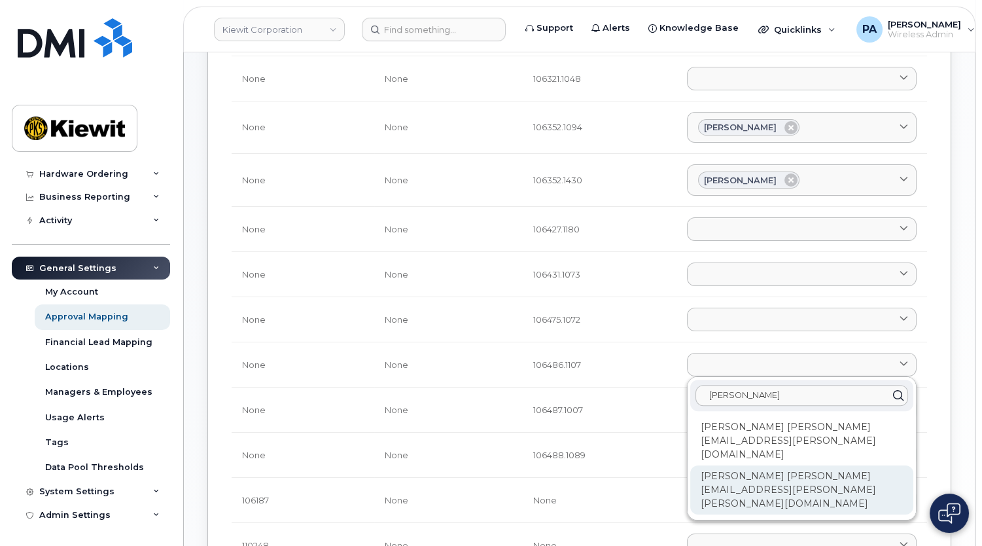
type input "Erik"
click at [731, 468] on div "Erik Kollberg ERIK.KOLLBERG@KIEWIT.COM" at bounding box center [801, 489] width 223 height 49
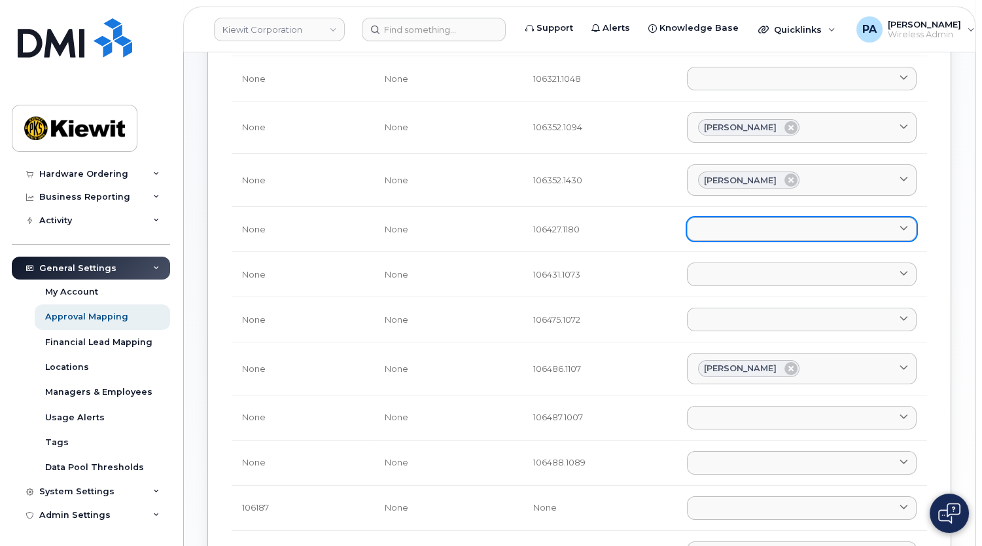
click at [745, 225] on link at bounding box center [802, 229] width 230 height 24
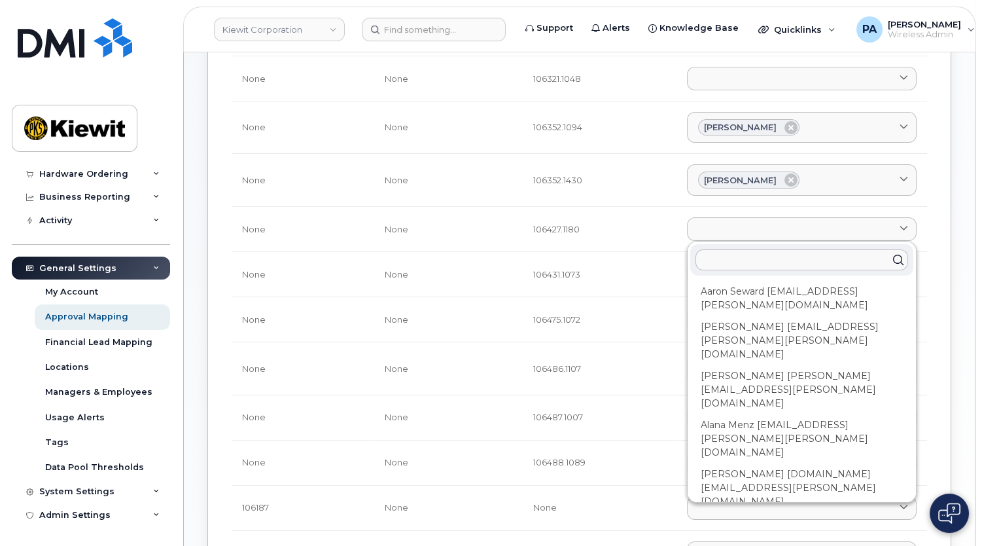
click at [741, 262] on input "text" at bounding box center [802, 259] width 213 height 21
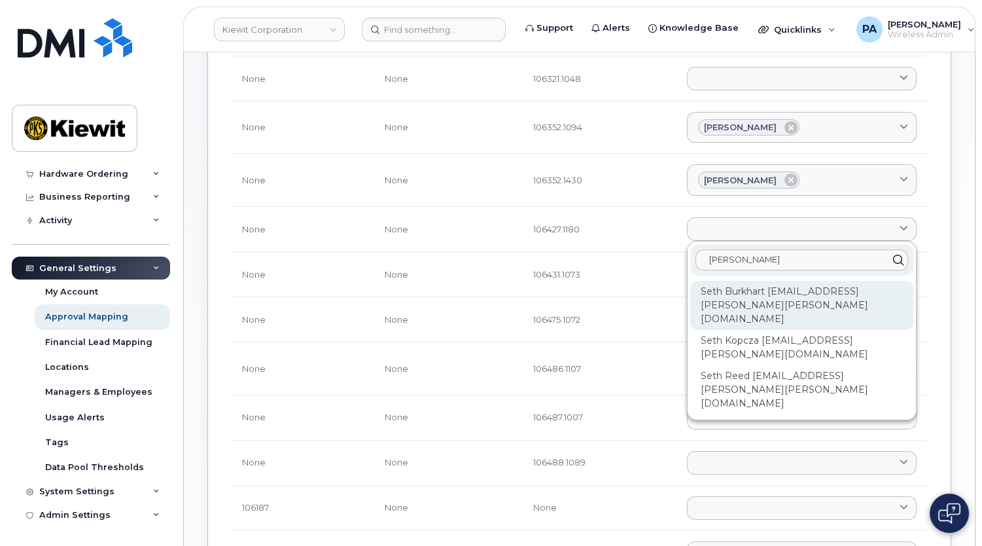
type input "Seth"
click at [725, 365] on div "Seth Burkhart SETH.BURKHART@KIEWIT.COM" at bounding box center [801, 389] width 223 height 49
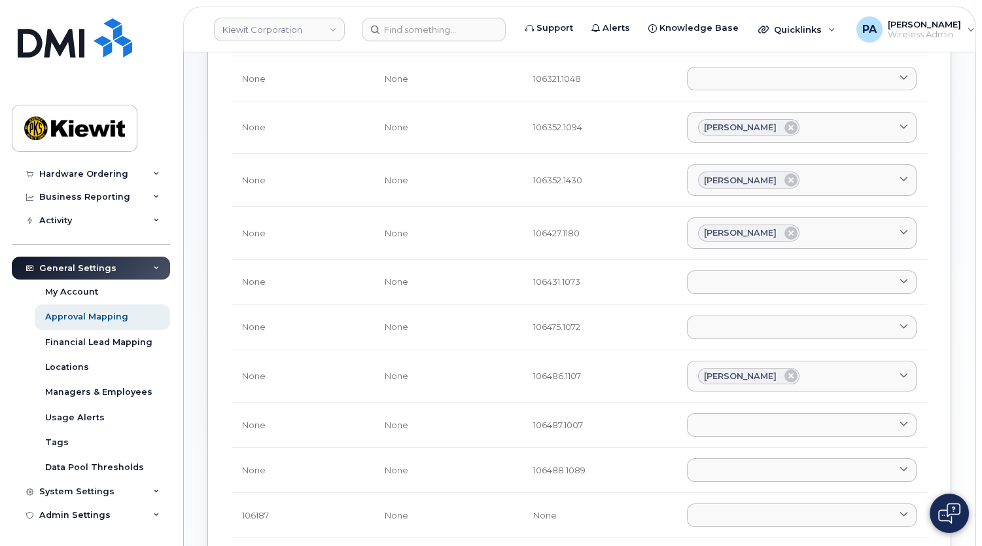
drag, startPoint x: 709, startPoint y: 425, endPoint x: 634, endPoint y: 395, distance: 80.7
click at [709, 425] on link at bounding box center [802, 425] width 230 height 24
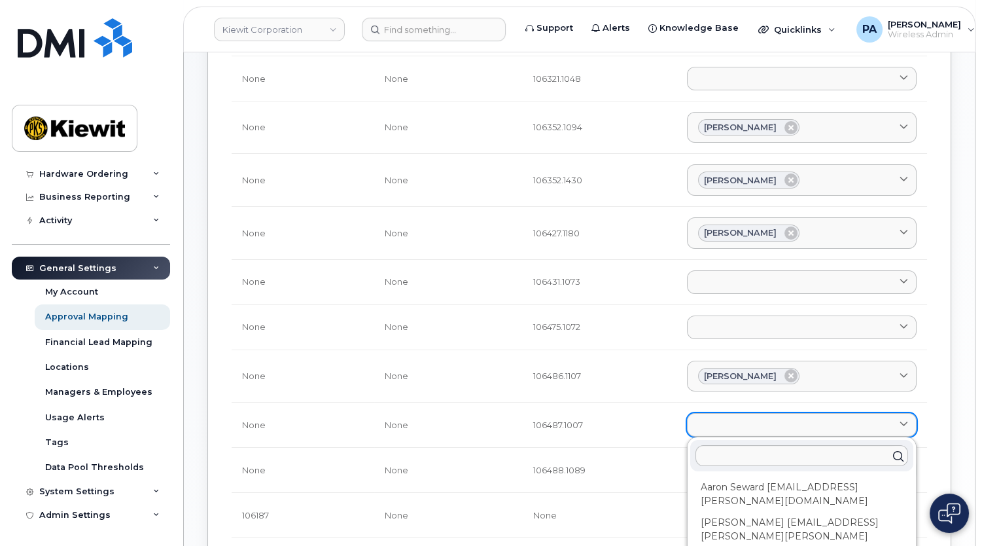
click at [719, 426] on link at bounding box center [802, 425] width 230 height 24
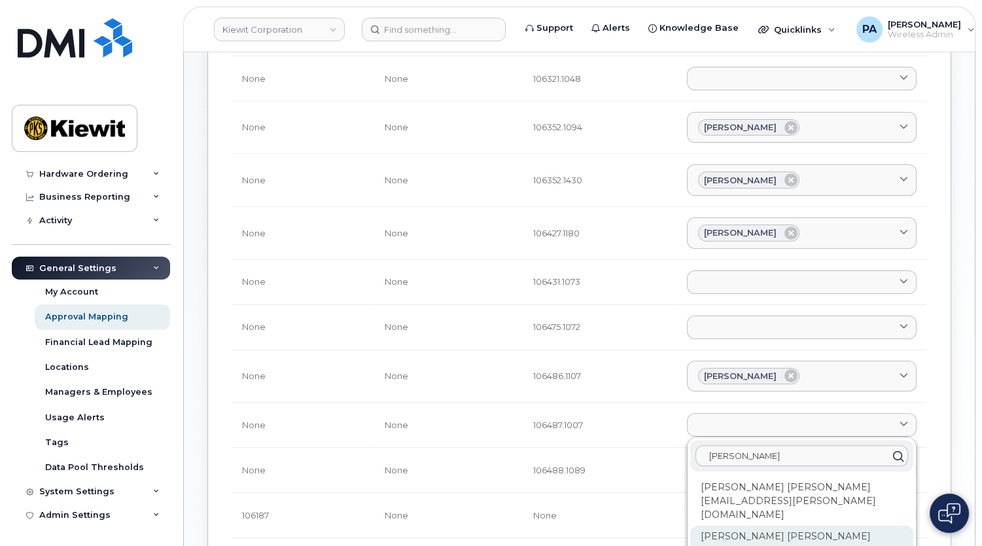
type input "Erik"
click at [735, 525] on div "Erik Kollberg ERIK.KOLLBERG@KIEWIT.COM" at bounding box center [801, 549] width 223 height 49
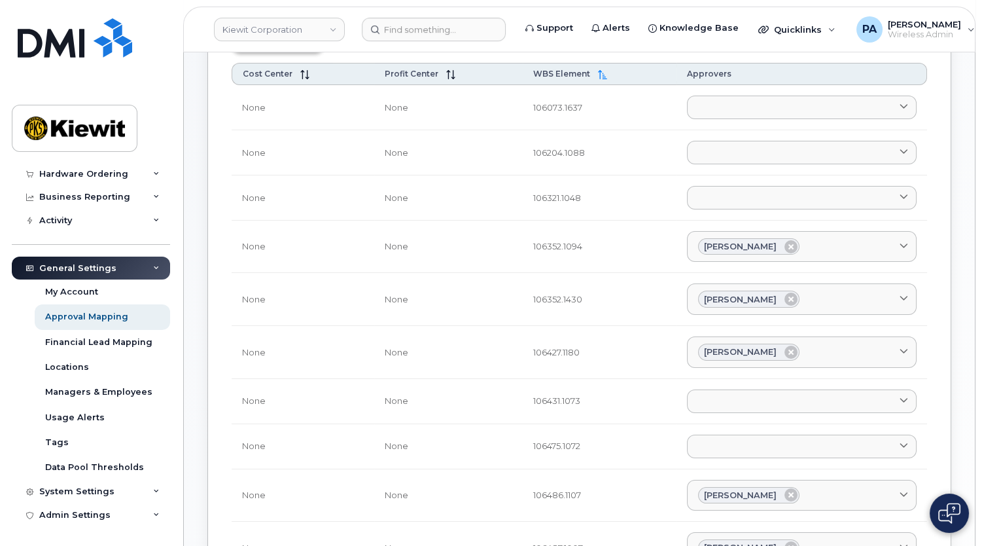
scroll to position [0, 0]
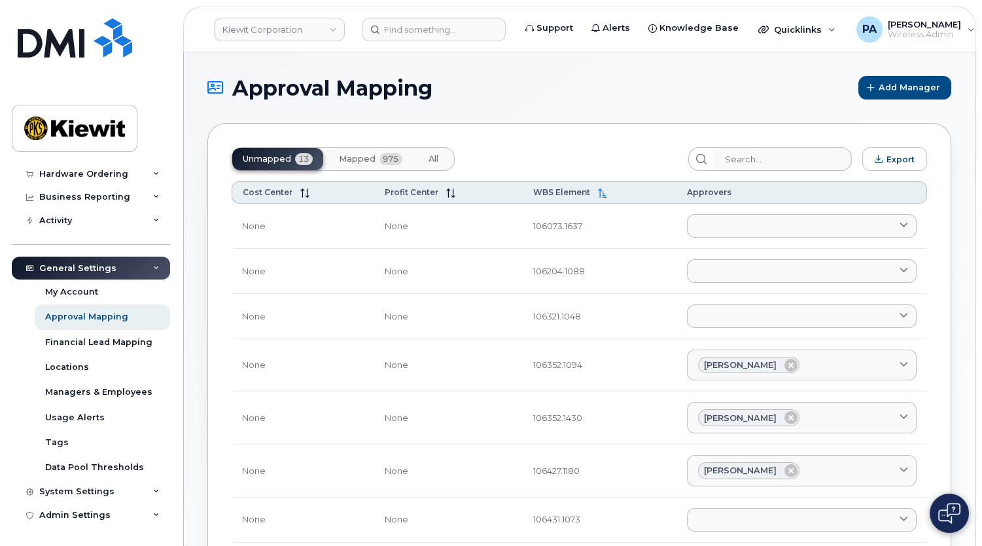
click at [444, 159] on button "All" at bounding box center [433, 159] width 31 height 22
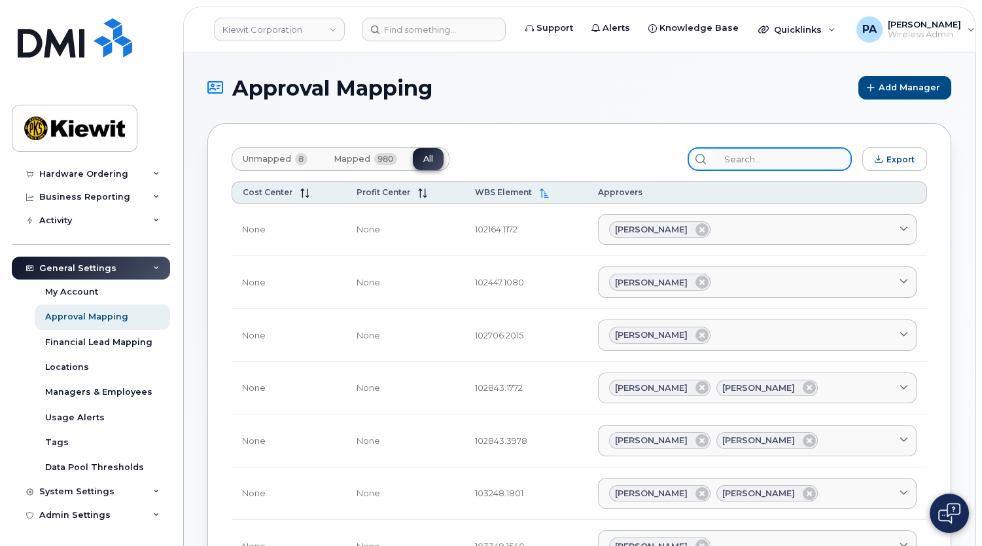
click at [776, 158] on input "search" at bounding box center [782, 159] width 139 height 24
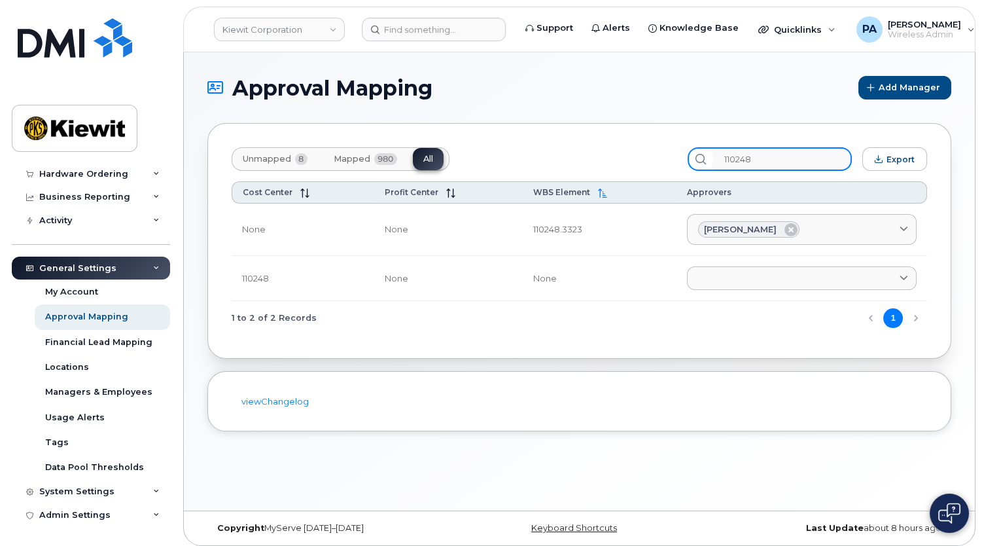
type input "110248"
click at [267, 158] on span "Unmapped" at bounding box center [267, 159] width 48 height 10
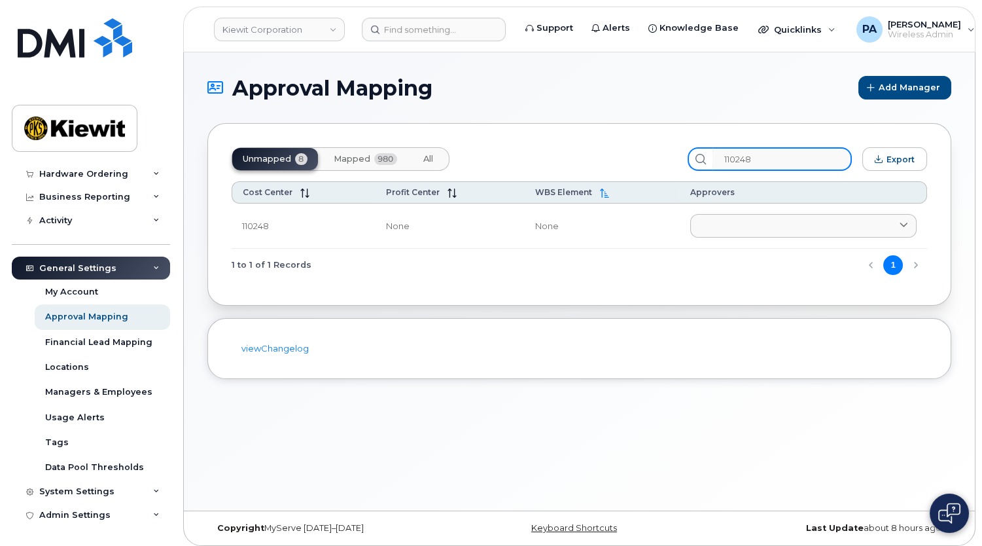
drag, startPoint x: 691, startPoint y: 167, endPoint x: 539, endPoint y: 156, distance: 152.2
click at [550, 162] on div "Unmapped 8 Mapped 980 All 110248 Export" at bounding box center [580, 159] width 696 height 24
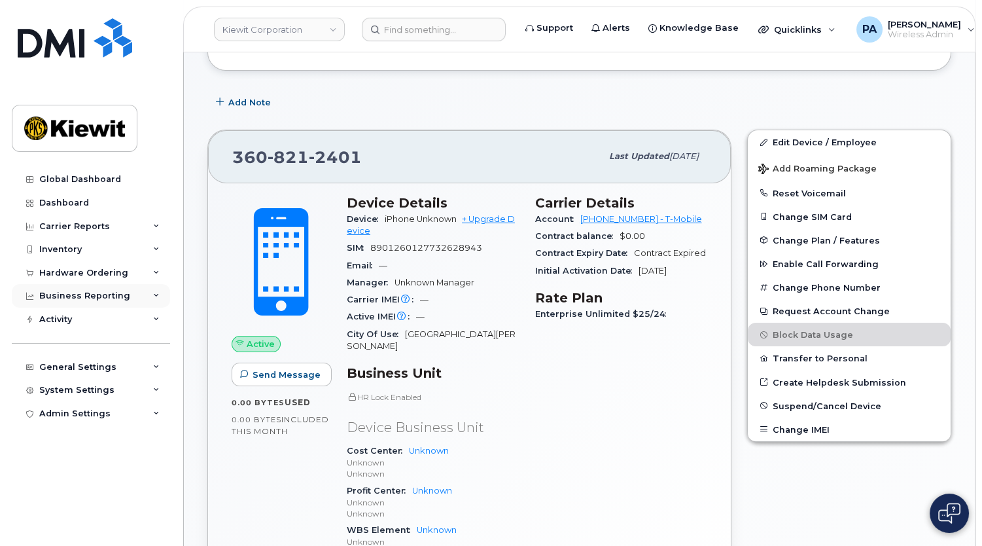
scroll to position [177, 0]
click at [58, 268] on div "Hardware Ordering" at bounding box center [83, 273] width 89 height 10
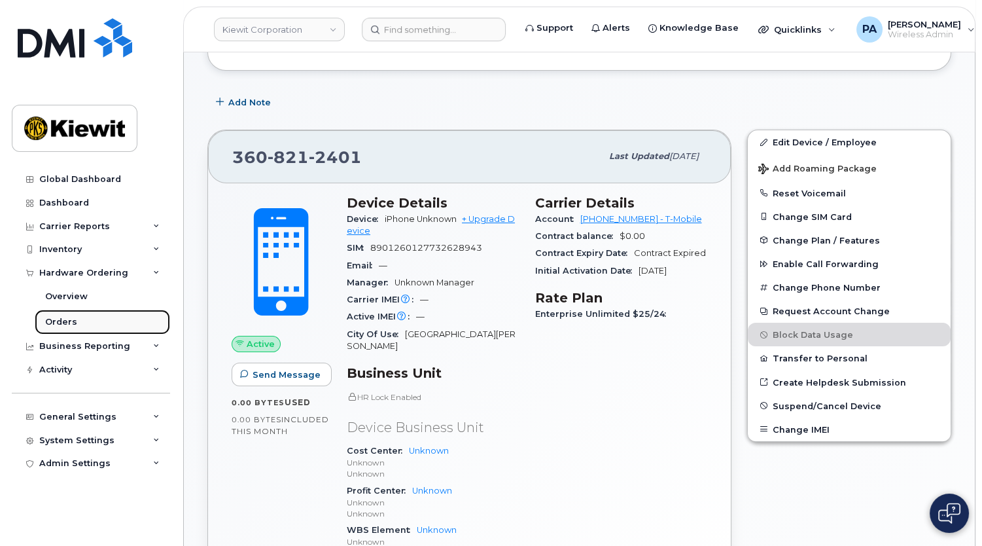
click at [57, 317] on div "Orders" at bounding box center [61, 322] width 32 height 12
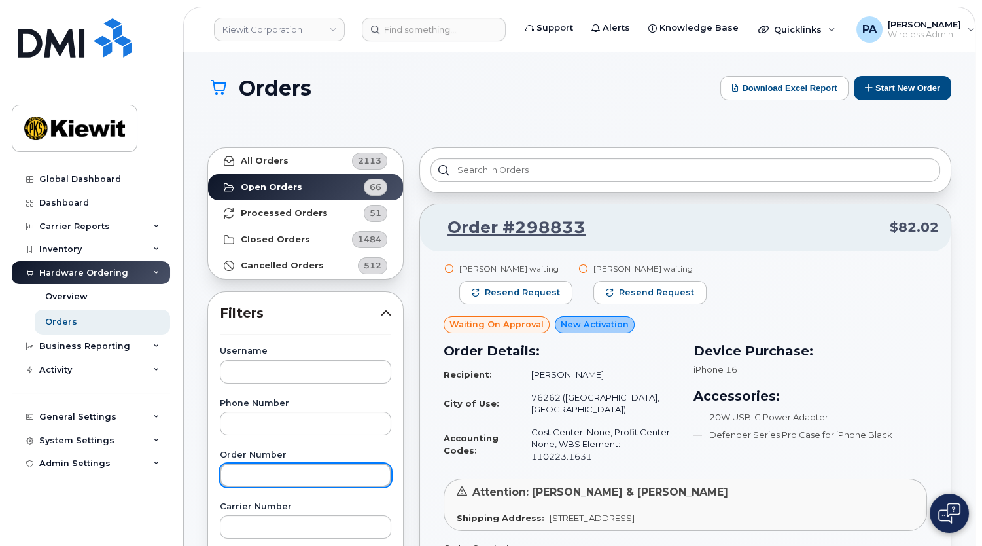
click at [258, 481] on input "text" at bounding box center [305, 475] width 171 height 24
type input "298826"
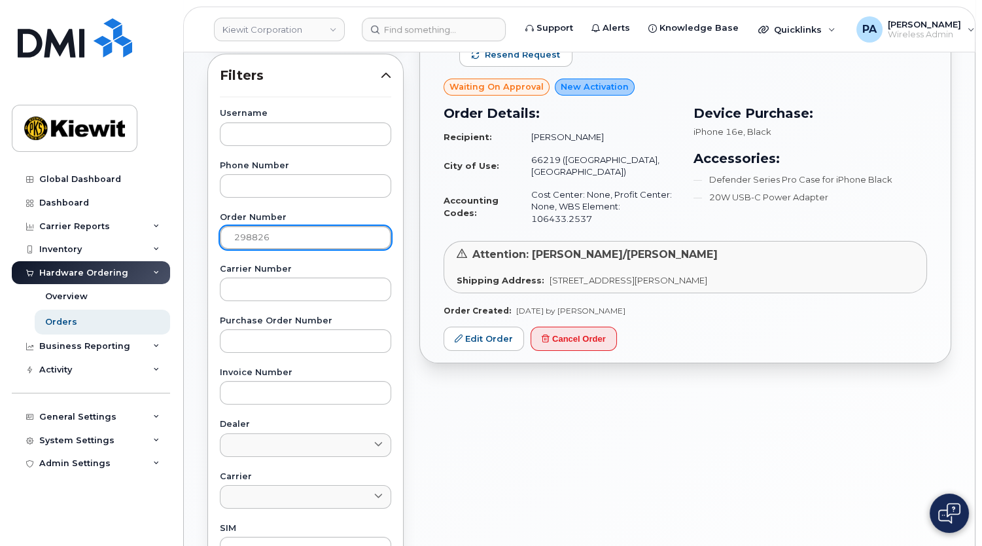
scroll to position [297, 0]
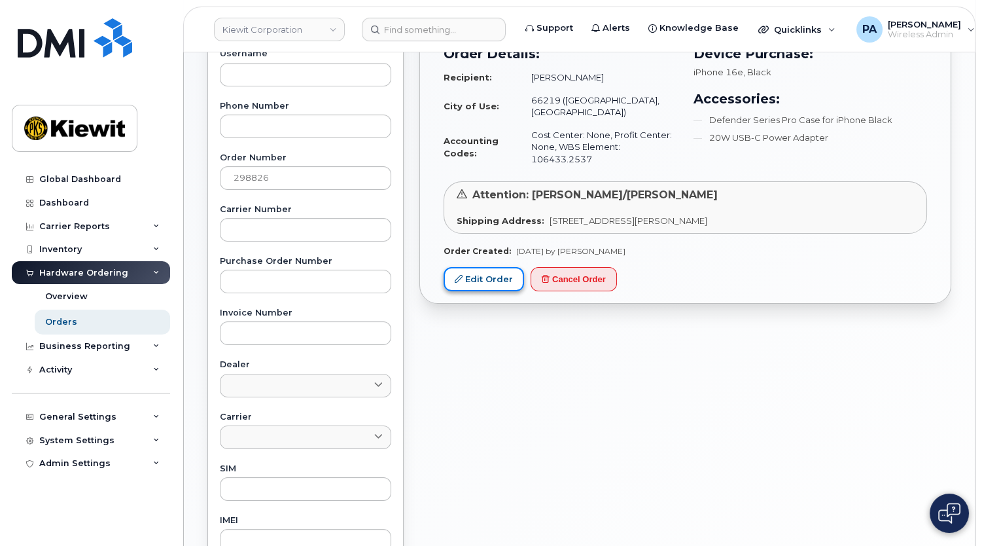
click at [479, 267] on link "Edit Order" at bounding box center [484, 279] width 80 height 24
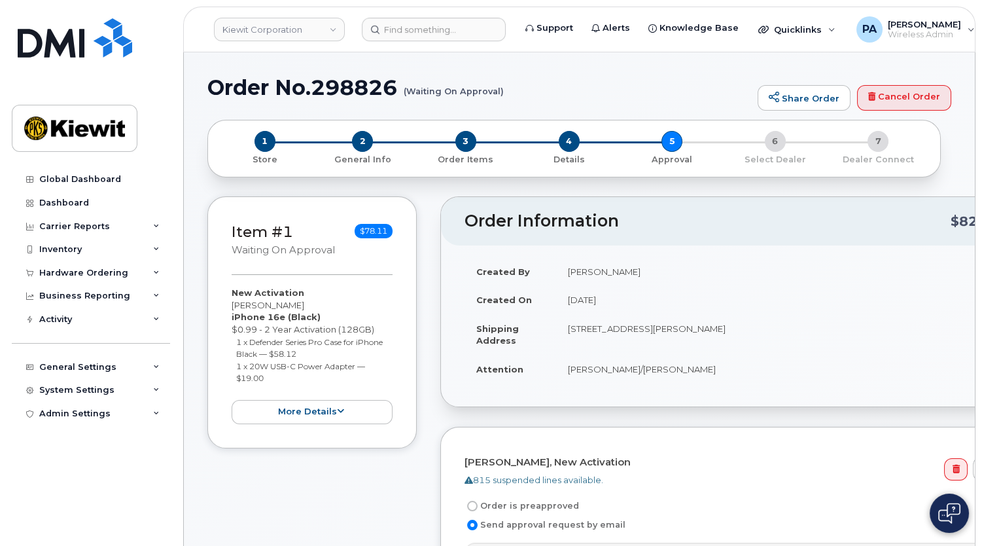
scroll to position [238, 0]
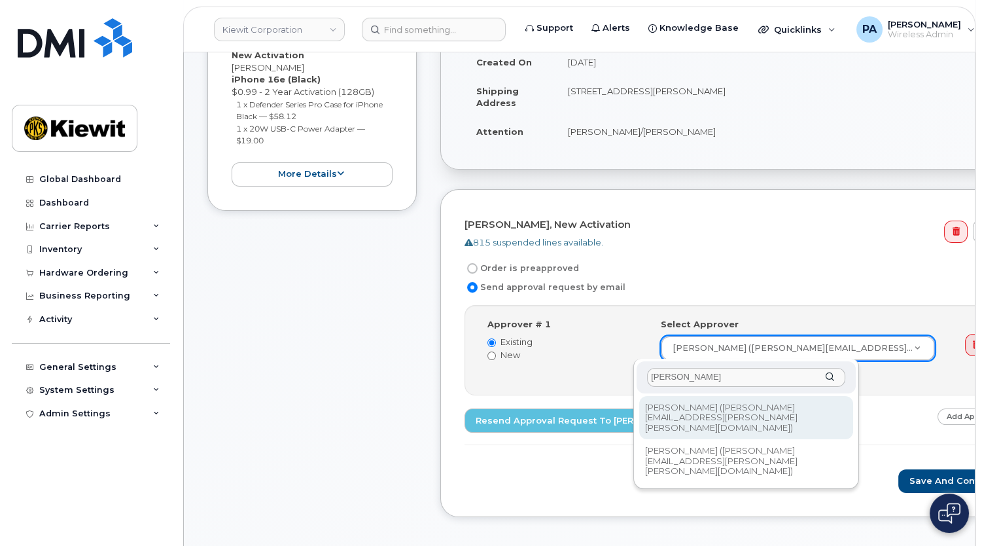
type input "Noah"
type input "2163992"
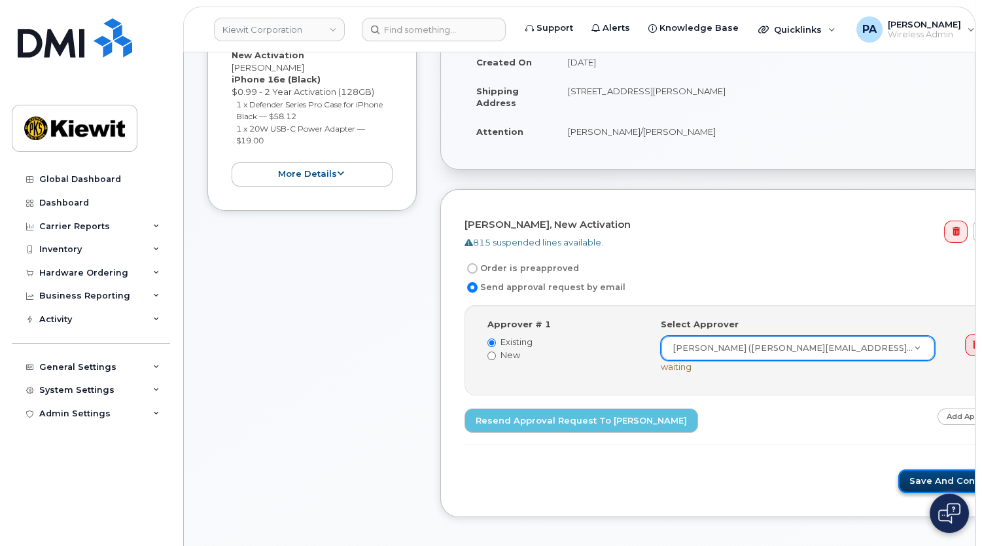
click at [898, 476] on button "Save and Continue" at bounding box center [953, 481] width 111 height 24
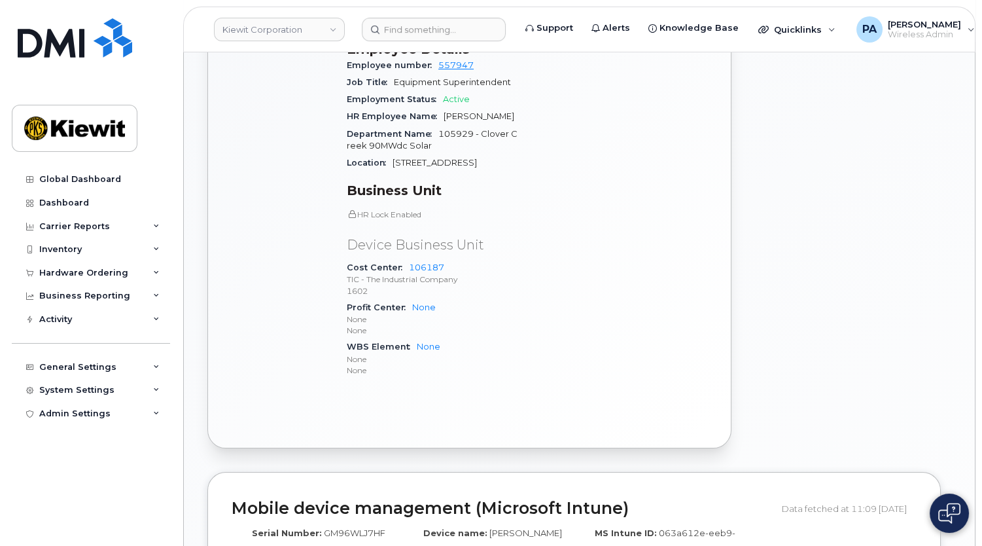
scroll to position [713, 0]
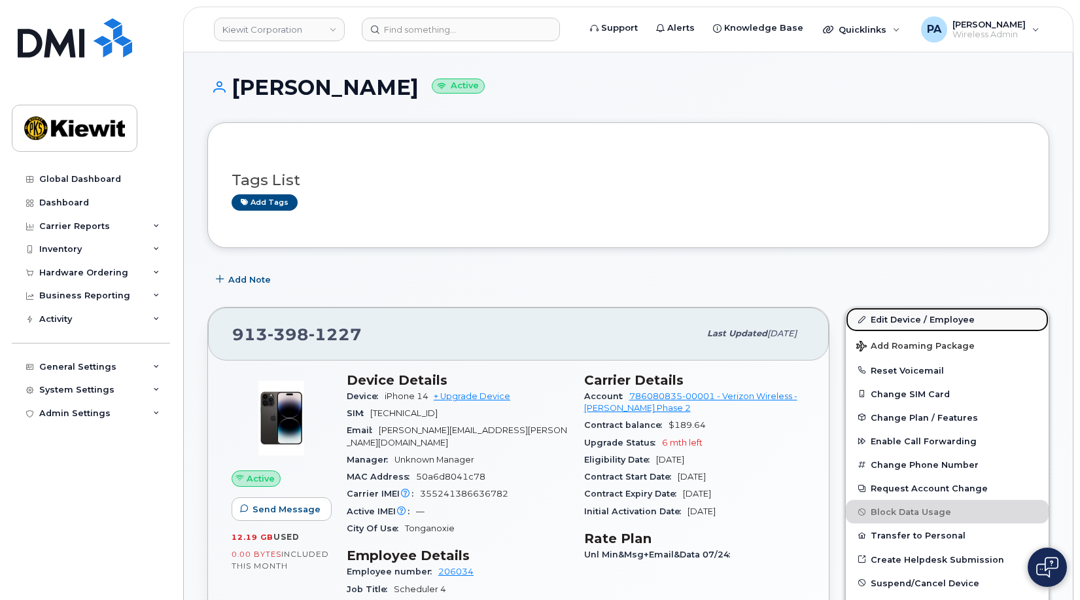
click at [912, 311] on link "Edit Device / Employee" at bounding box center [947, 320] width 203 height 24
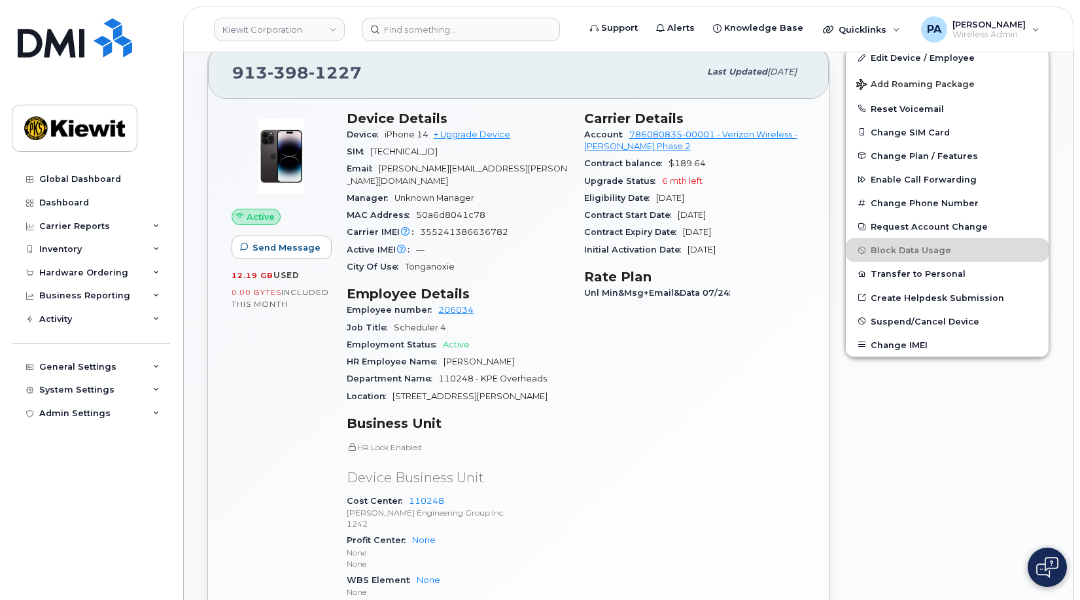
scroll to position [393, 0]
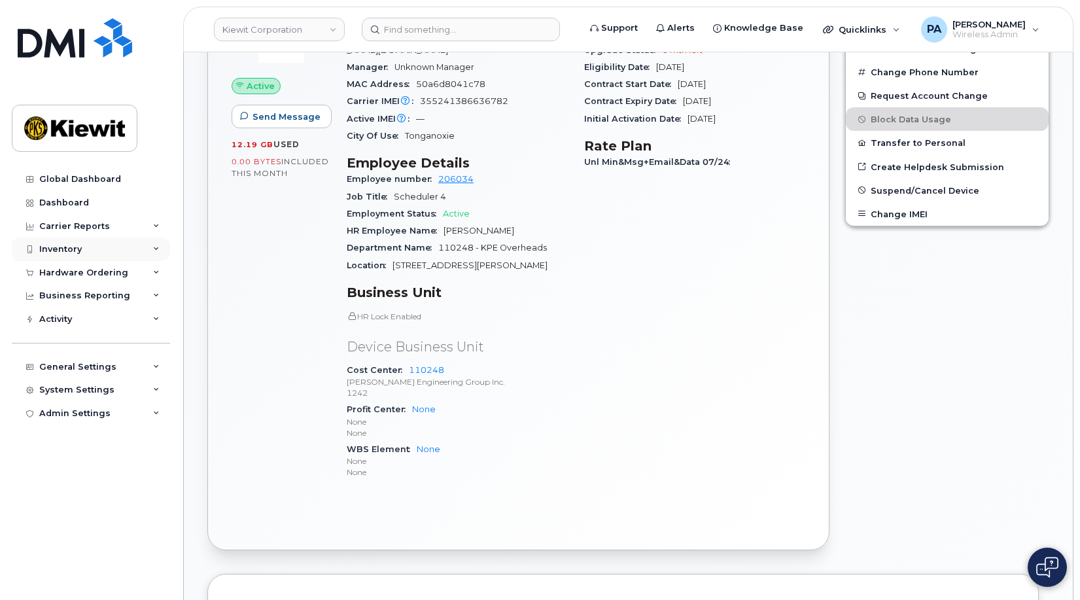
click at [84, 250] on div "Inventory" at bounding box center [91, 250] width 158 height 24
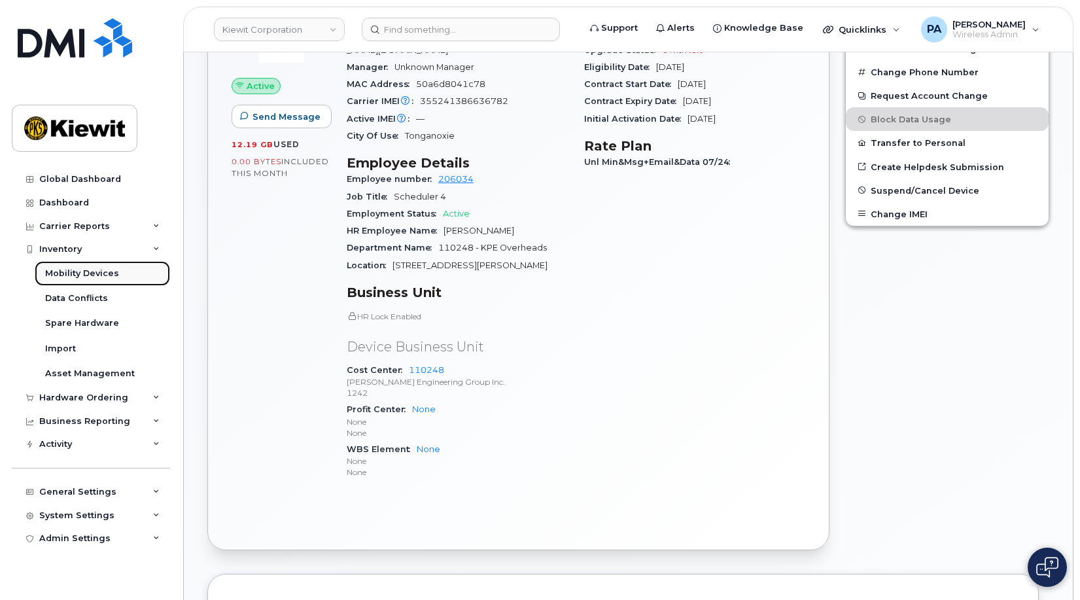
click at [122, 277] on link "Mobility Devices" at bounding box center [102, 273] width 135 height 25
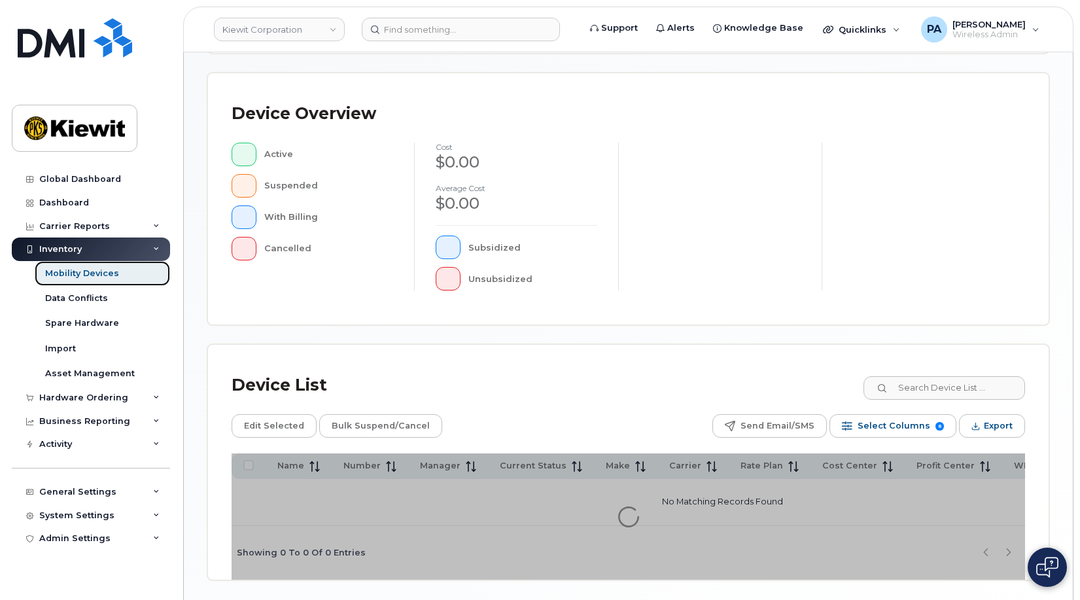
scroll to position [377, 0]
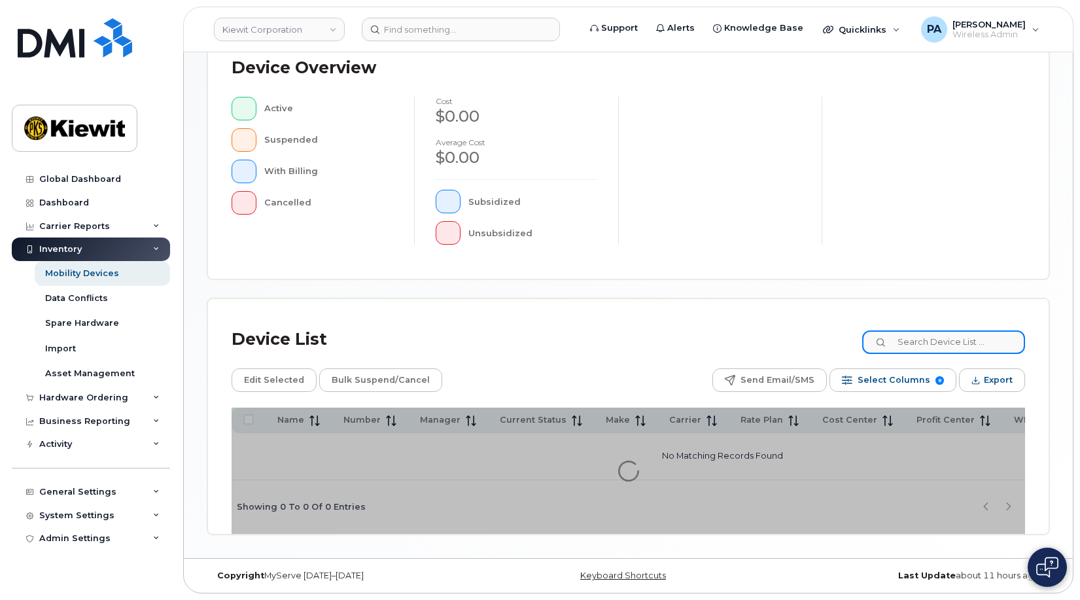
click at [917, 341] on input at bounding box center [943, 342] width 163 height 24
type input "110248"
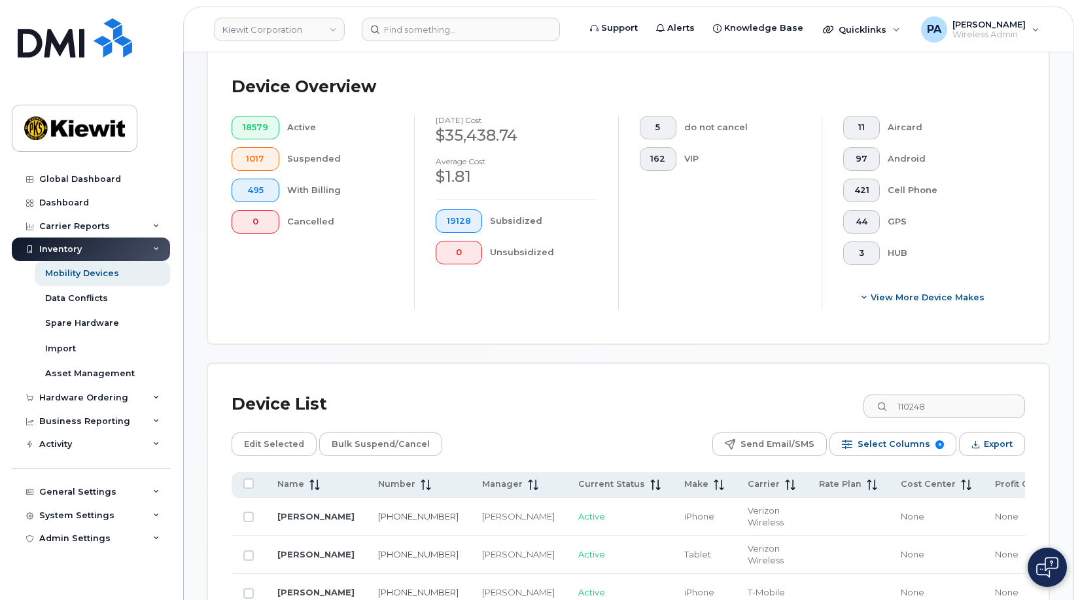
click at [313, 289] on div "18579 Active 1017 Suspended 495 With Billing 0 Cancelled" at bounding box center [312, 213] width 203 height 194
click at [901, 486] on span "Cost Center" at bounding box center [928, 484] width 55 height 12
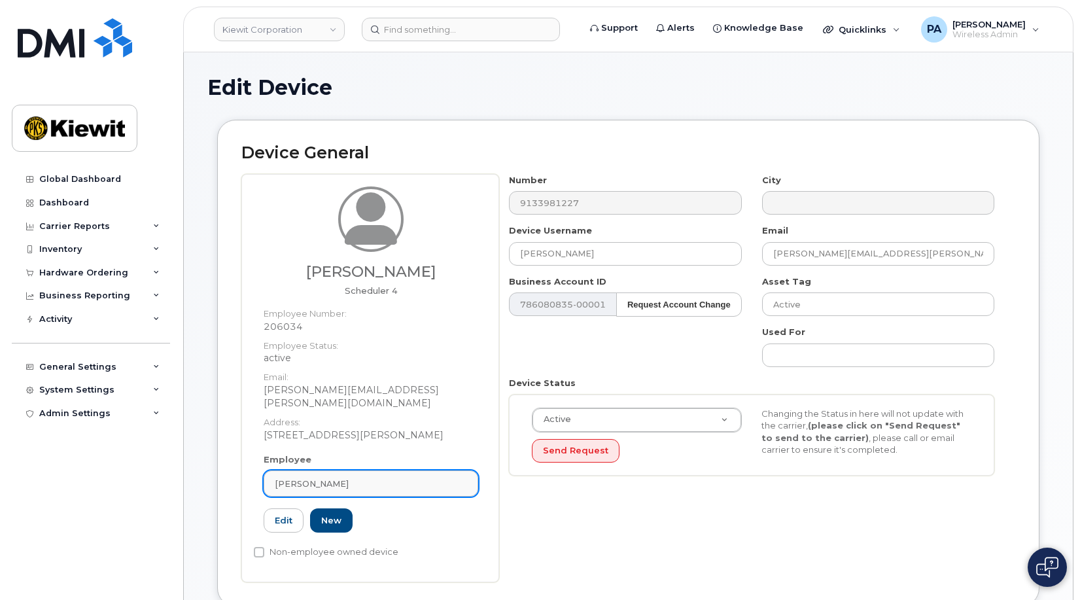
click at [416, 478] on div "[PERSON_NAME]" at bounding box center [371, 484] width 192 height 12
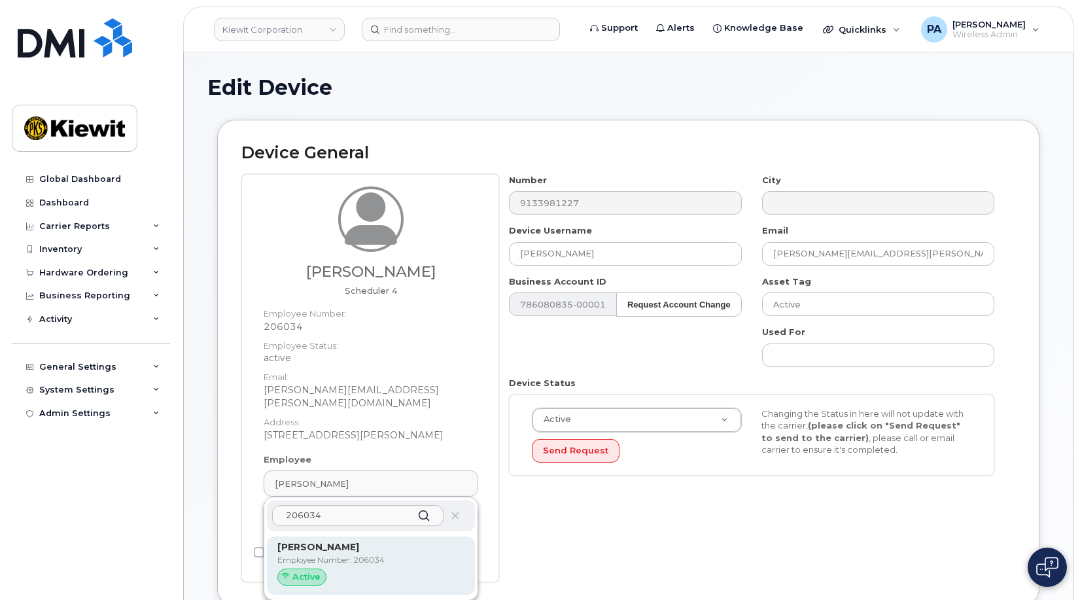
type input "206034"
click at [306, 541] on strong "[PERSON_NAME]" at bounding box center [318, 547] width 82 height 12
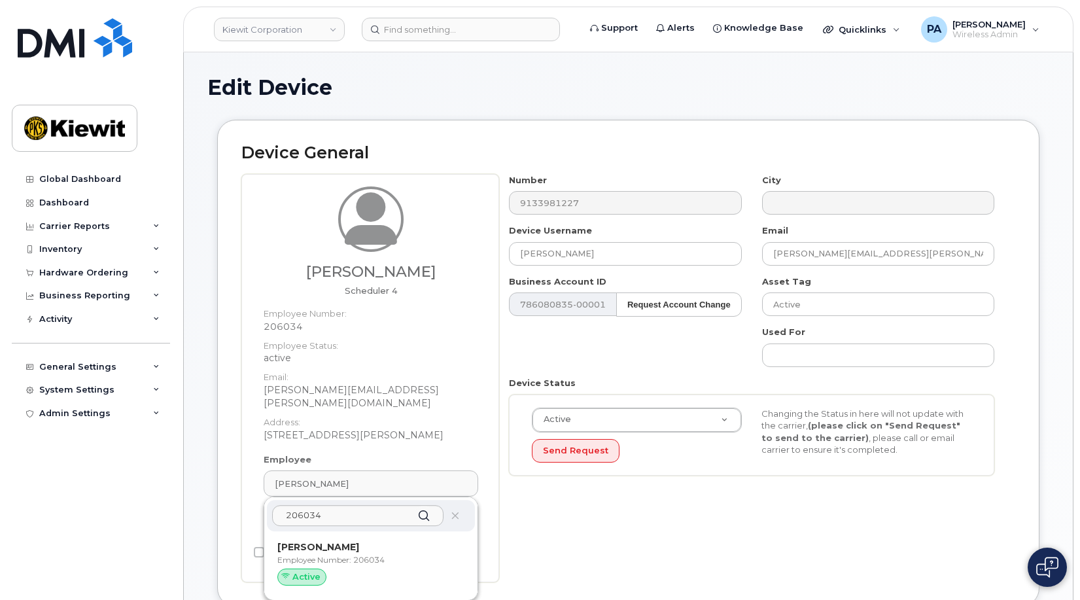
type input "[PERSON_NAME]"
type input "[PERSON_NAME][EMAIL_ADDRESS][PERSON_NAME][DOMAIN_NAME]"
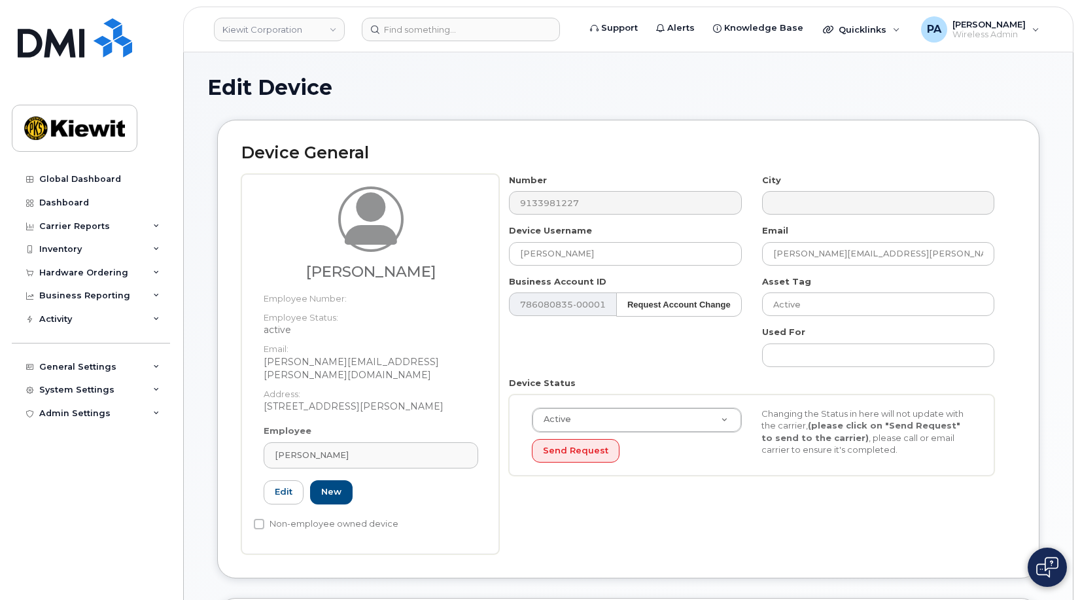
scroll to position [327, 0]
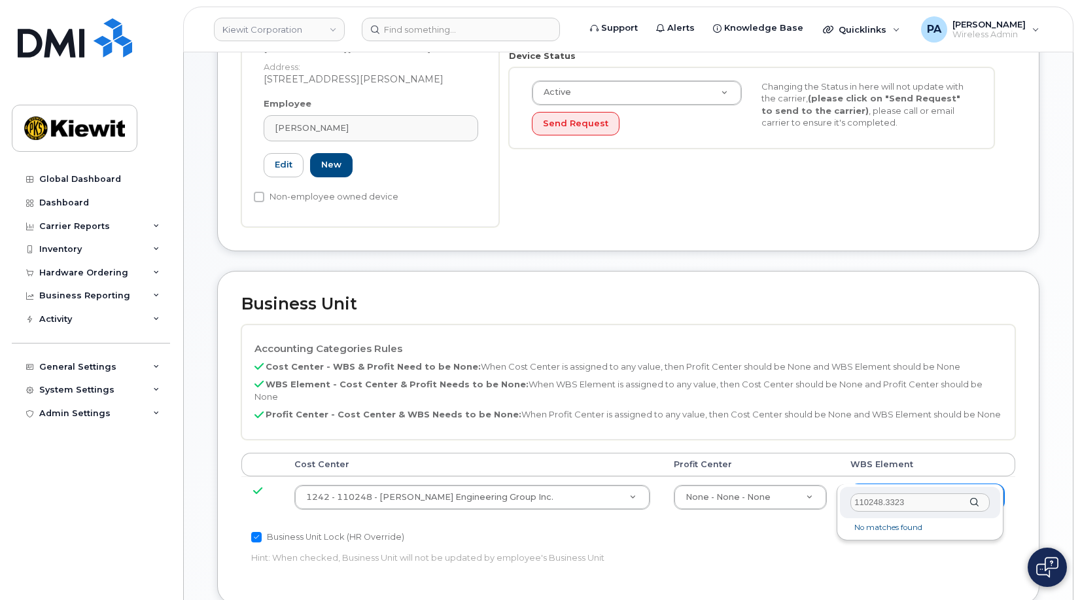
drag, startPoint x: 872, startPoint y: 500, endPoint x: 571, endPoint y: 459, distance: 303.1
click at [623, 472] on body "[PERSON_NAME] Corporation Support Alerts Knowledge Base Quicklinks Suspend / Ca…" at bounding box center [540, 343] width 1080 height 1341
type input "110248.3323"
type input "33616293"
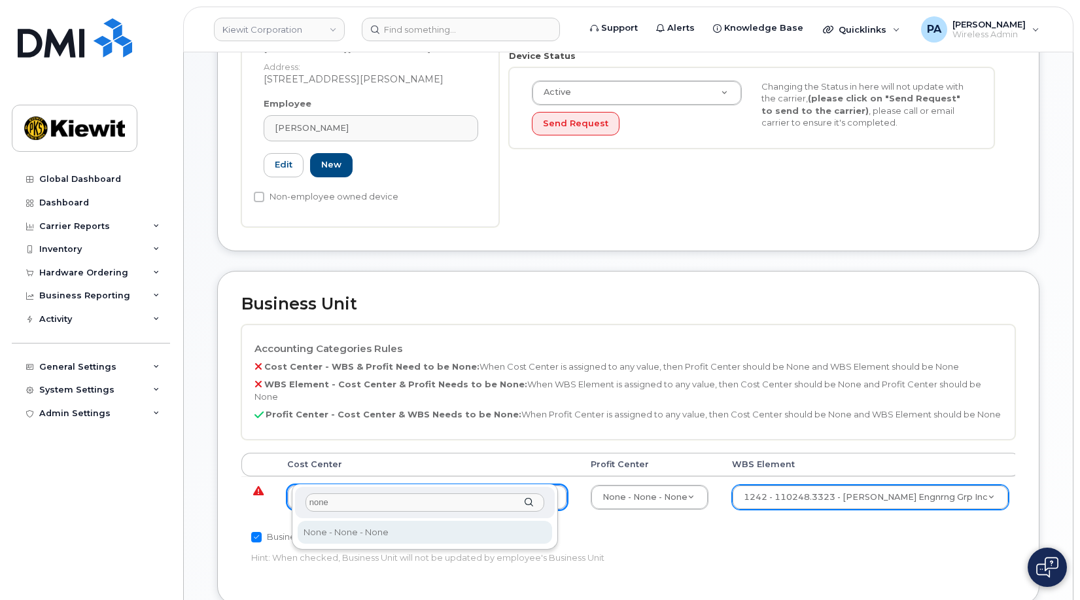
type input "none"
type input "29629358"
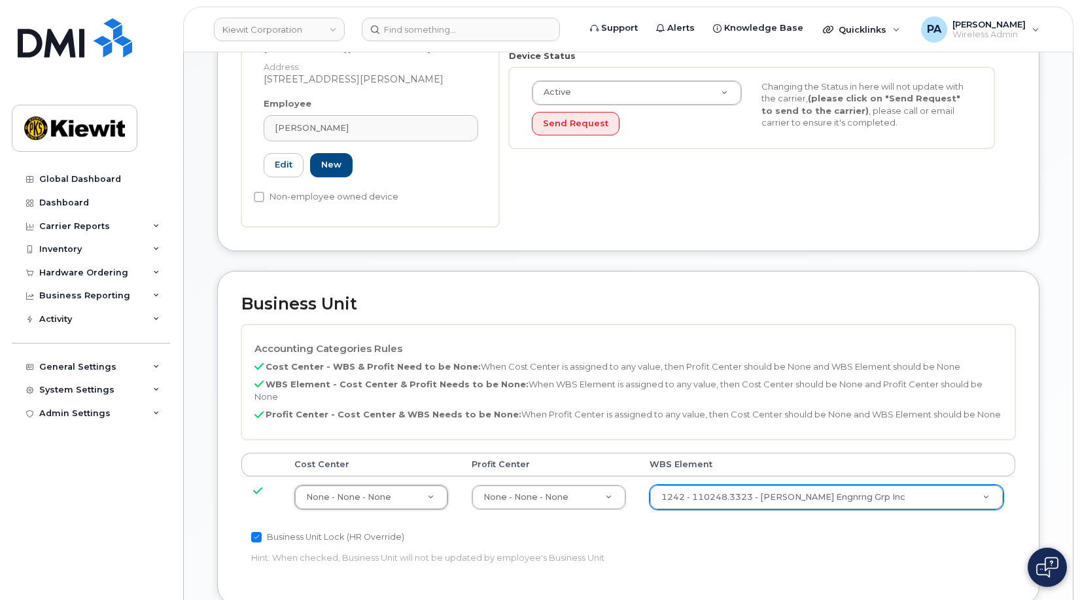
scroll to position [716, 0]
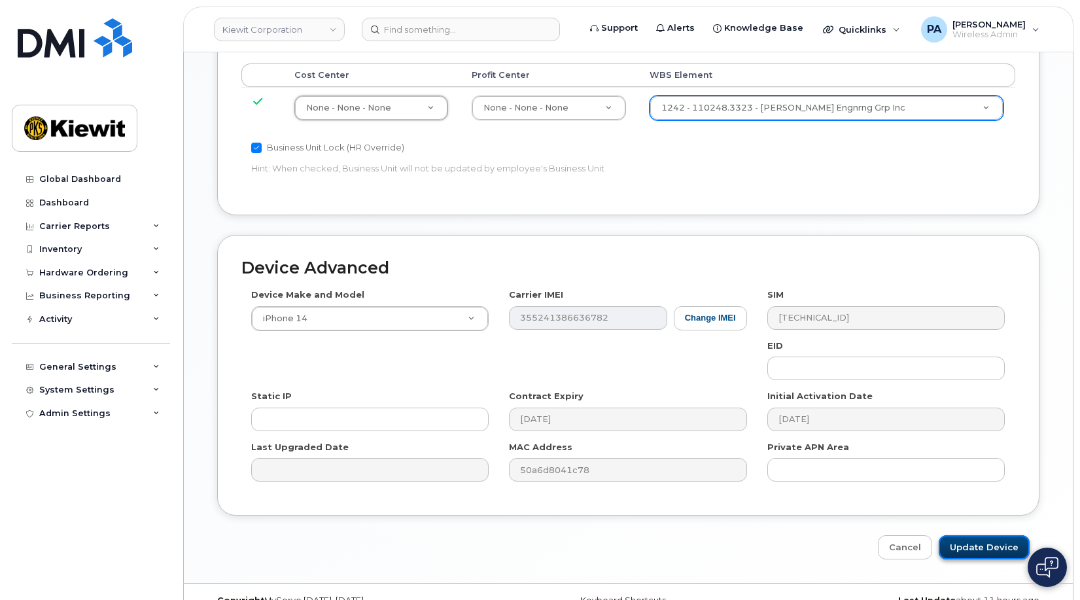
click at [999, 535] on input "Update Device" at bounding box center [984, 547] width 91 height 24
type input "Update Device"
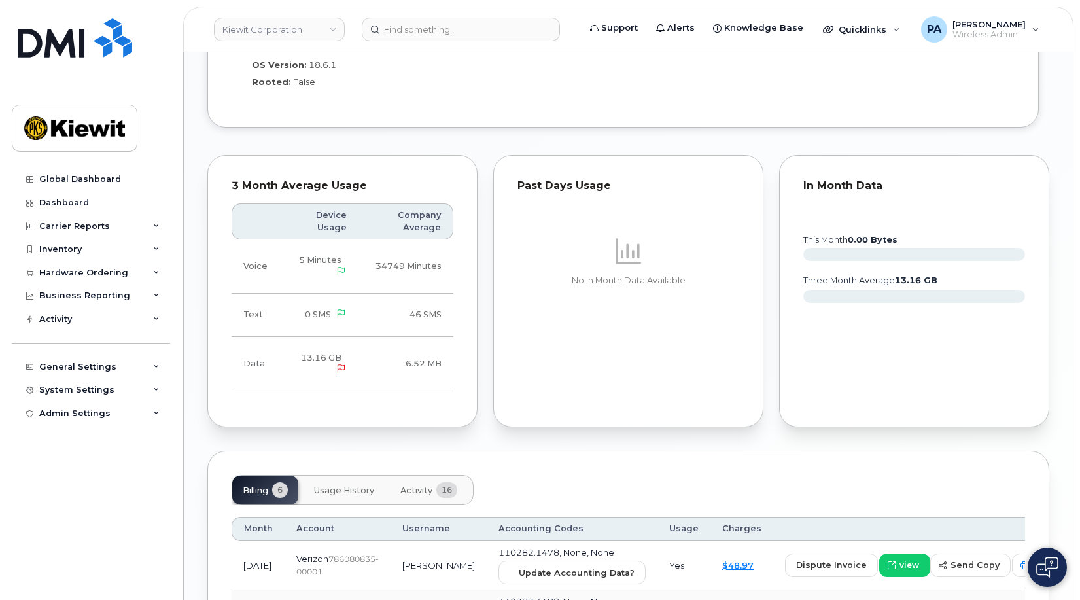
scroll to position [1263, 0]
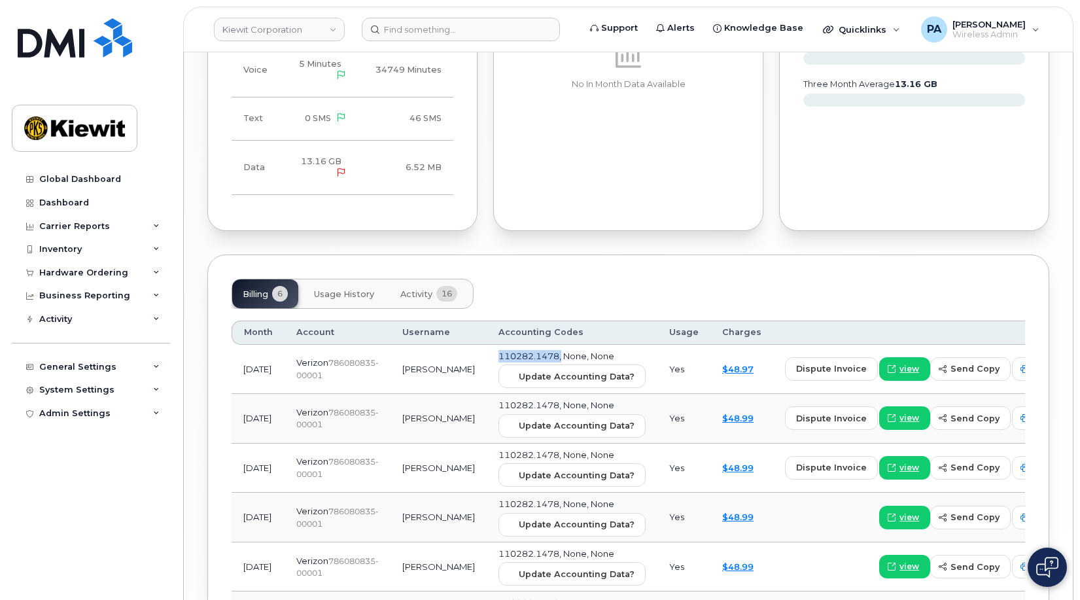
drag, startPoint x: 468, startPoint y: 344, endPoint x: 529, endPoint y: 340, distance: 60.9
click at [529, 351] on span "110282.1478, None, None" at bounding box center [557, 356] width 116 height 10
copy span "110282.1478,"
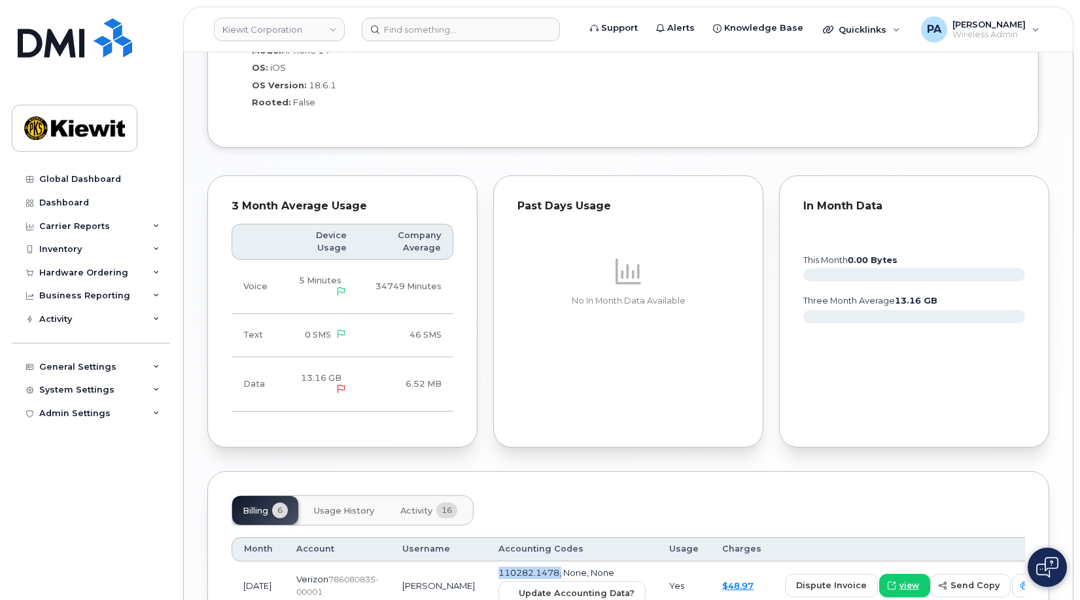
scroll to position [1178, 0]
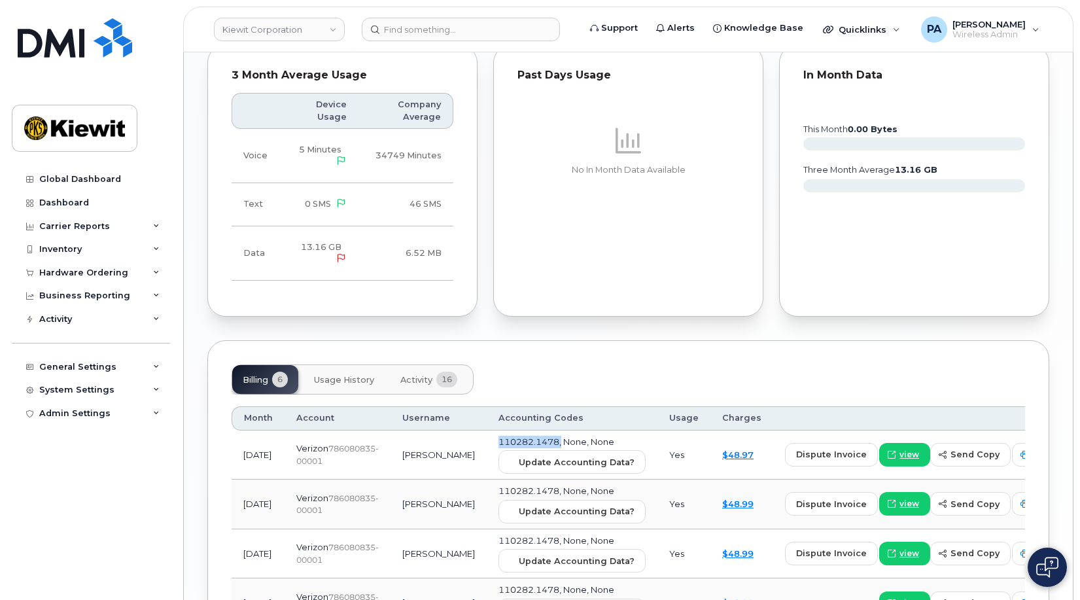
click at [428, 374] on button "Activity 16" at bounding box center [429, 379] width 78 height 29
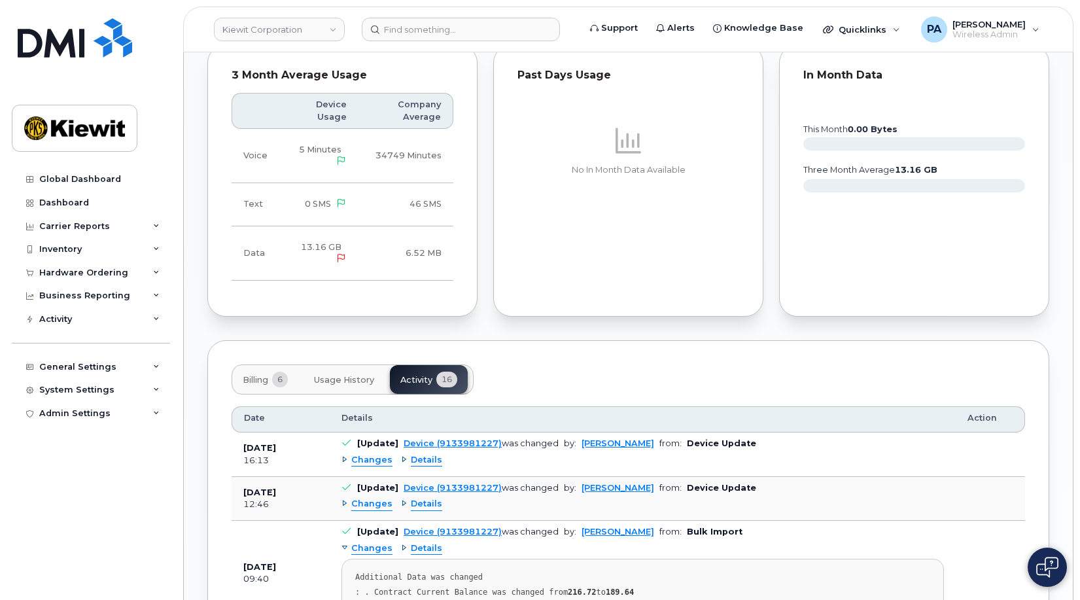
click at [425, 498] on span "Details" at bounding box center [426, 504] width 31 height 12
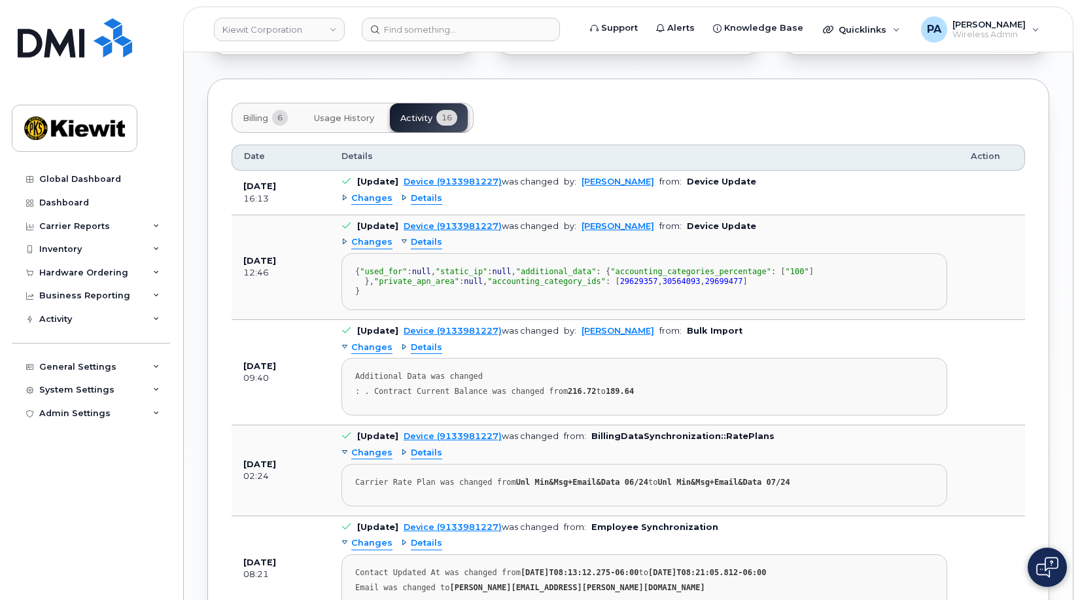
scroll to position [1505, 0]
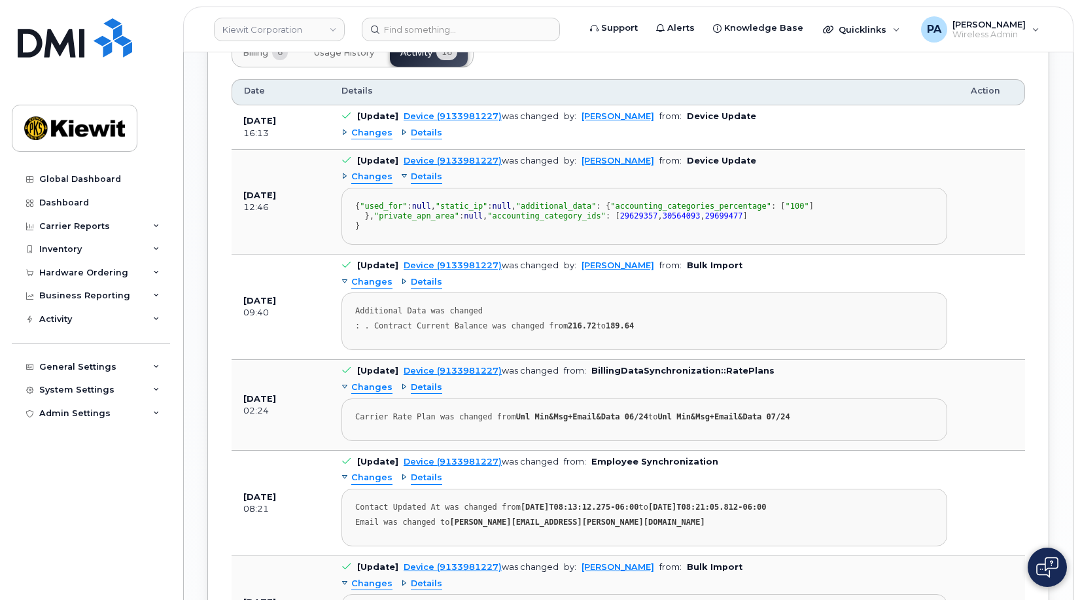
click at [370, 171] on span "Changes" at bounding box center [371, 177] width 41 height 12
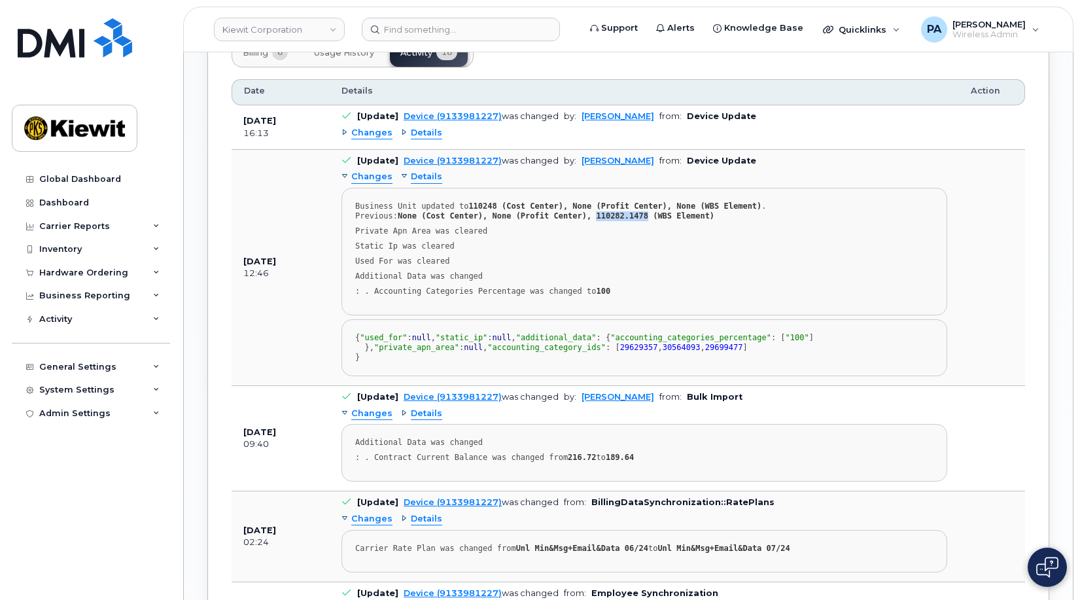
drag, startPoint x: 633, startPoint y: 203, endPoint x: 587, endPoint y: 204, distance: 45.8
click at [587, 211] on strong "None (Cost Center), None (Profit Center), 110282.1478 (WBS Element)" at bounding box center [556, 215] width 317 height 9
copy strong "110282.1478"
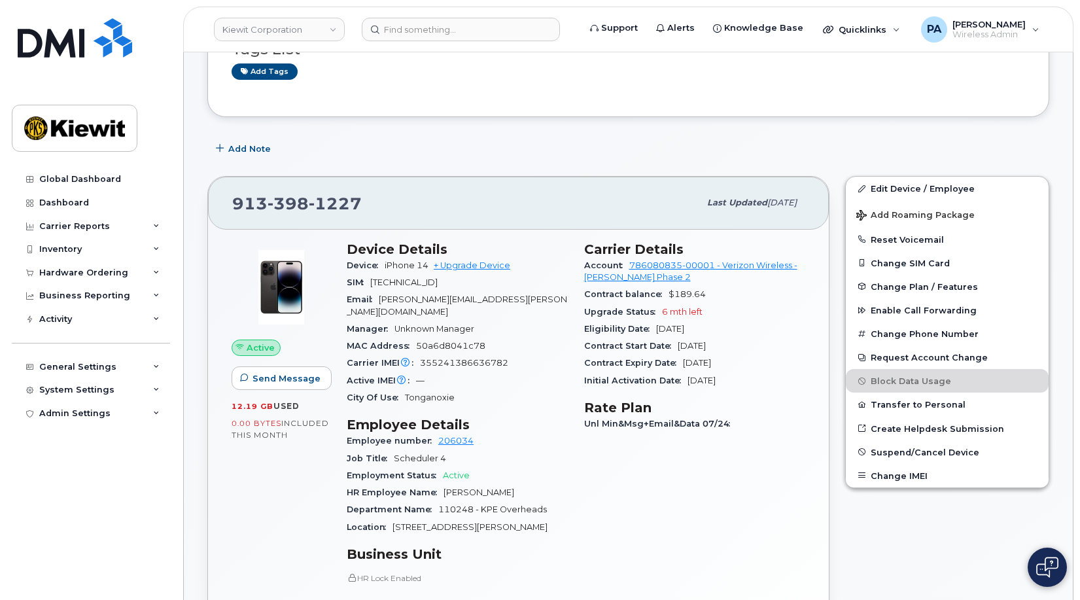
scroll to position [0, 0]
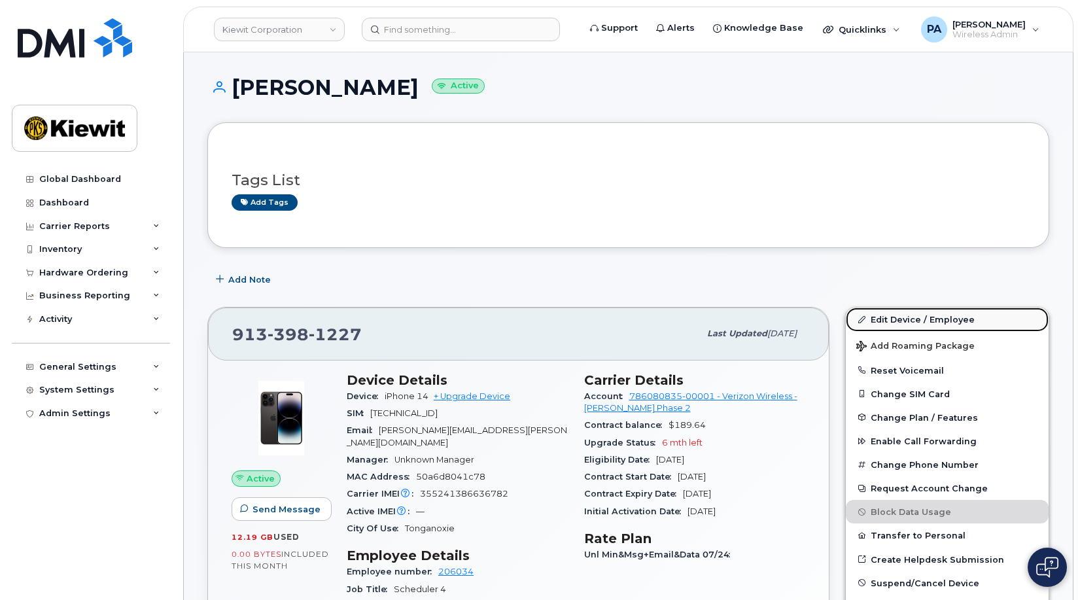
click at [888, 326] on link "Edit Device / Employee" at bounding box center [947, 320] width 203 height 24
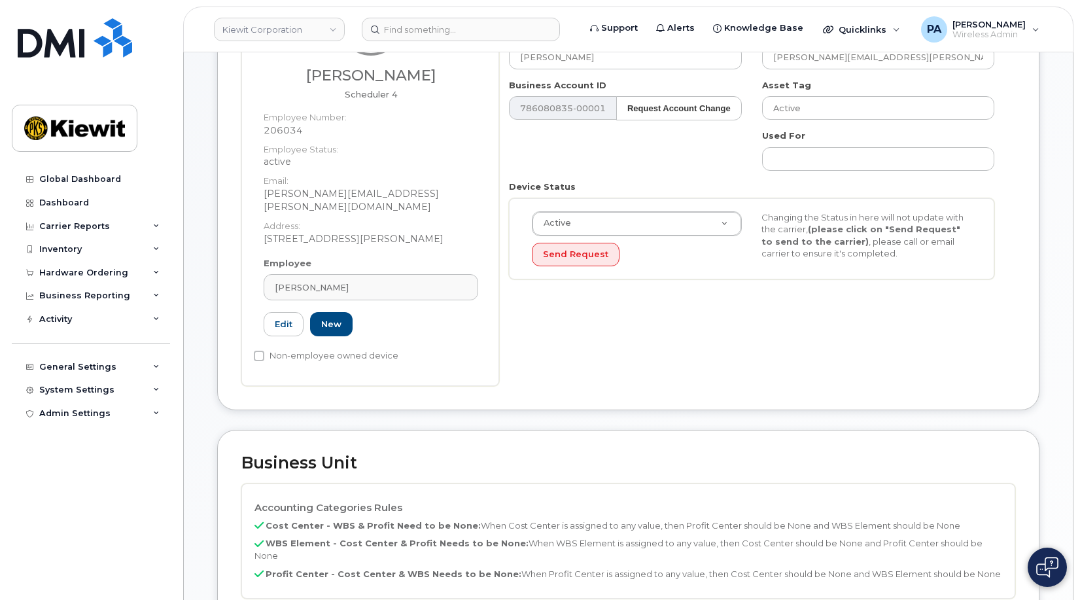
scroll to position [458, 0]
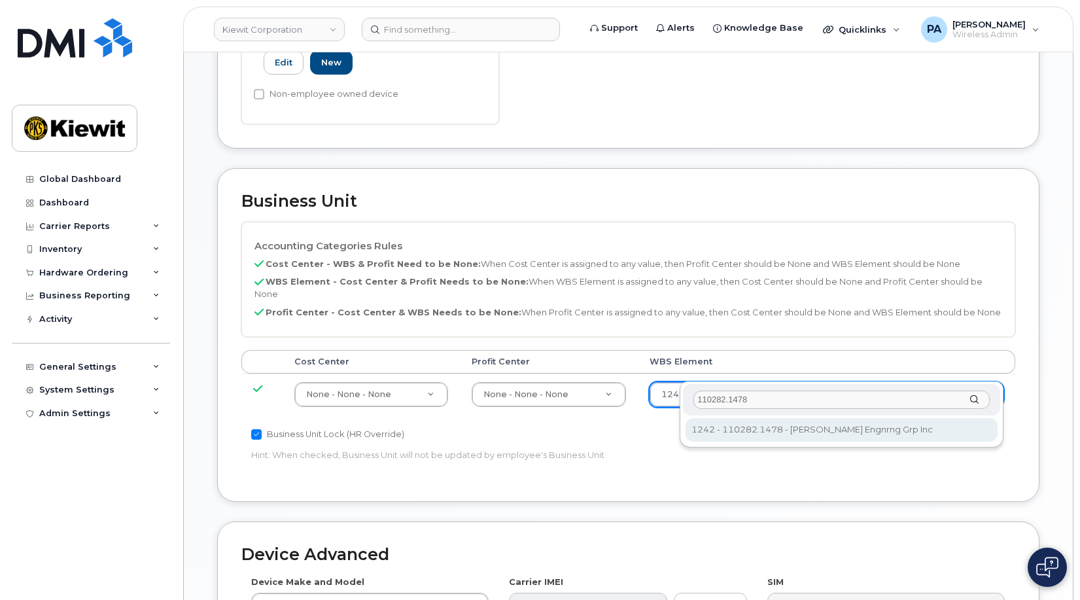
type input "110282.1478"
type input "33464031"
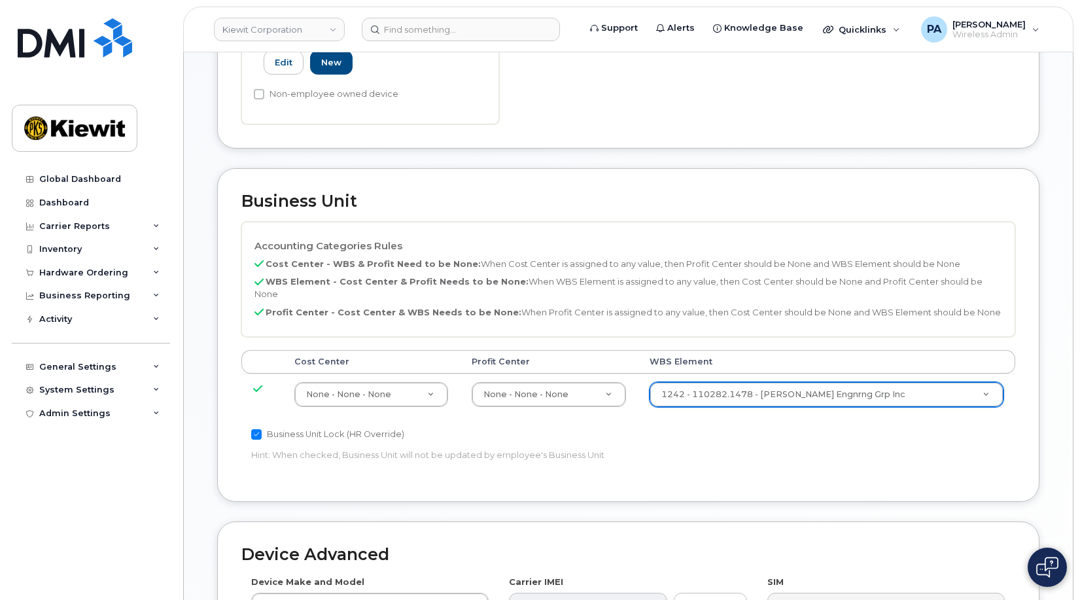
scroll to position [745, 0]
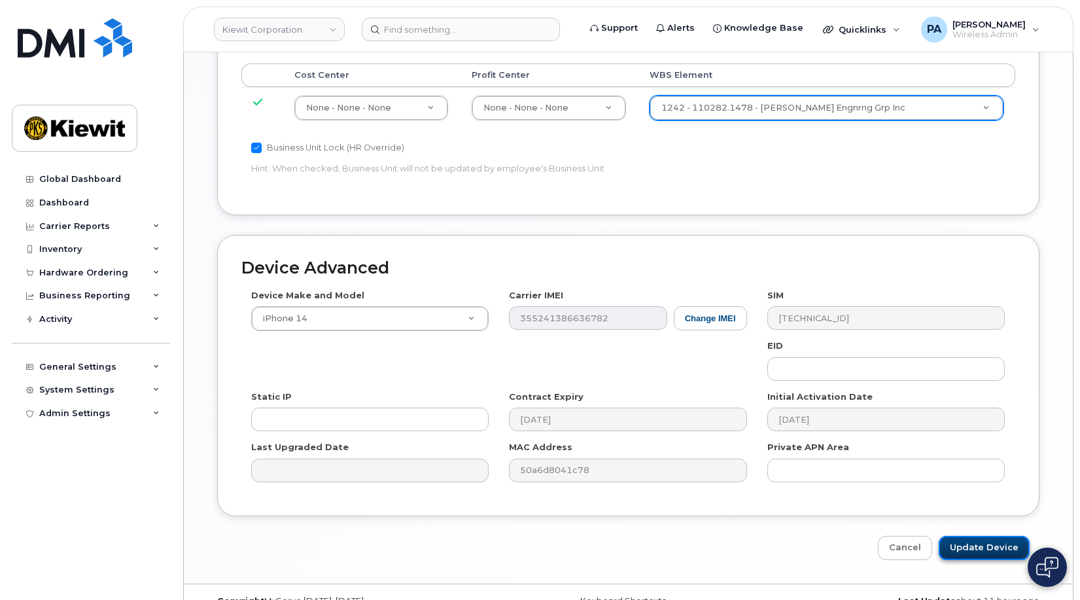
click at [995, 536] on input "Update Device" at bounding box center [984, 548] width 91 height 24
type input "Update Device"
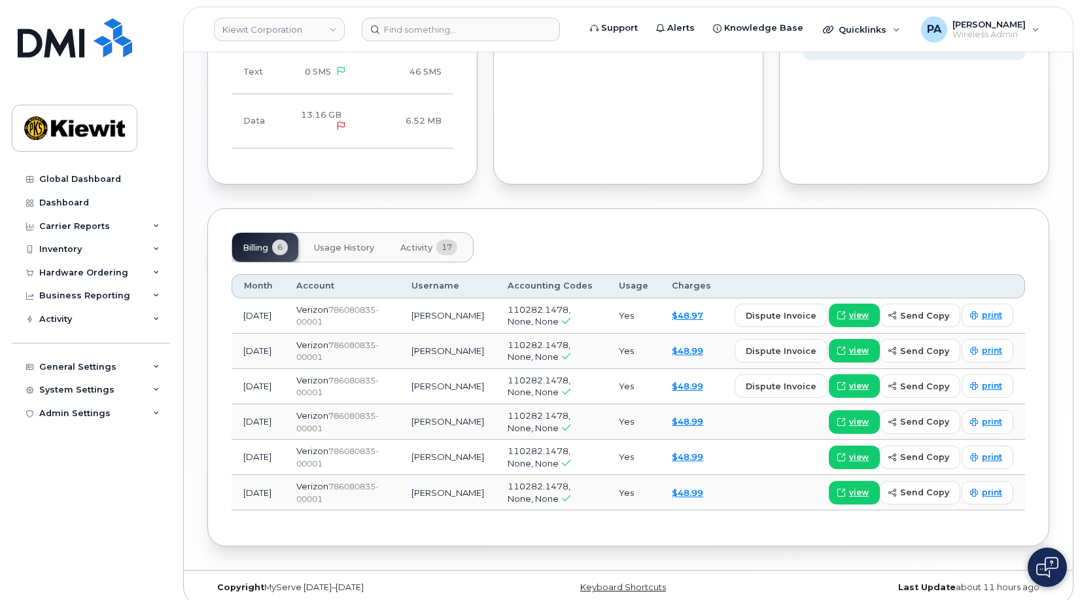
scroll to position [852, 0]
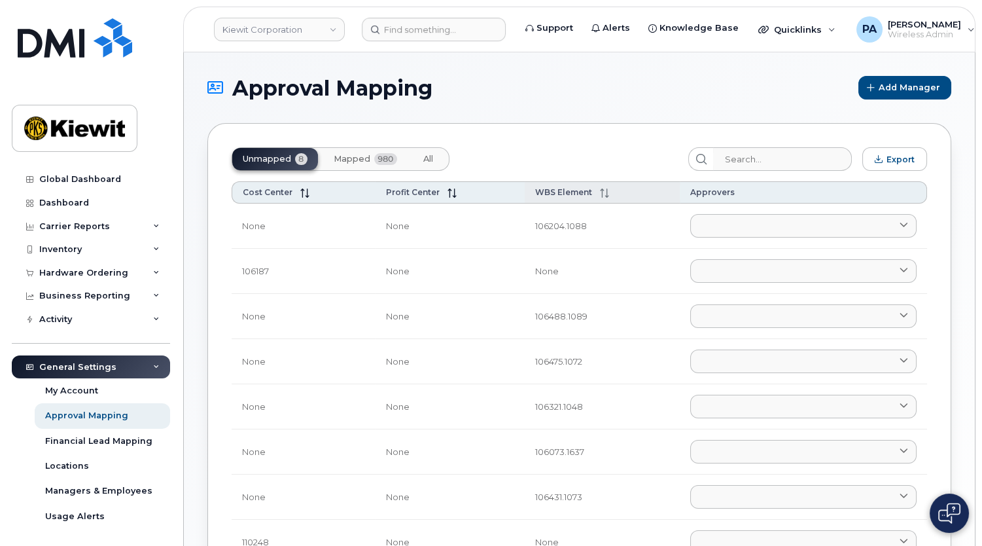
click at [575, 196] on span "WBS Element" at bounding box center [563, 192] width 57 height 10
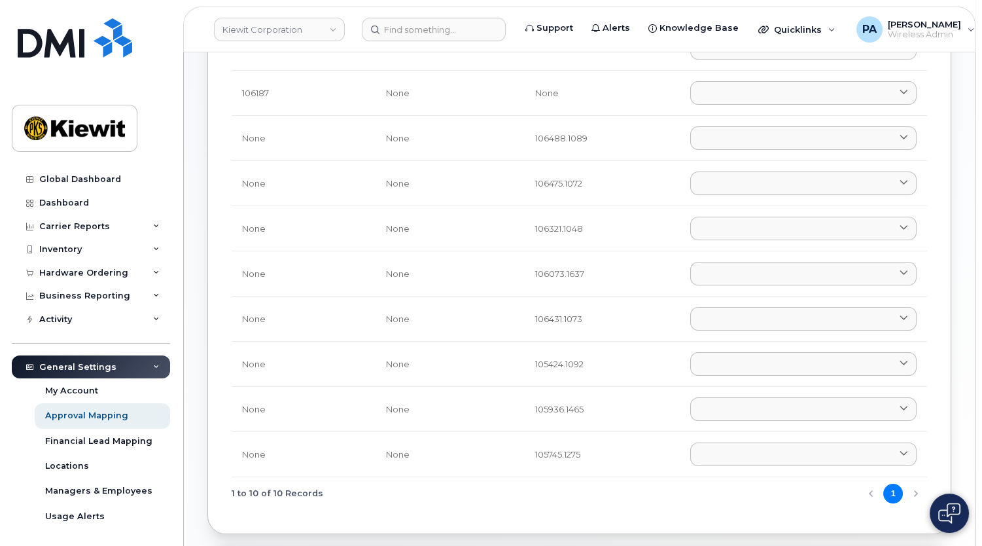
scroll to position [59, 0]
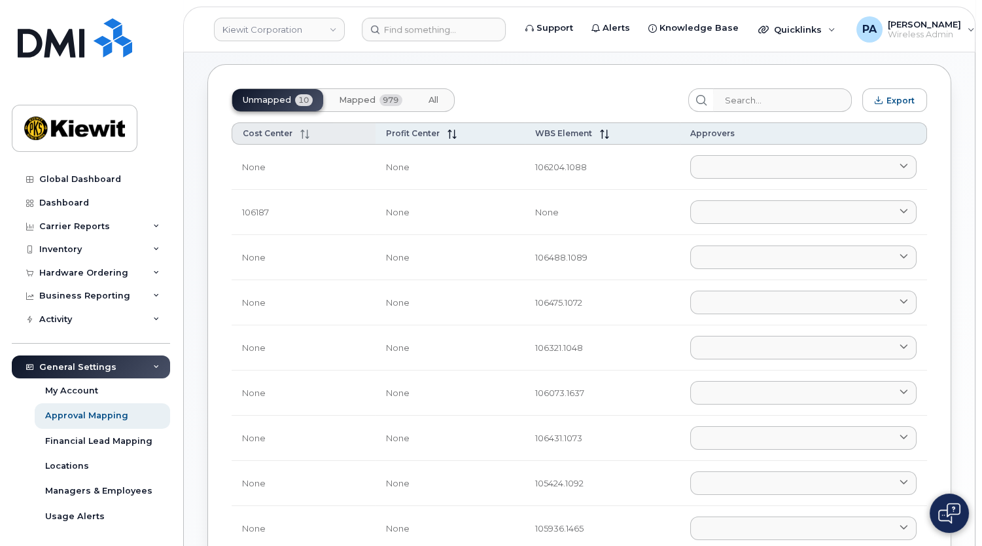
click at [260, 132] on span "Cost Center" at bounding box center [268, 133] width 50 height 10
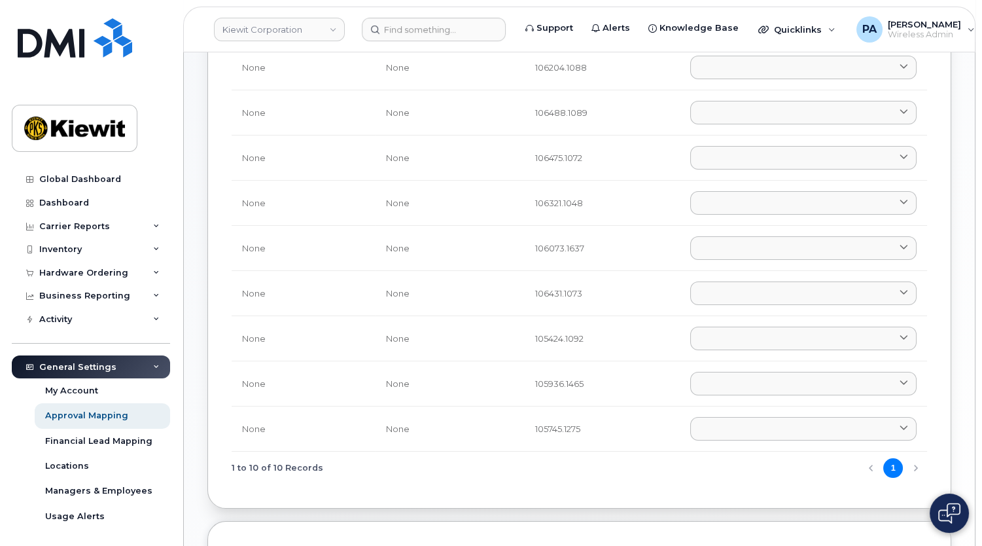
scroll to position [0, 0]
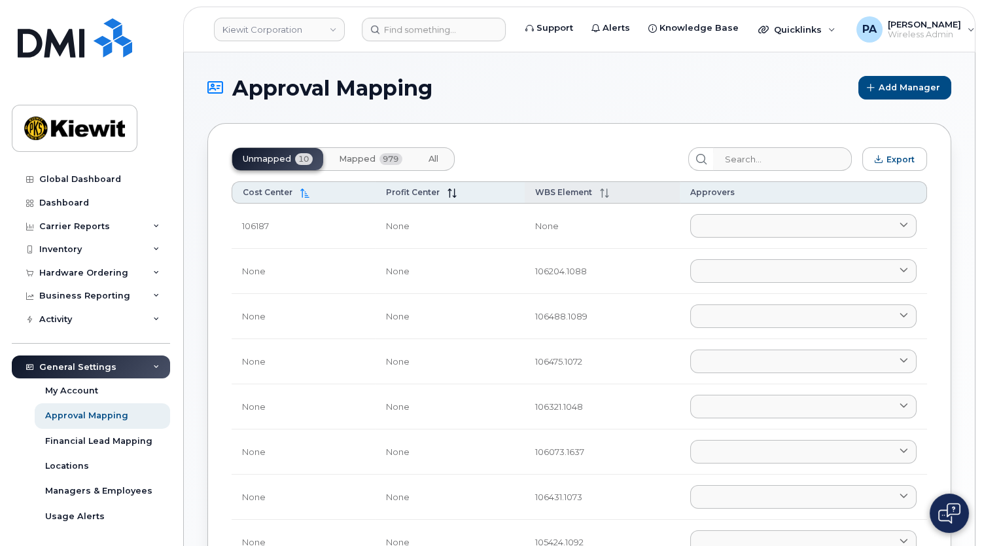
click at [562, 188] on span "WBS Element" at bounding box center [563, 192] width 57 height 10
drag, startPoint x: 442, startPoint y: 160, endPoint x: 732, endPoint y: 179, distance: 291.1
click at [442, 160] on button "All" at bounding box center [433, 159] width 31 height 22
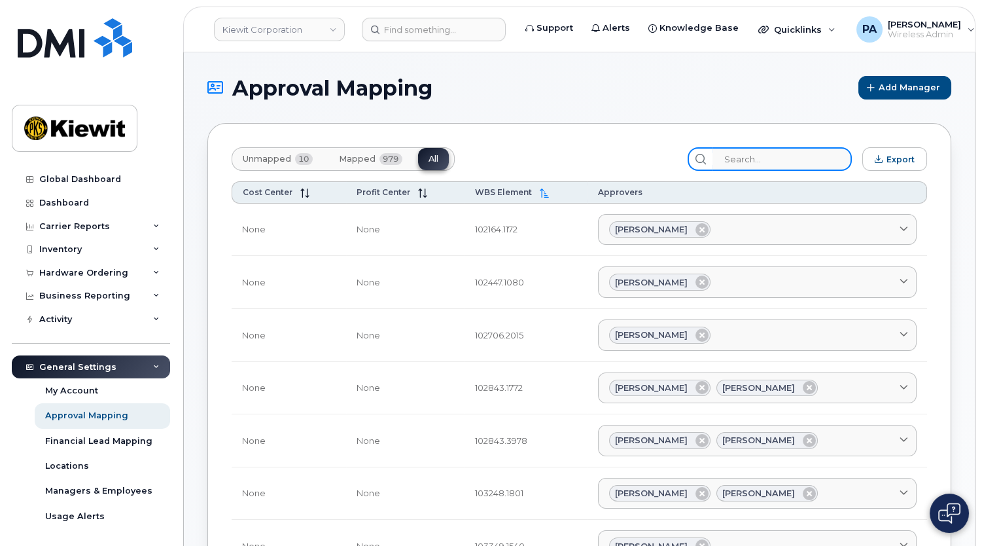
click at [757, 157] on input "search" at bounding box center [782, 159] width 139 height 24
type input "105"
click at [277, 158] on span "Unmapped" at bounding box center [267, 159] width 48 height 10
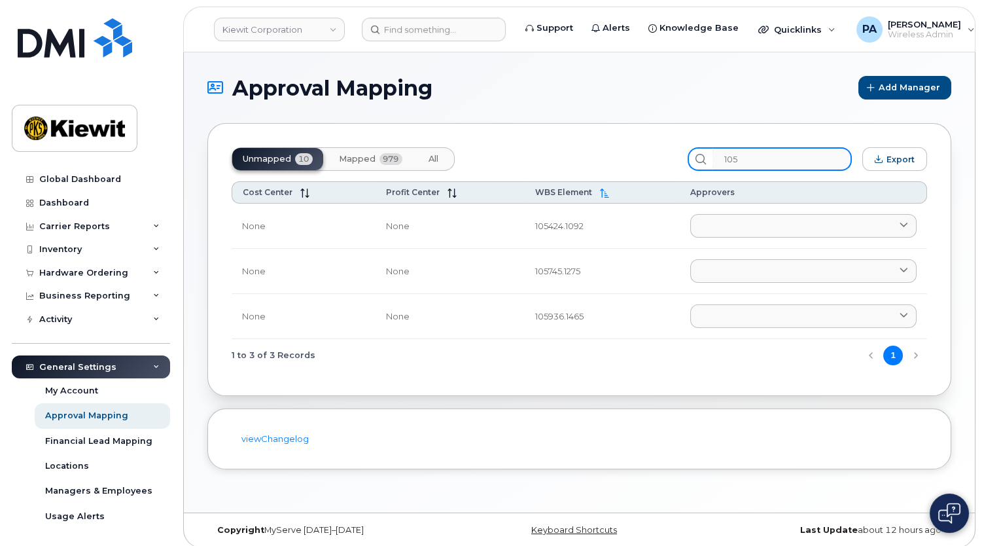
click at [792, 155] on input "105" at bounding box center [782, 159] width 139 height 24
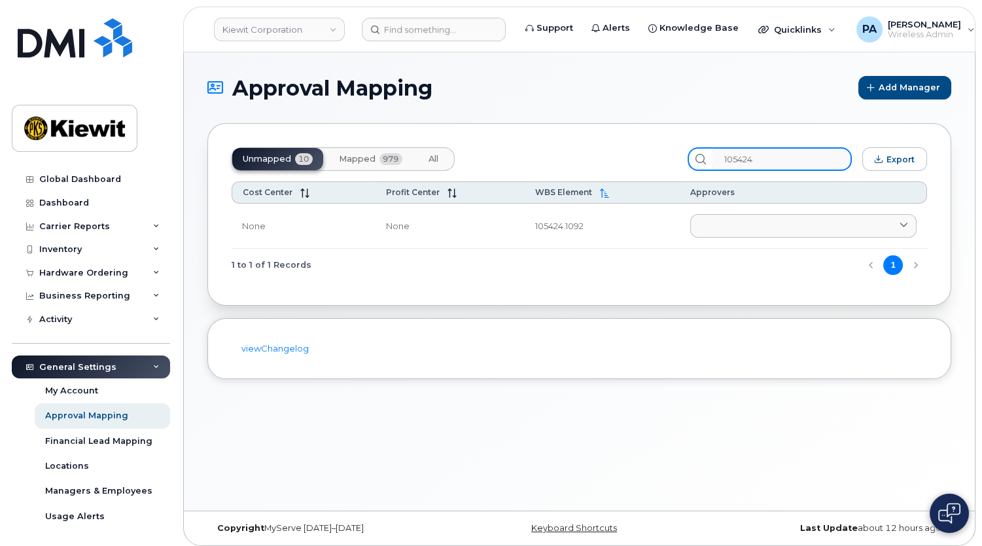
type input "105424"
click at [432, 156] on span "All" at bounding box center [434, 159] width 10 height 10
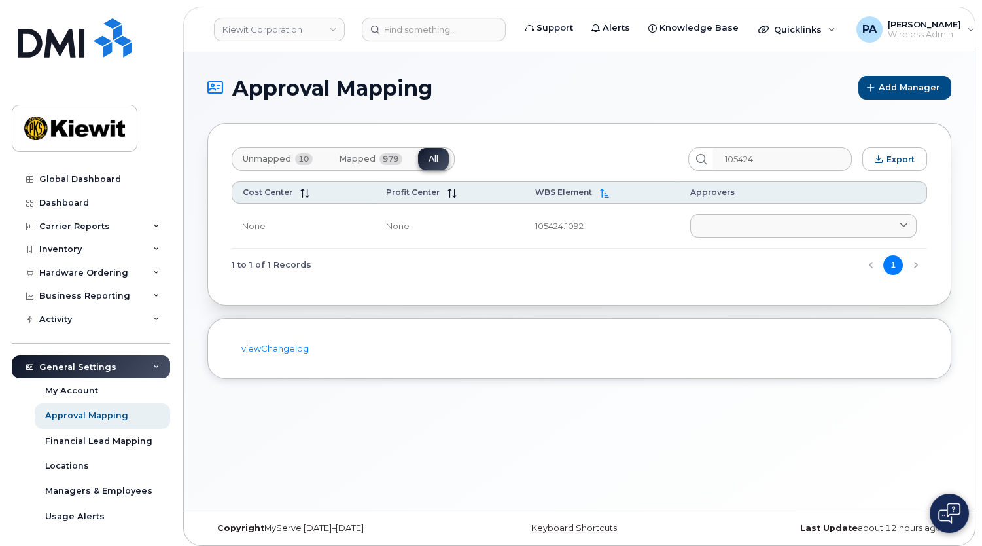
click at [264, 159] on span "Unmapped" at bounding box center [267, 159] width 48 height 10
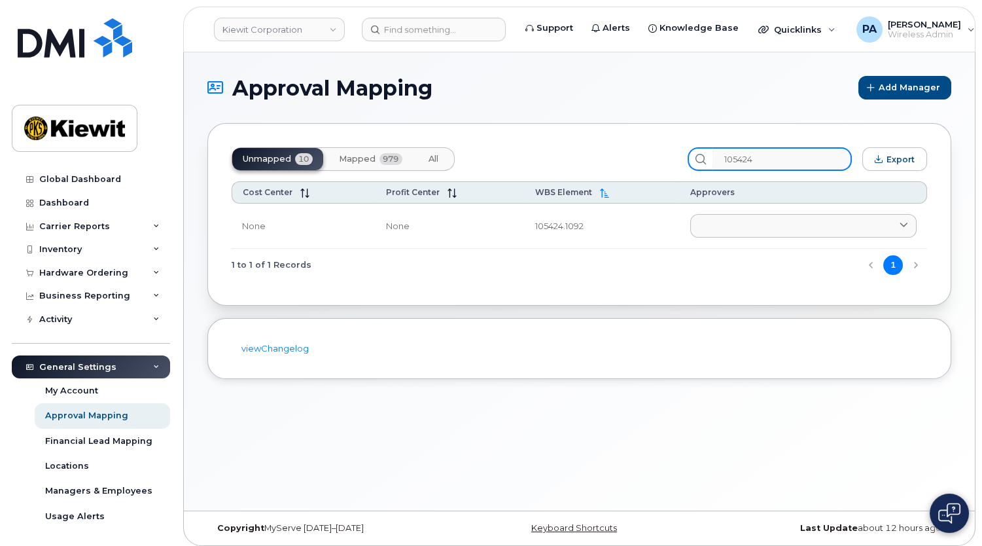
drag, startPoint x: 788, startPoint y: 154, endPoint x: 450, endPoint y: 114, distance: 340.1
click at [497, 130] on div "Unmapped 10 Mapped 979 All 105424 Export Cost Center Profit Center WBS Element …" at bounding box center [579, 214] width 744 height 183
type input "105745"
click at [434, 158] on span "All" at bounding box center [434, 159] width 10 height 10
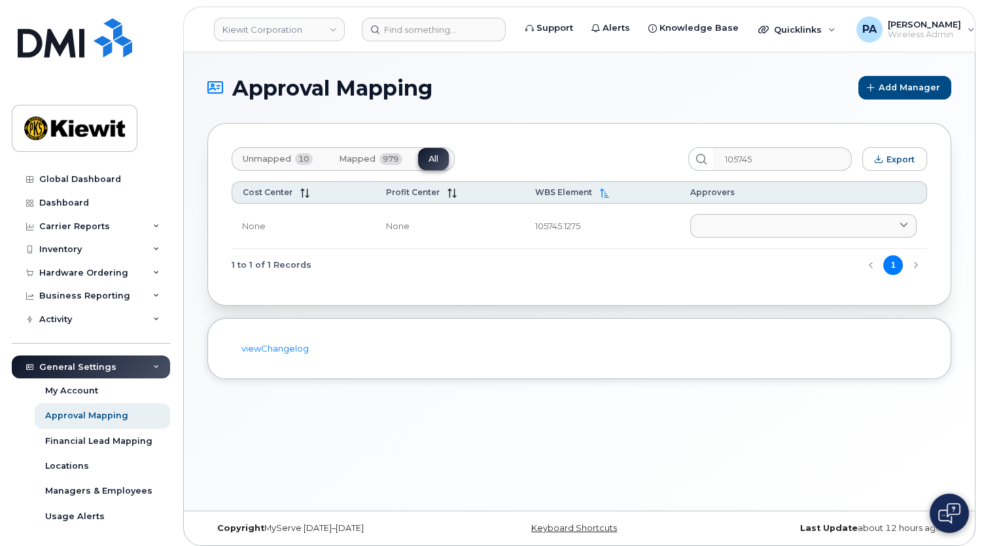
click at [285, 160] on span "Unmapped" at bounding box center [267, 159] width 48 height 10
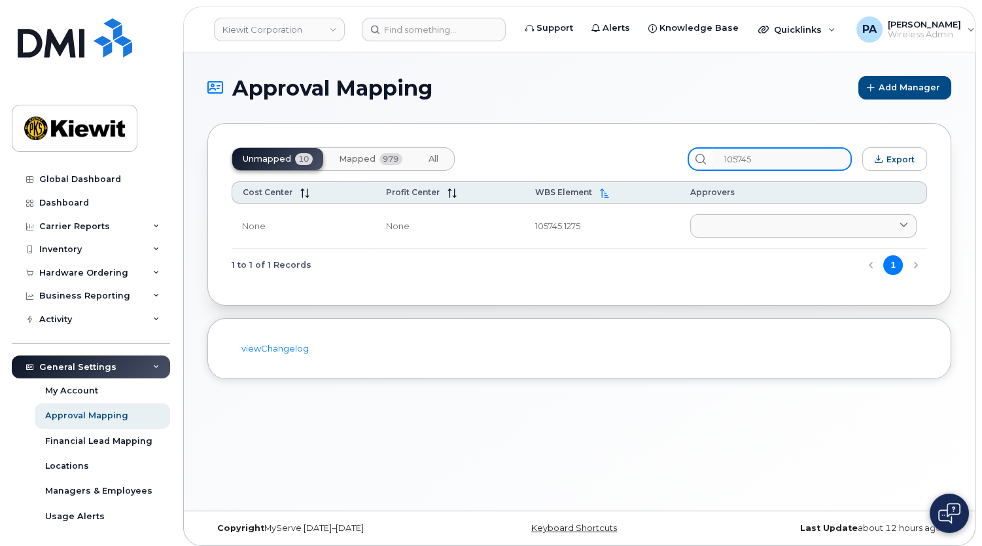
drag, startPoint x: 745, startPoint y: 169, endPoint x: 491, endPoint y: 156, distance: 253.6
click at [498, 158] on div "Unmapped 10 Mapped 979 All 105745 Export" at bounding box center [580, 159] width 696 height 24
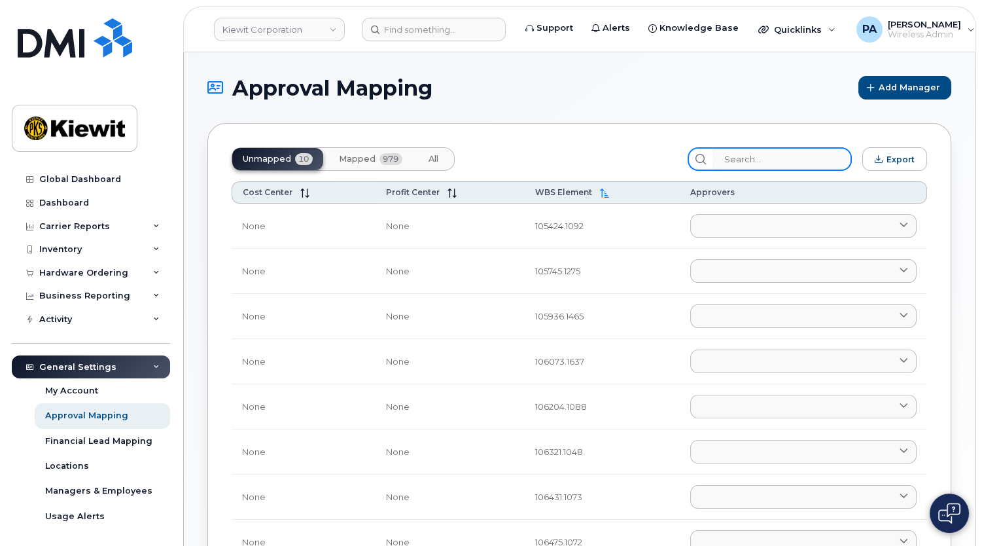
click at [764, 154] on input "search" at bounding box center [782, 159] width 139 height 24
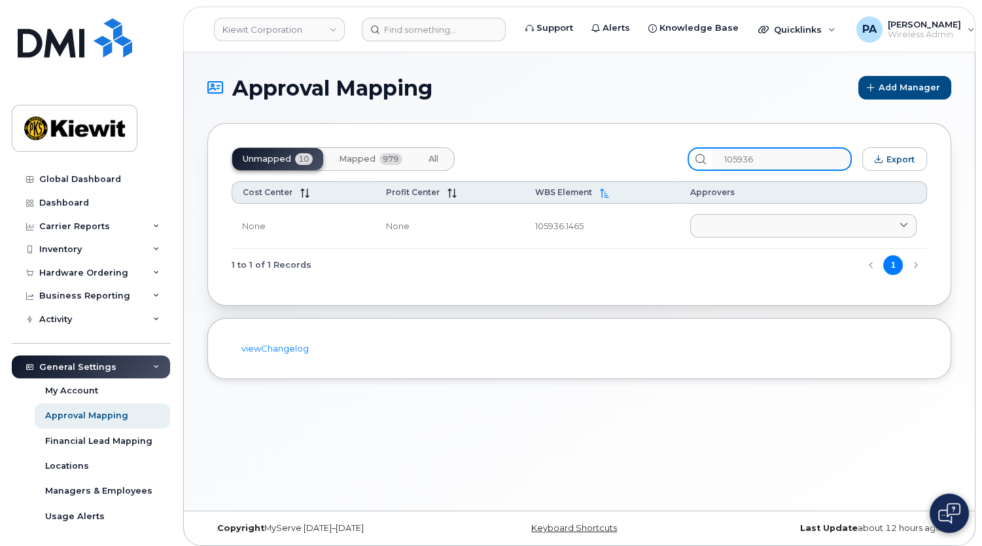
type input "105936"
click at [432, 158] on span "All" at bounding box center [434, 159] width 10 height 10
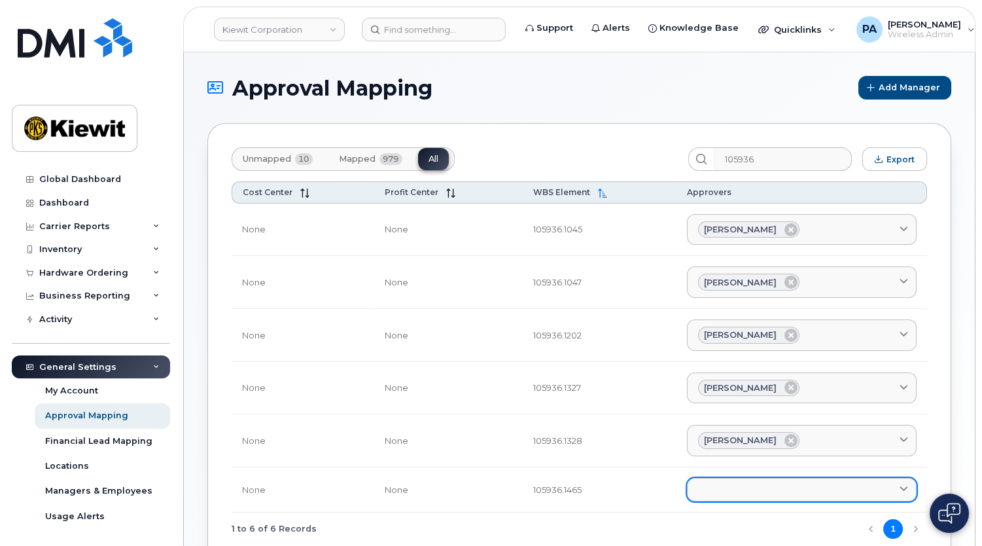
click at [750, 478] on link at bounding box center [802, 490] width 230 height 24
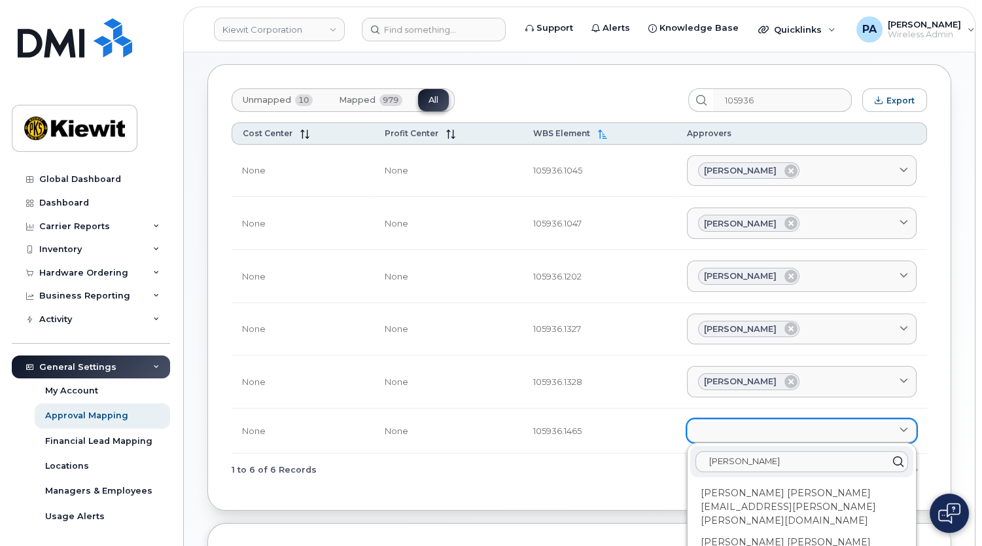
scroll to position [118, 0]
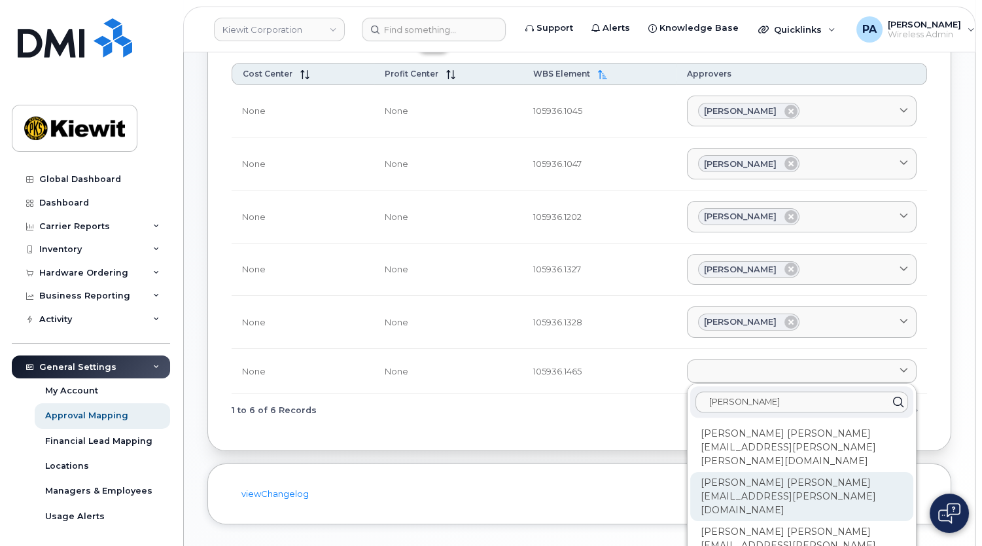
type input "Paul"
click at [752, 480] on div "[PERSON_NAME] [PERSON_NAME][EMAIL_ADDRESS][PERSON_NAME][DOMAIN_NAME]" at bounding box center [801, 496] width 223 height 49
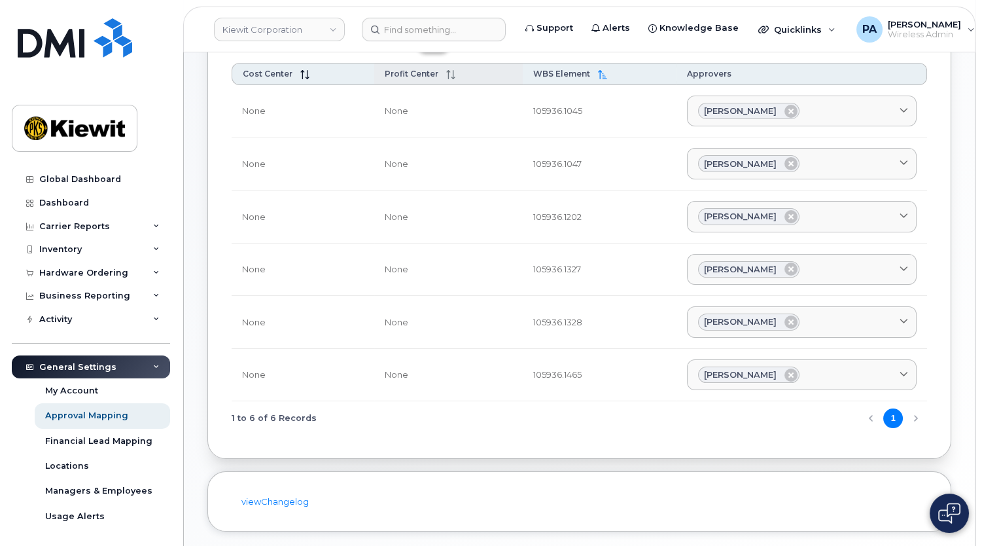
scroll to position [0, 0]
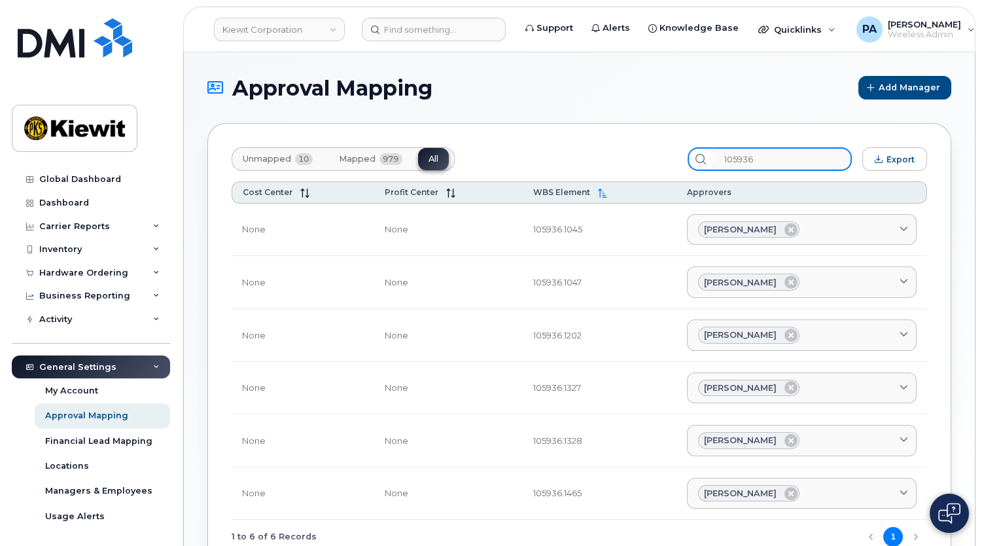
drag, startPoint x: 785, startPoint y: 158, endPoint x: 493, endPoint y: 150, distance: 292.6
click at [512, 154] on div "Unmapped 10 Mapped 979 All 105936 Export" at bounding box center [580, 159] width 696 height 24
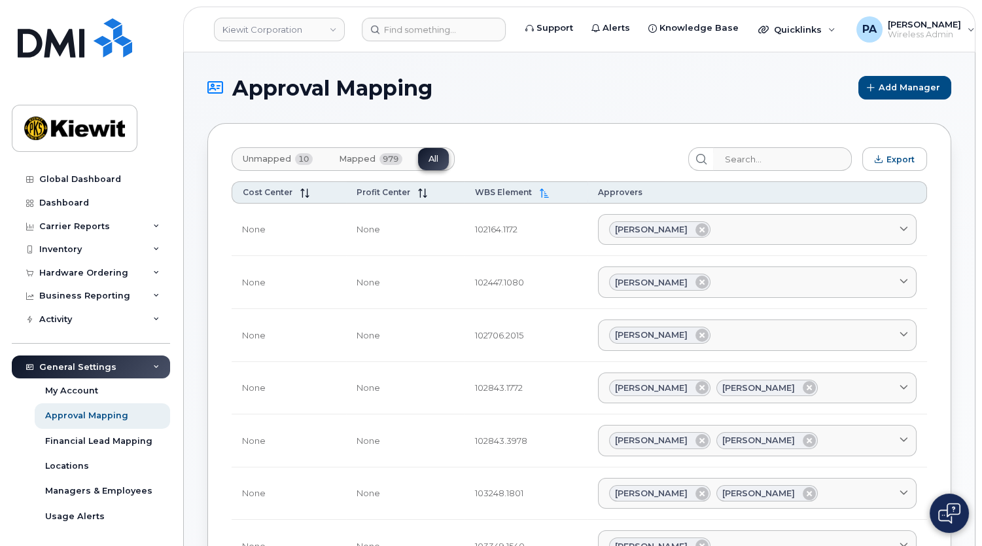
click at [262, 154] on span "Unmapped" at bounding box center [267, 159] width 48 height 10
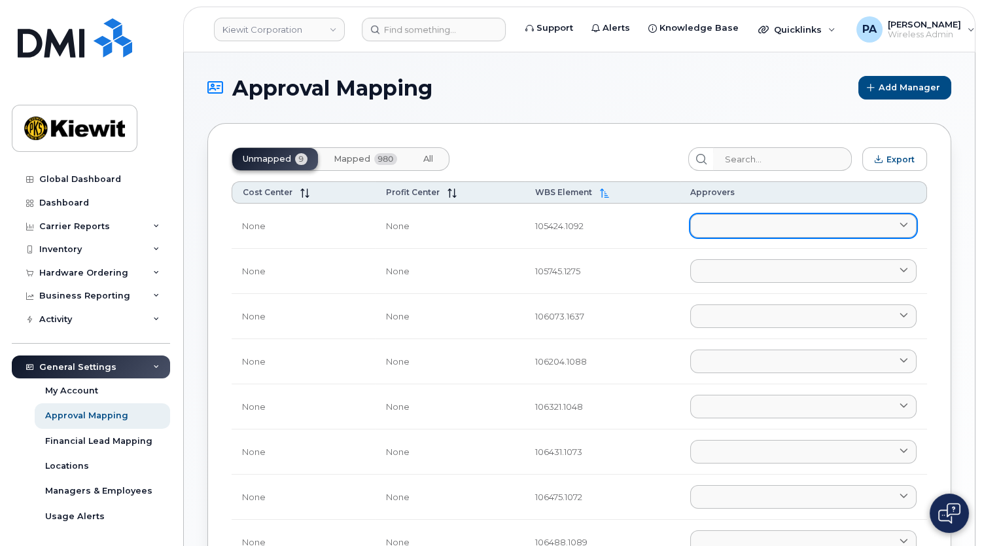
click at [745, 228] on link at bounding box center [803, 226] width 226 height 24
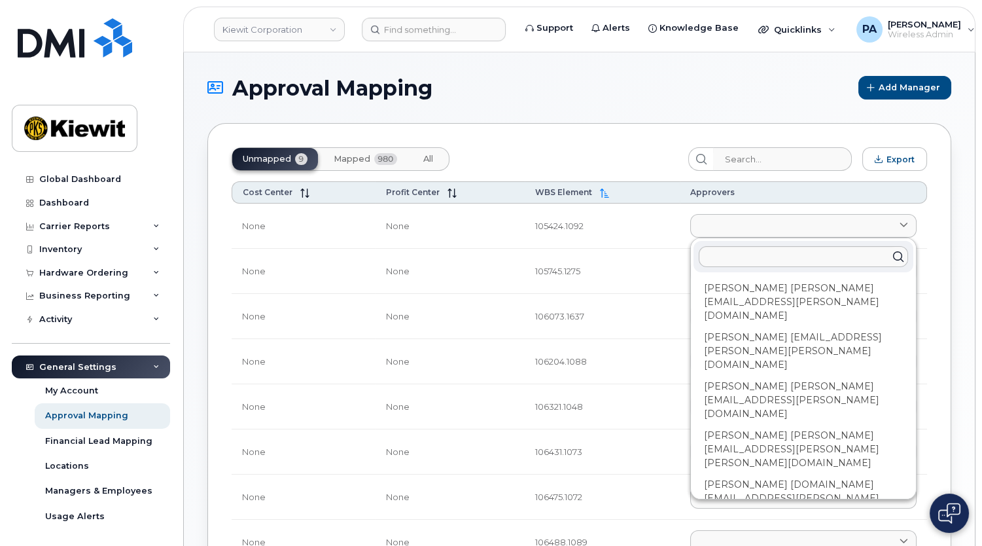
click at [633, 229] on td "105424.1092" at bounding box center [602, 225] width 154 height 45
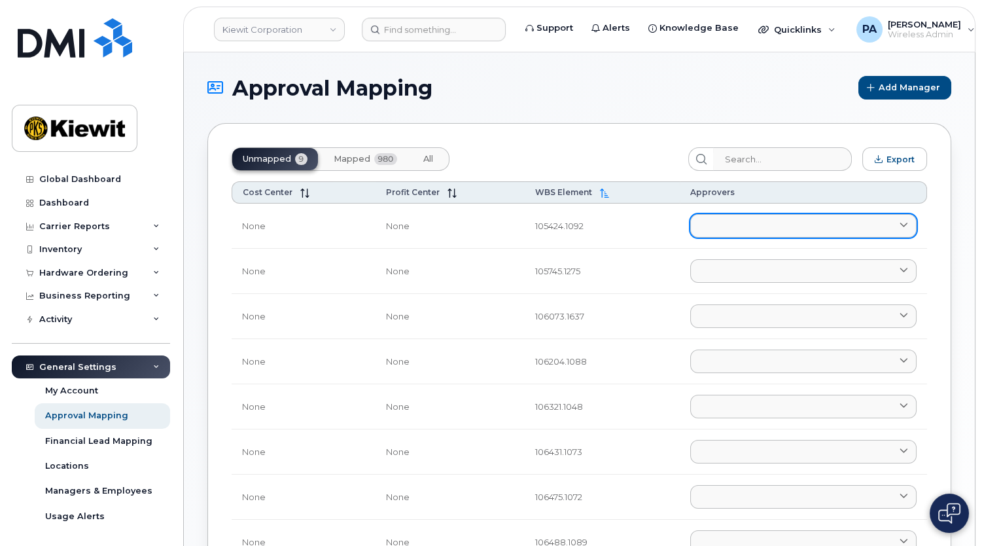
click at [708, 226] on link at bounding box center [803, 226] width 226 height 24
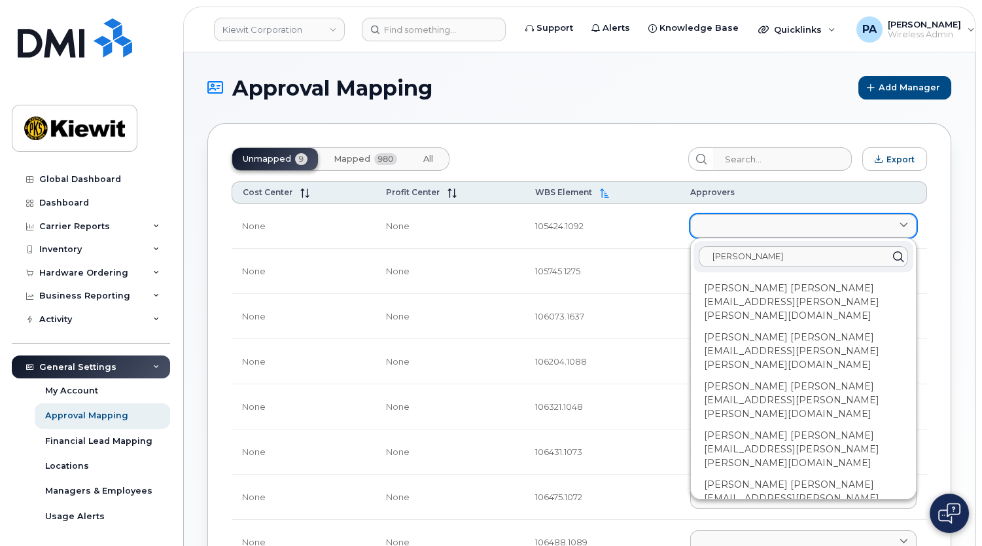
type input "kyle"
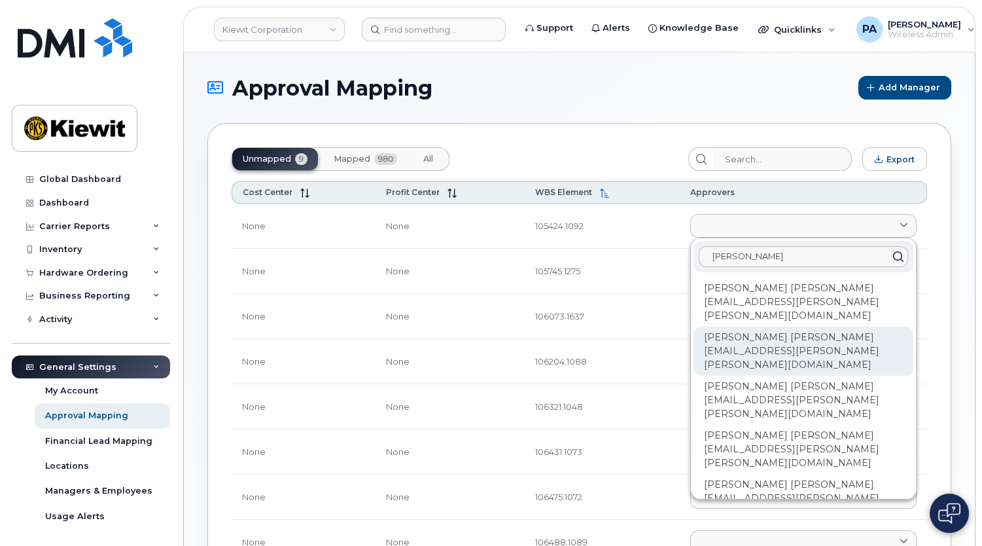
click at [748, 327] on div "[PERSON_NAME] [PERSON_NAME][EMAIL_ADDRESS][PERSON_NAME][PERSON_NAME][DOMAIN_NAM…" at bounding box center [804, 351] width 220 height 49
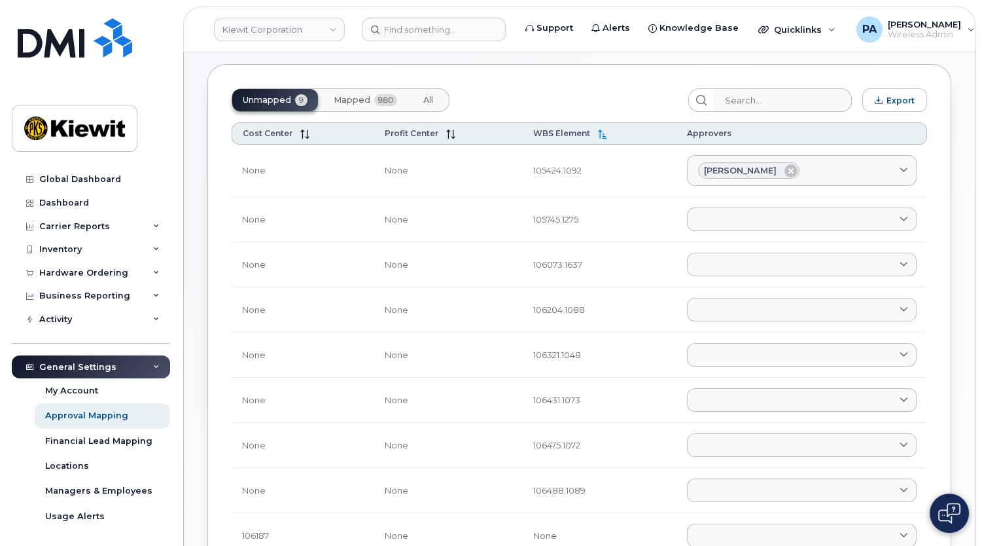
scroll to position [118, 0]
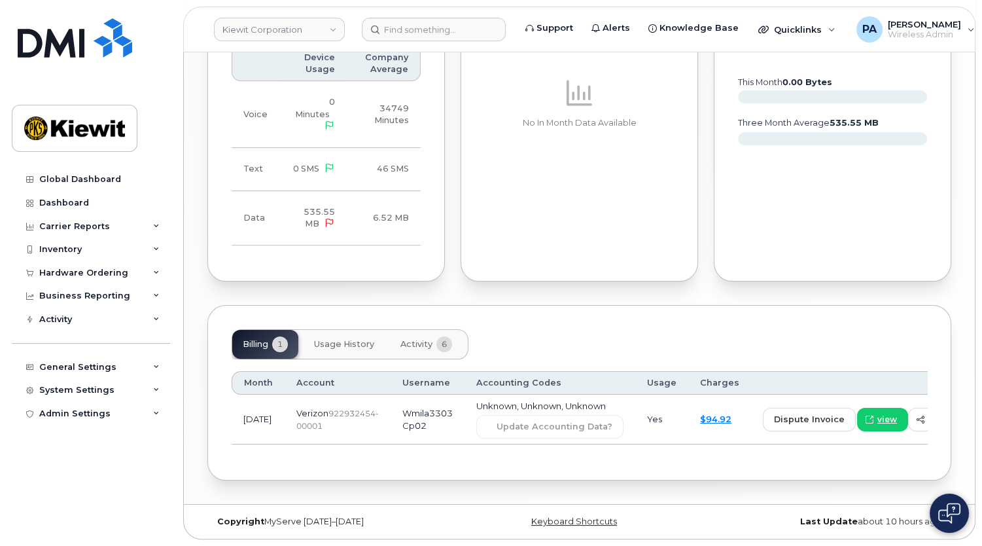
scroll to position [825, 0]
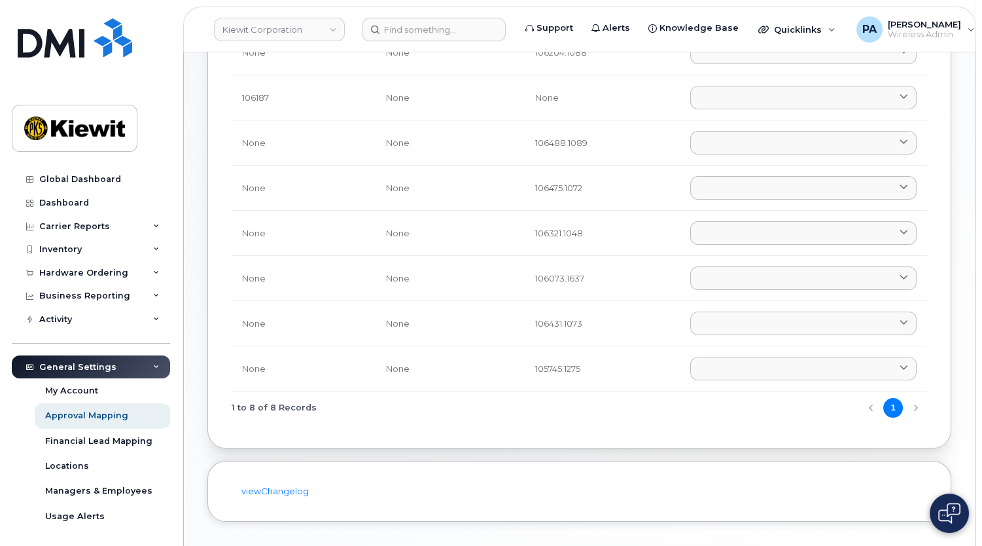
scroll to position [54, 0]
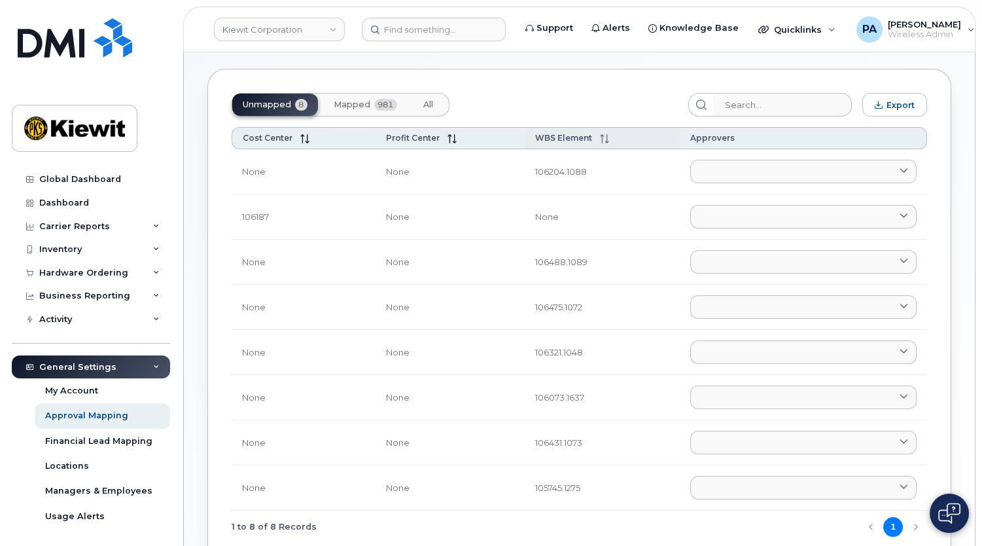
click at [559, 131] on th "WBS Element" at bounding box center [602, 138] width 154 height 22
click at [622, 111] on div "Unmapped 8 Mapped 981 All" at bounding box center [455, 105] width 446 height 24
